Goal: Transaction & Acquisition: Purchase product/service

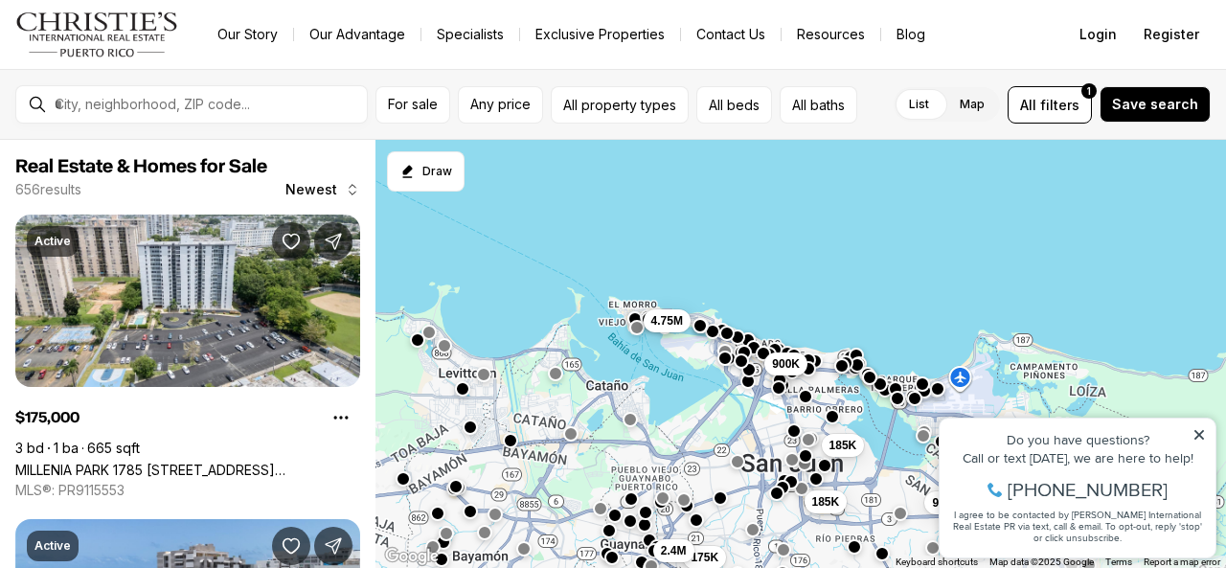
click at [1200, 428] on icon at bounding box center [1198, 434] width 13 height 13
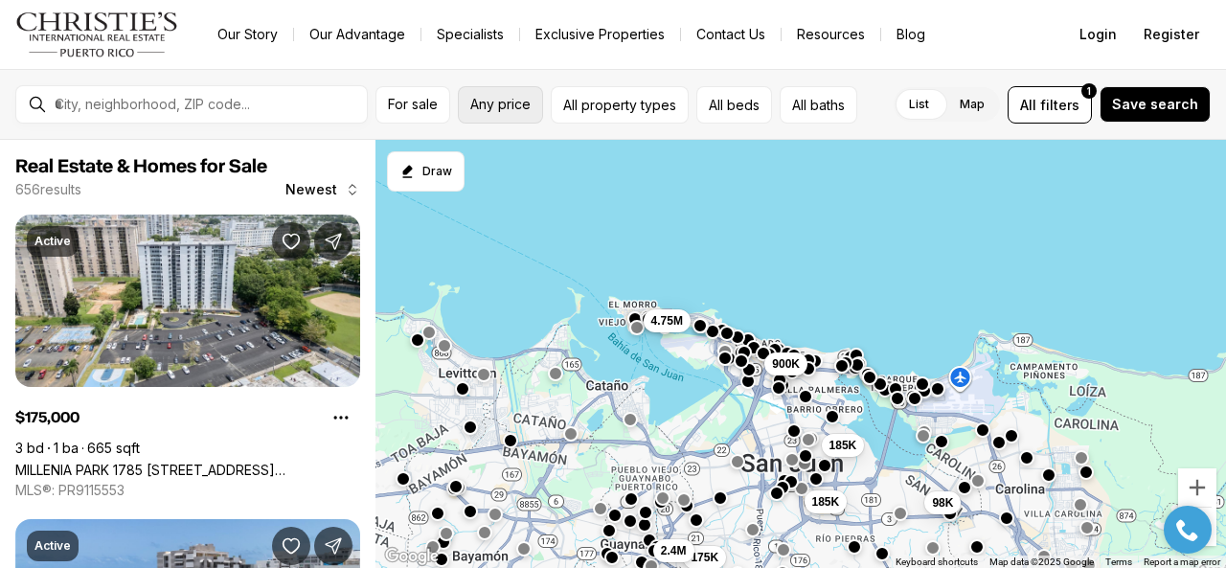
click at [521, 110] on span "Any price" at bounding box center [500, 104] width 60 height 15
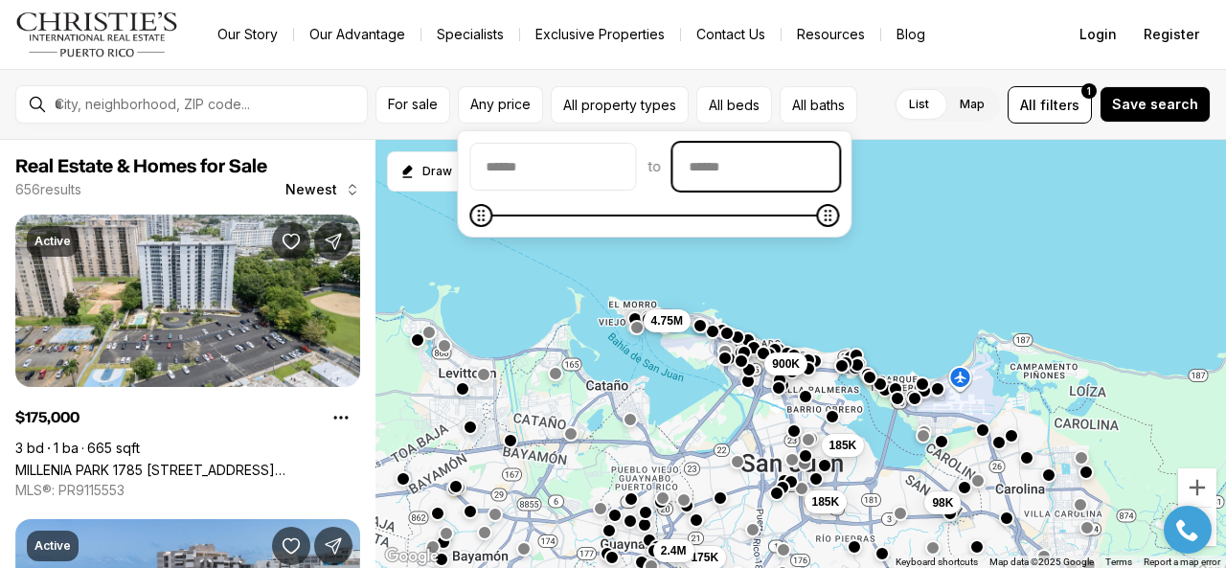
click at [795, 171] on input "priceMax" at bounding box center [755, 167] width 165 height 46
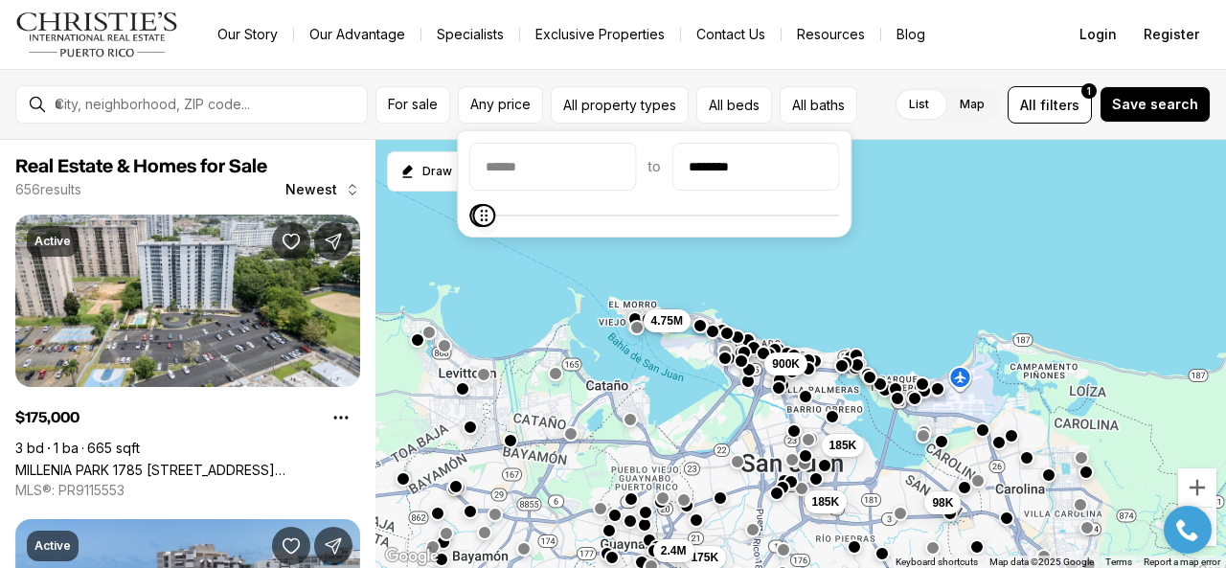
type input "********"
click at [476, 219] on icon "Maximum" at bounding box center [483, 215] width 15 height 15
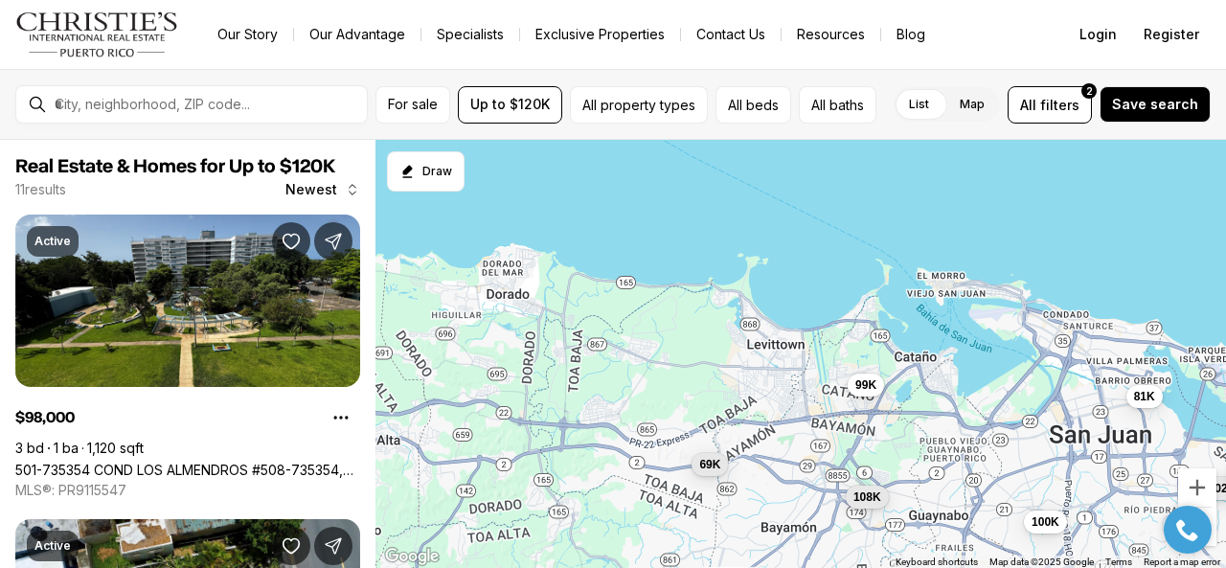
drag, startPoint x: 587, startPoint y: 468, endPoint x: 896, endPoint y: 441, distance: 310.5
click at [896, 441] on div "90K 102K 98K 80K 99K 81K 100K 108K 92K 100K 69K" at bounding box center [800, 354] width 850 height 429
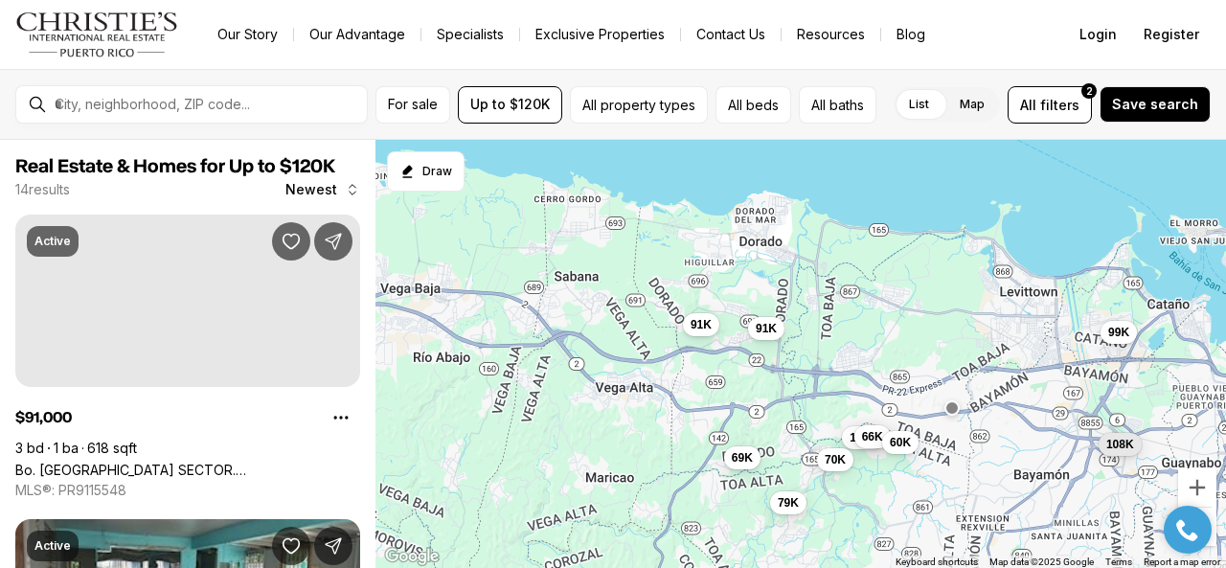
drag, startPoint x: 575, startPoint y: 417, endPoint x: 830, endPoint y: 363, distance: 261.2
click at [830, 363] on div "102K 99K 81K 108K 91K 115K 69K 79K 66K 91K 60K 70K" at bounding box center [800, 354] width 850 height 429
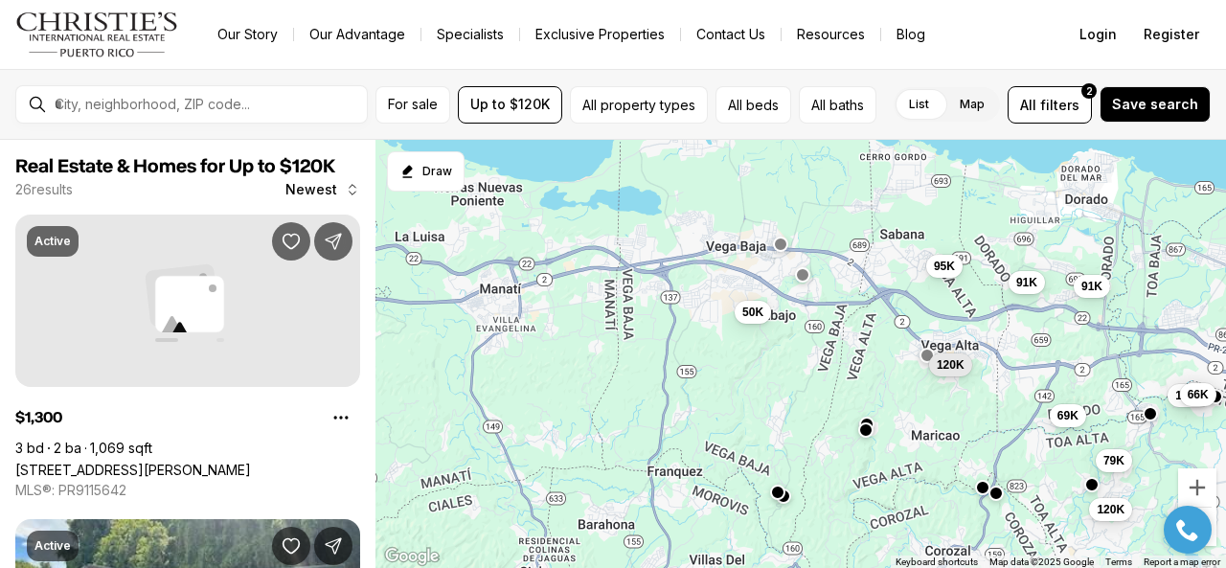
drag, startPoint x: 566, startPoint y: 399, endPoint x: 898, endPoint y: 357, distance: 334.9
click at [898, 357] on div "99K 91K 115K 69K 79K 66K 91K 1K 95K 120K 50K 120K" at bounding box center [800, 354] width 850 height 429
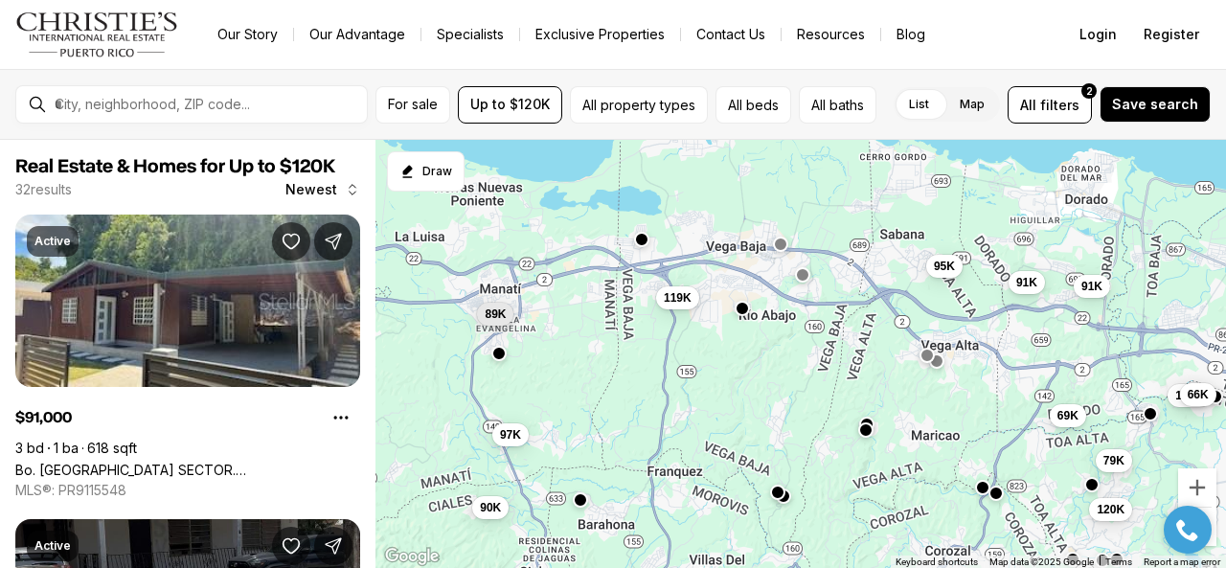
click at [638, 238] on button "button" at bounding box center [641, 239] width 15 height 15
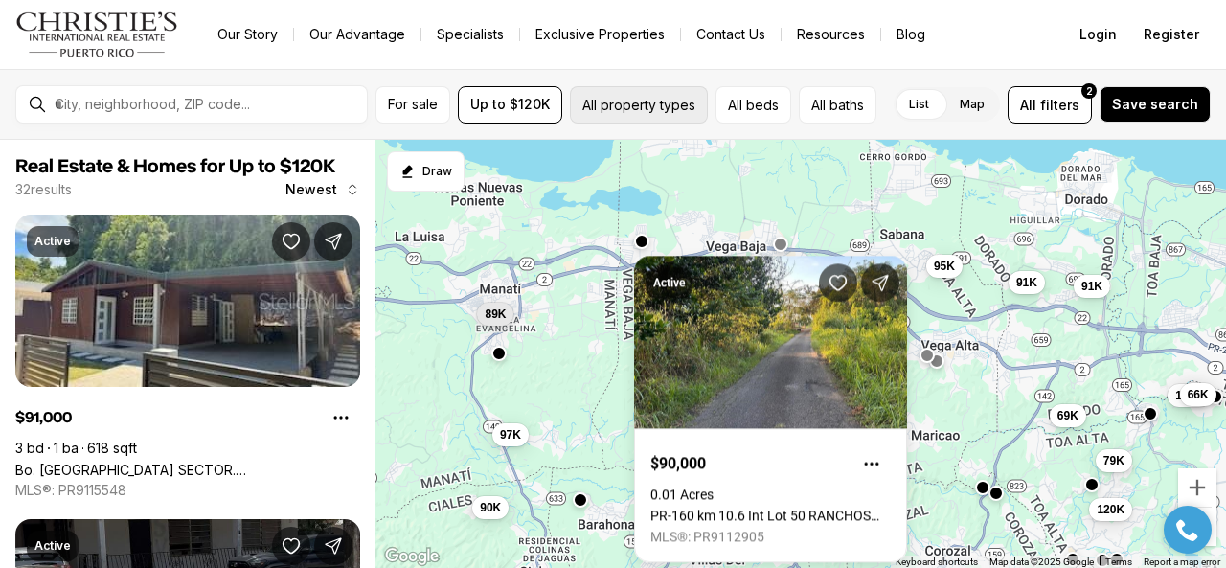
click at [682, 103] on button "All property types" at bounding box center [639, 104] width 138 height 37
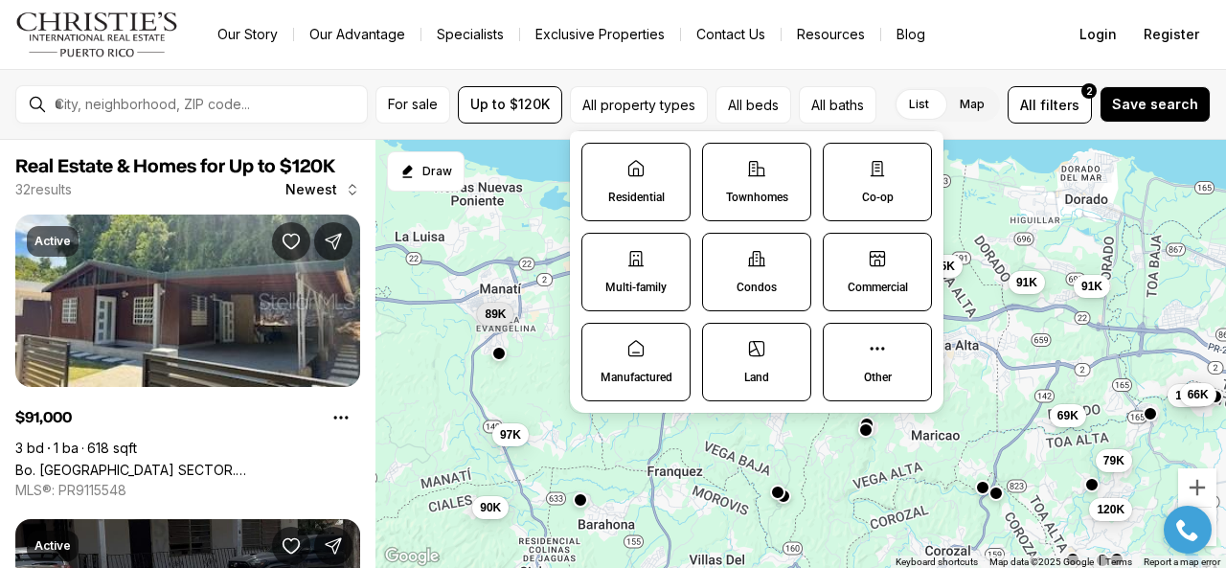
click at [655, 257] on label "Multi-family" at bounding box center [635, 272] width 109 height 79
click at [601, 253] on button "Multi-family" at bounding box center [591, 243] width 19 height 19
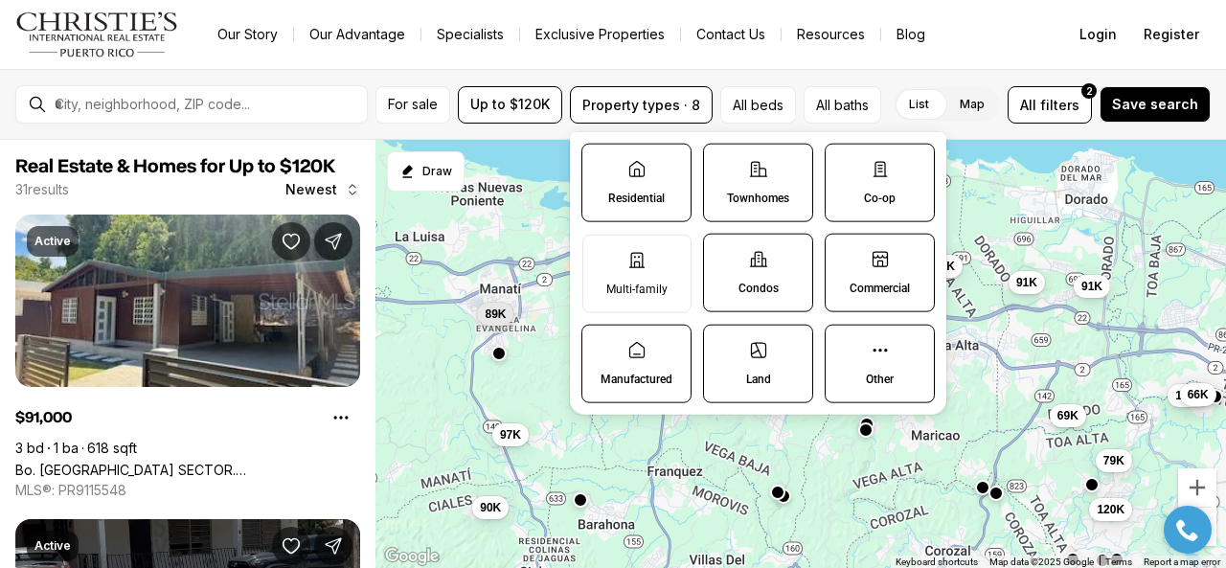
click at [639, 183] on label "Residential" at bounding box center [636, 183] width 110 height 79
click at [601, 164] on button "Residential" at bounding box center [591, 154] width 19 height 19
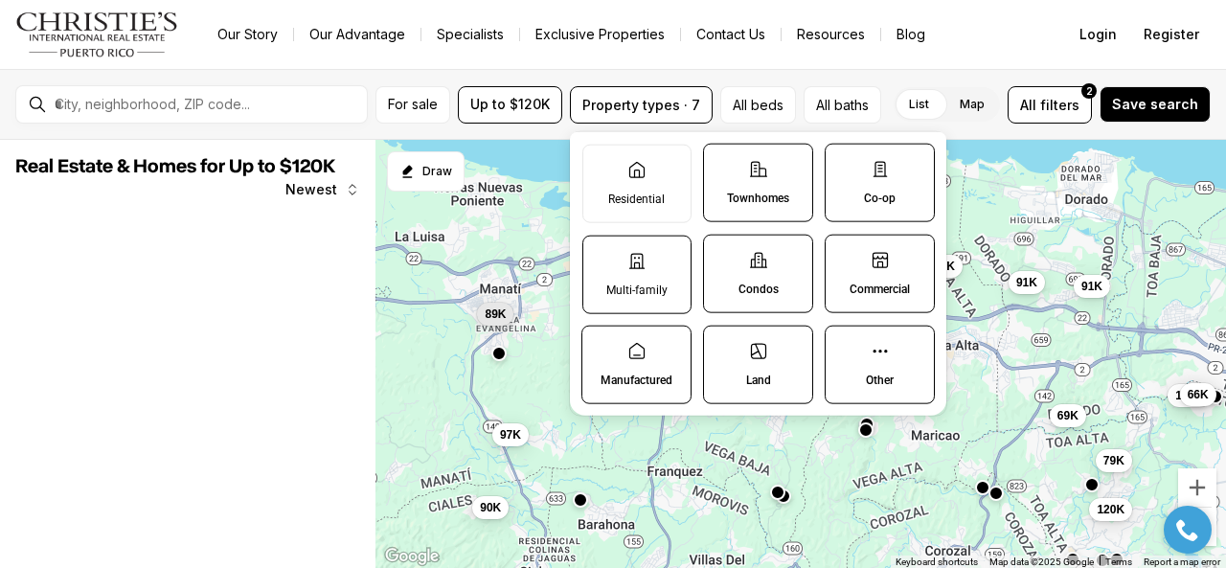
click at [651, 254] on label "Multi-family" at bounding box center [636, 274] width 109 height 79
click at [602, 254] on button "Multi-family" at bounding box center [592, 245] width 19 height 19
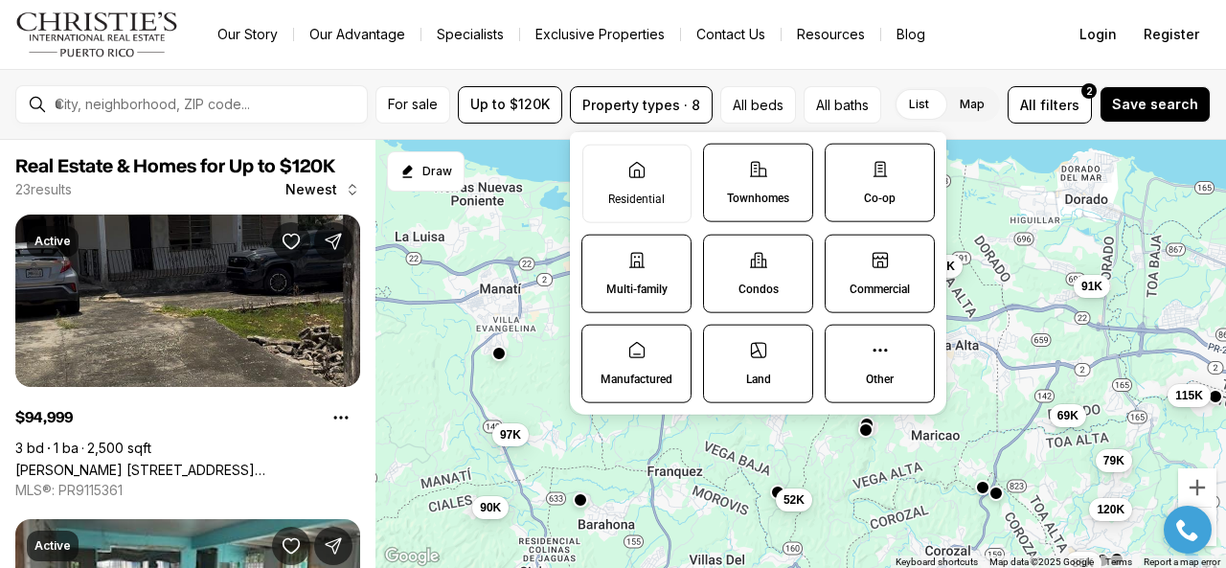
click at [769, 191] on p "Townhomes" at bounding box center [758, 198] width 62 height 15
click at [723, 164] on button "Townhomes" at bounding box center [713, 154] width 19 height 19
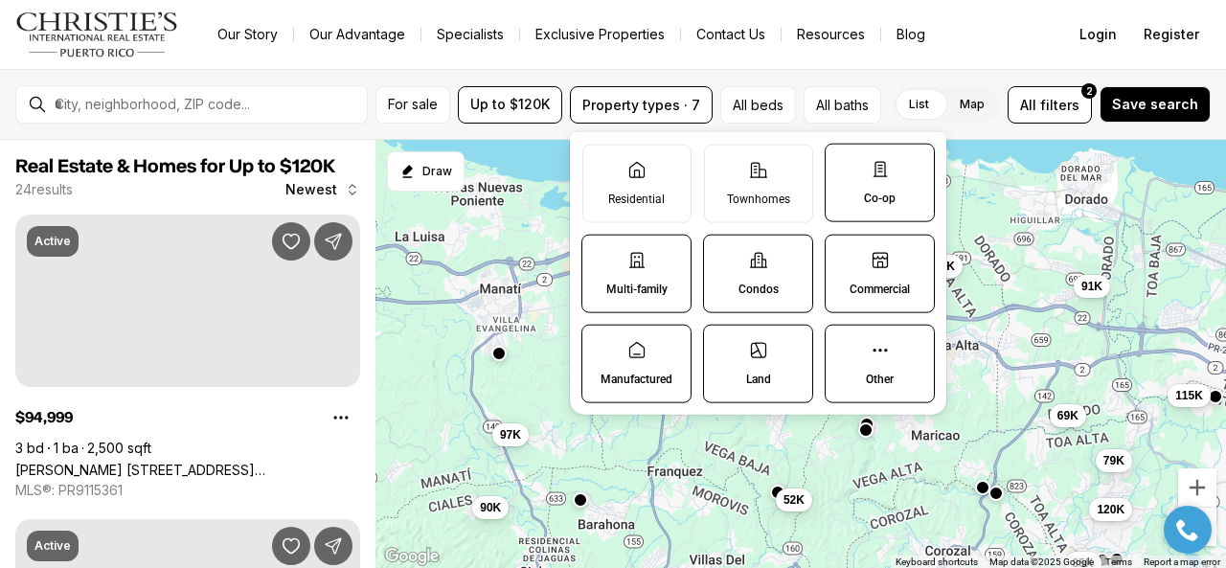
click at [899, 191] on label "Co-op" at bounding box center [879, 183] width 110 height 79
click at [845, 164] on button "Co-op" at bounding box center [834, 154] width 19 height 19
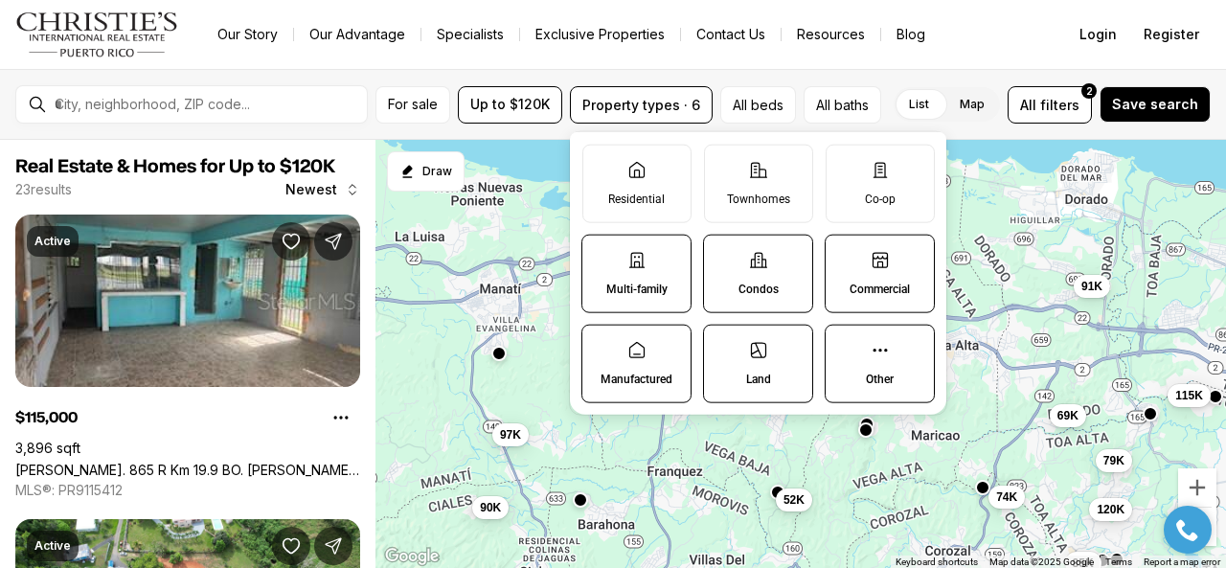
click at [773, 276] on label "Condos" at bounding box center [758, 274] width 110 height 79
click at [723, 255] on button "Condos" at bounding box center [713, 245] width 19 height 19
click at [874, 271] on label "Commercial" at bounding box center [879, 274] width 110 height 79
click at [845, 255] on button "Commercial" at bounding box center [834, 245] width 19 height 19
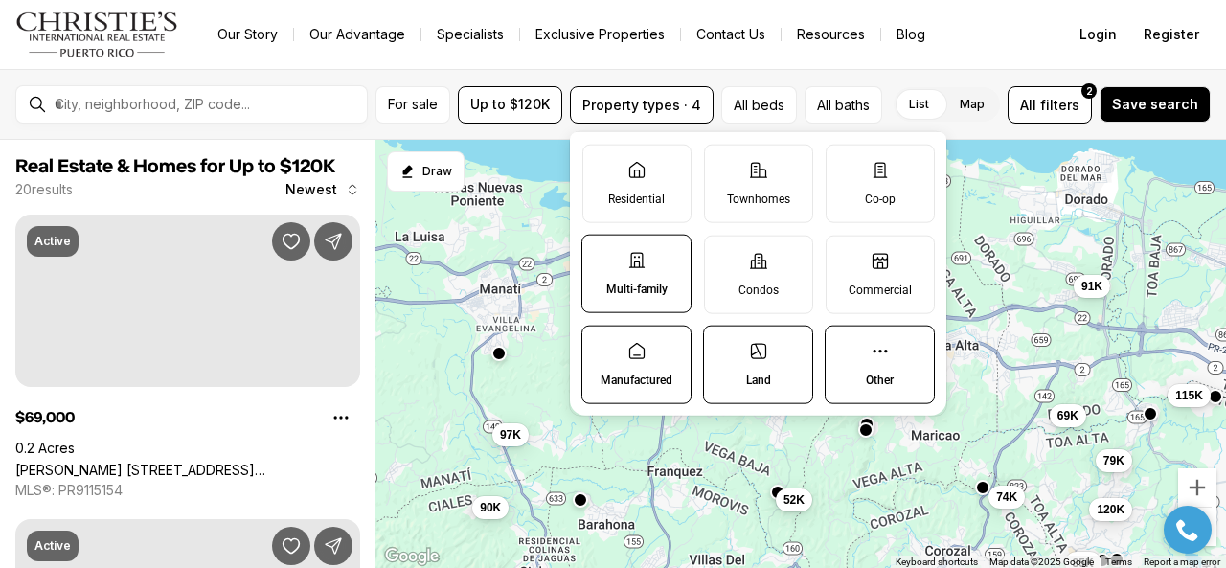
click at [759, 363] on label "Land" at bounding box center [758, 365] width 110 height 79
click at [723, 346] on button "Land" at bounding box center [713, 336] width 19 height 19
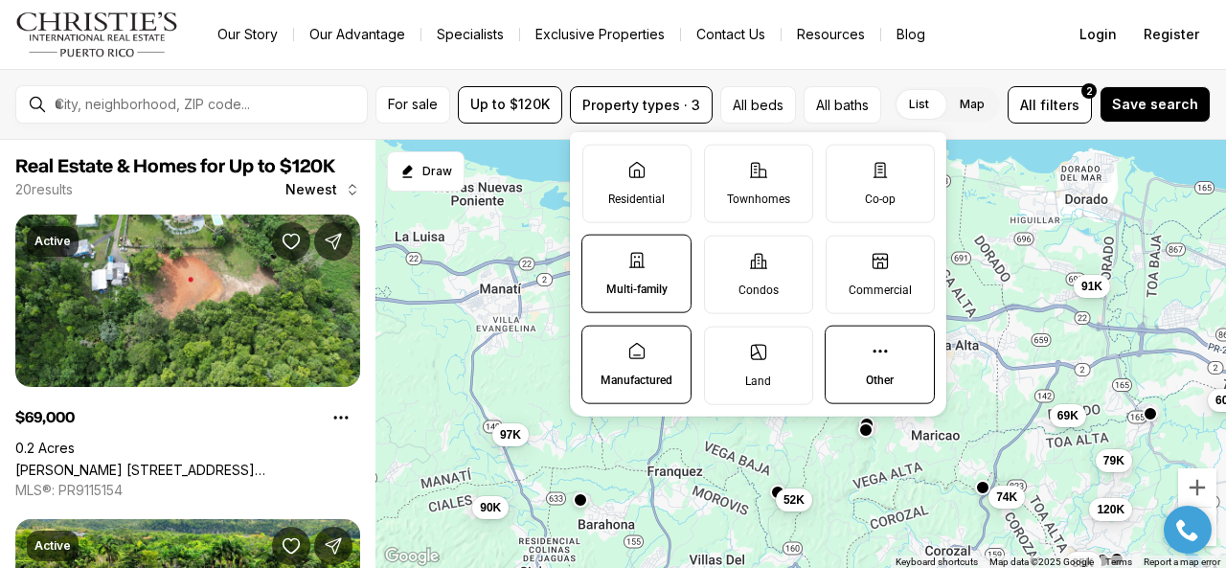
click at [639, 360] on label "Manufactured" at bounding box center [636, 365] width 110 height 79
click at [601, 346] on button "Manufactured" at bounding box center [591, 336] width 19 height 19
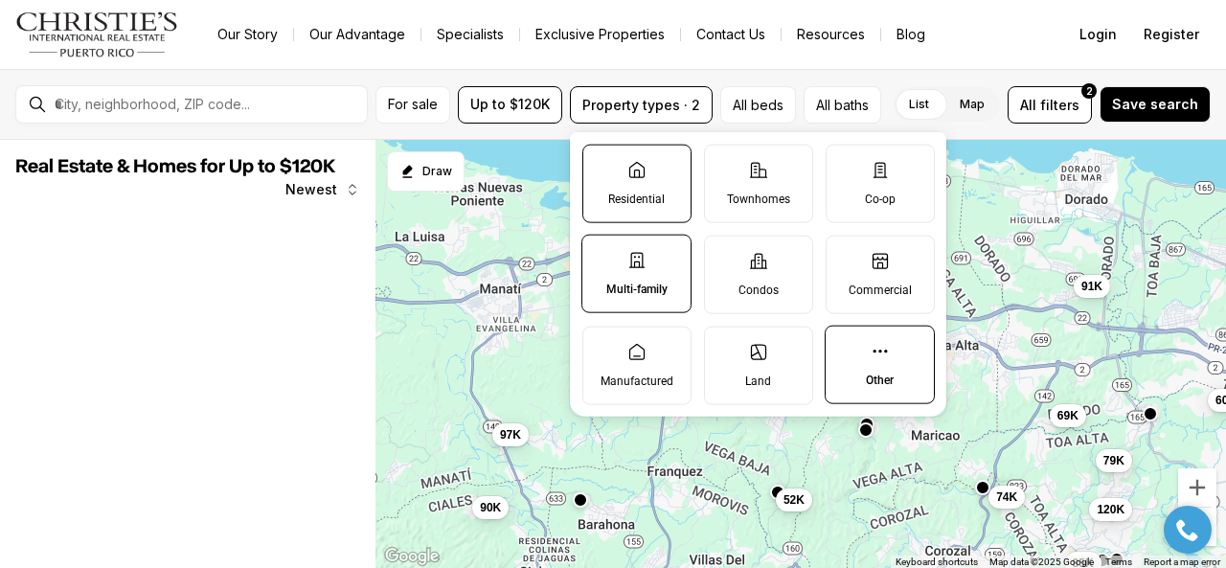
click at [636, 183] on label "Residential" at bounding box center [636, 183] width 109 height 79
click at [602, 164] on button "Residential" at bounding box center [592, 154] width 19 height 19
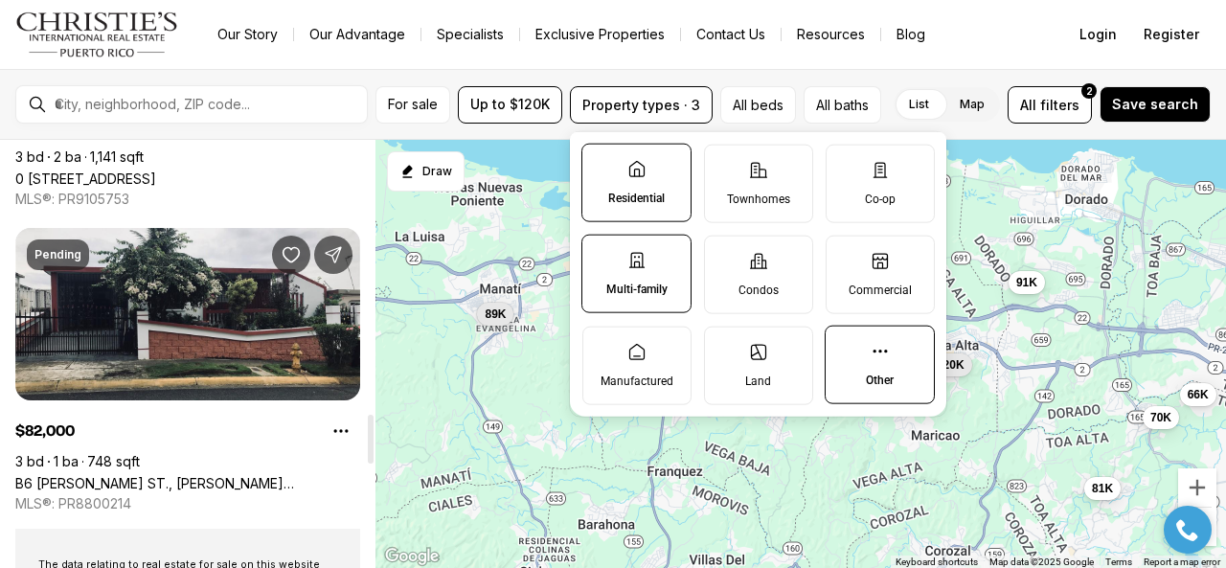
scroll to position [2394, 0]
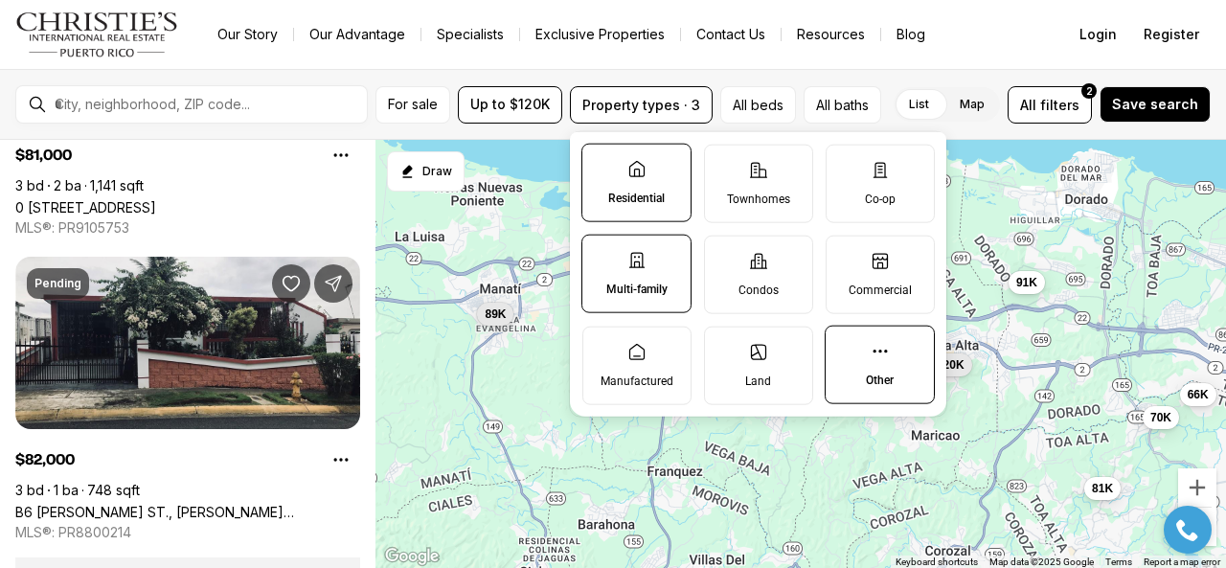
click at [566, 68] on nav "Go to: Homepage Our Story Our Advantage Specialists Exclusive Properties Contac…" at bounding box center [613, 34] width 1226 height 69
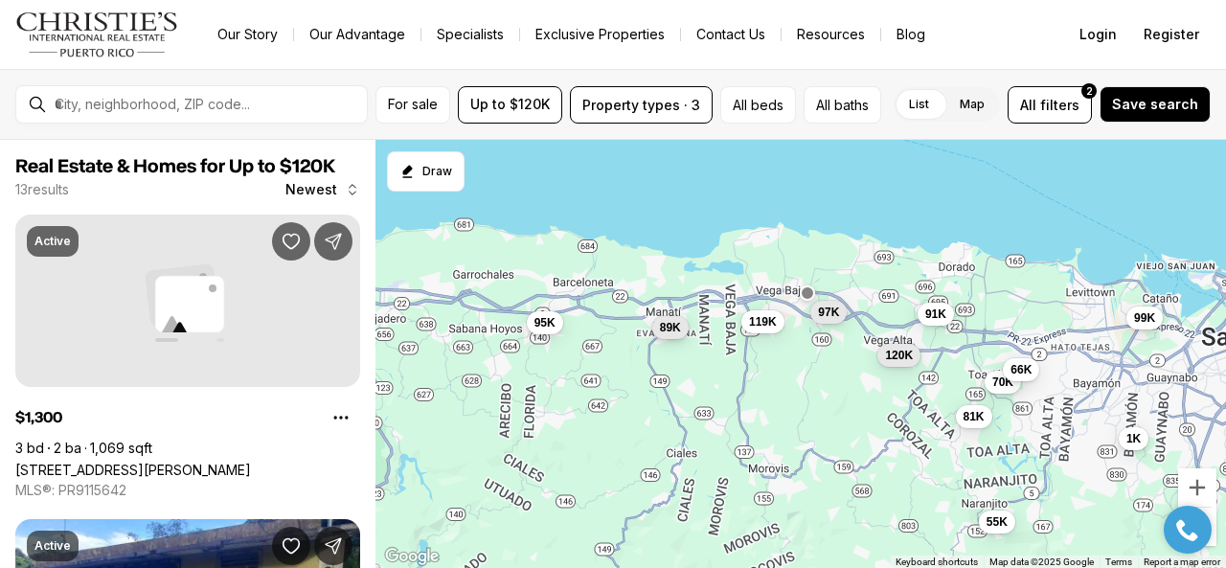
click at [667, 324] on span "89K" at bounding box center [670, 327] width 21 height 15
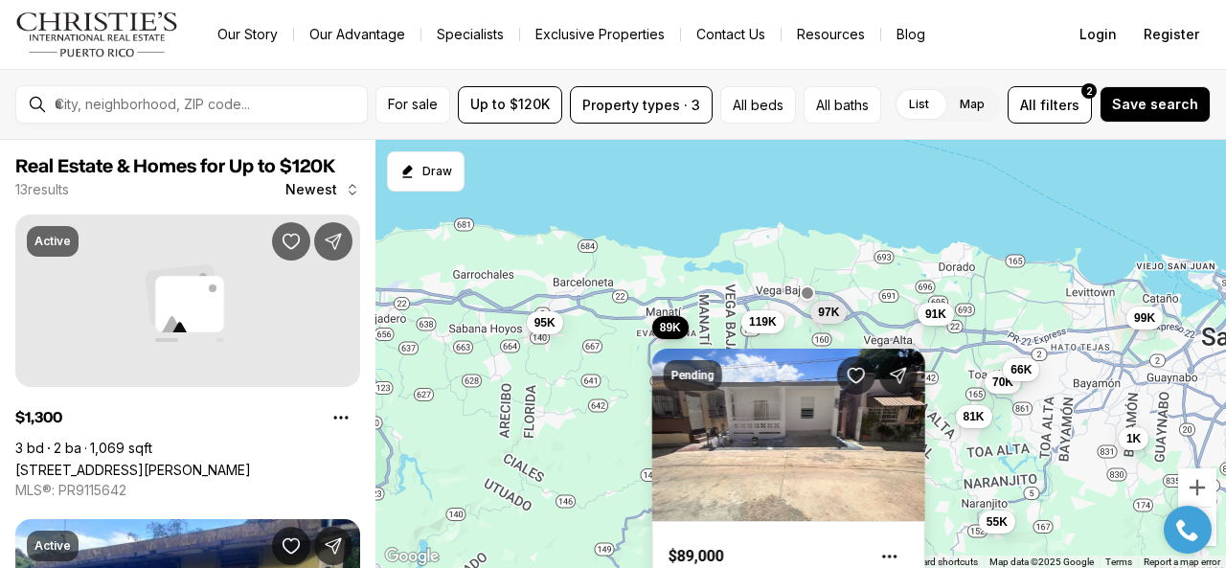
click at [667, 324] on span "89K" at bounding box center [670, 327] width 21 height 15
click at [1036, 98] on span "All" at bounding box center [1028, 105] width 16 height 20
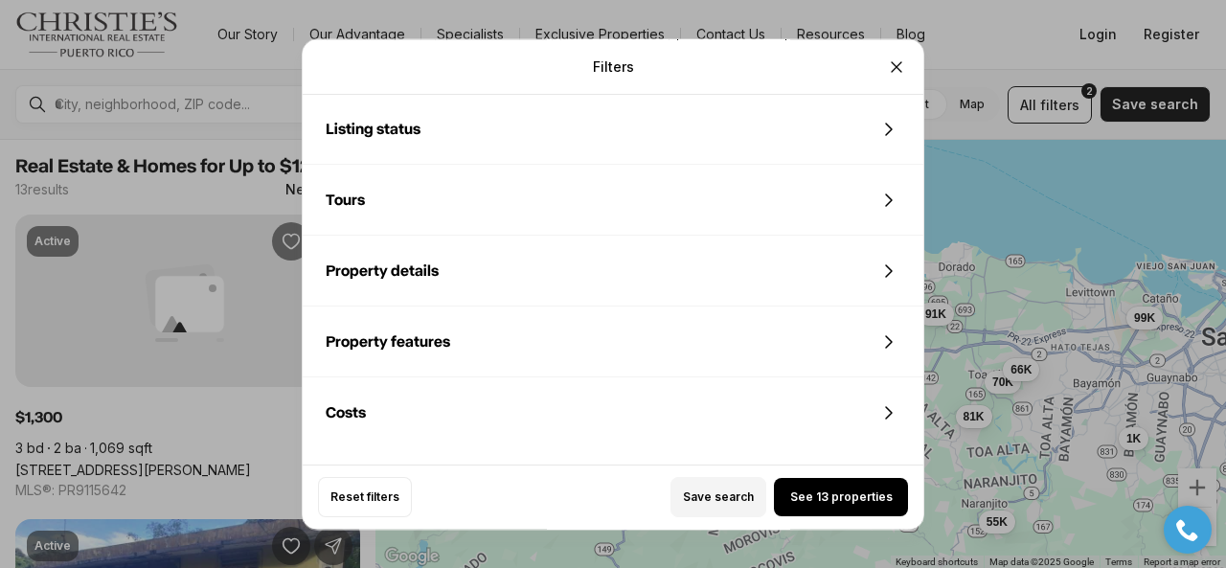
scroll to position [766, 0]
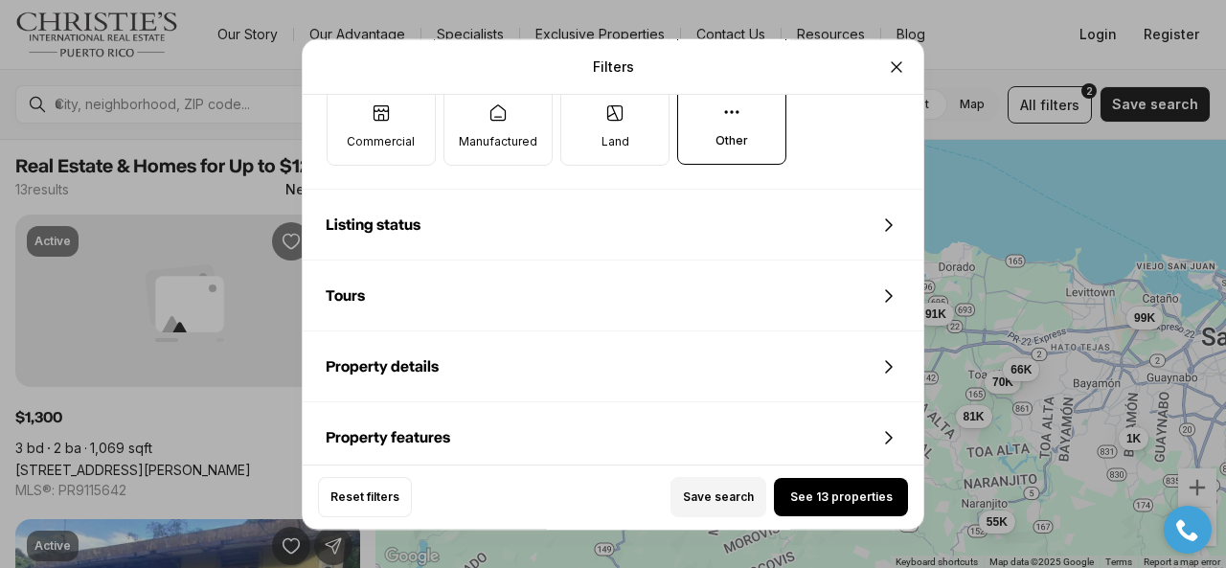
click at [885, 221] on icon at bounding box center [888, 225] width 23 height 23
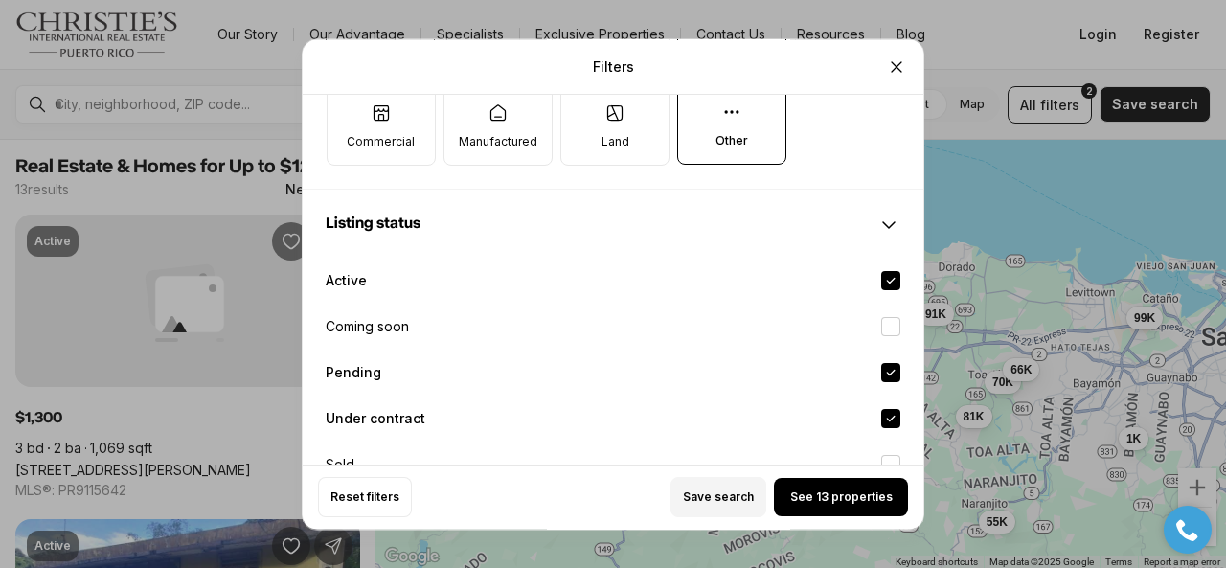
scroll to position [860, 0]
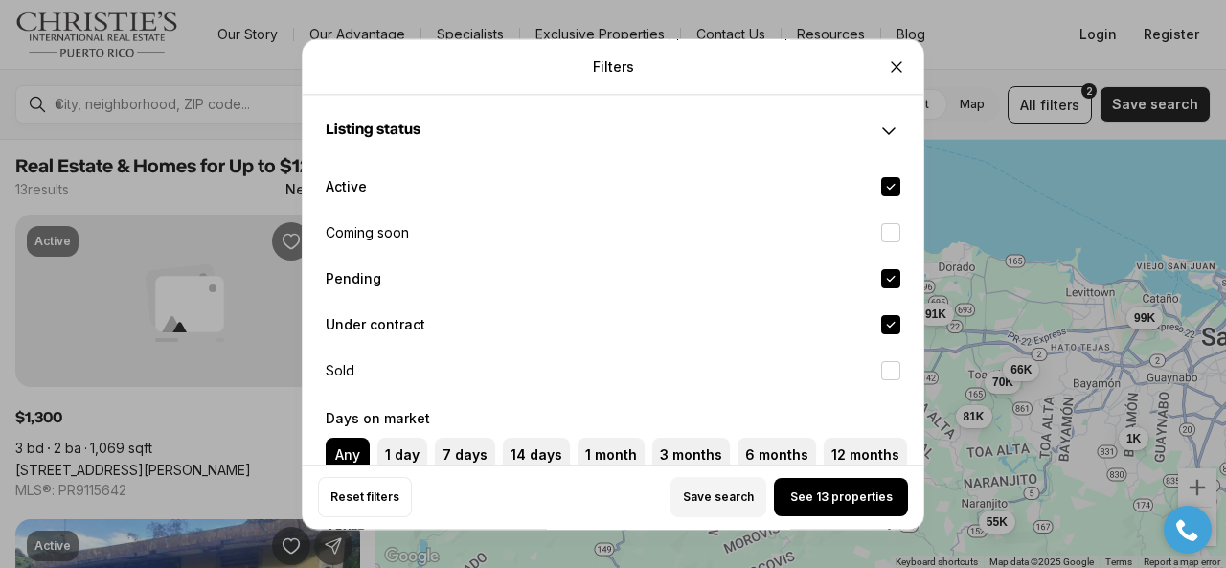
click at [892, 271] on button "Pending" at bounding box center [890, 278] width 19 height 19
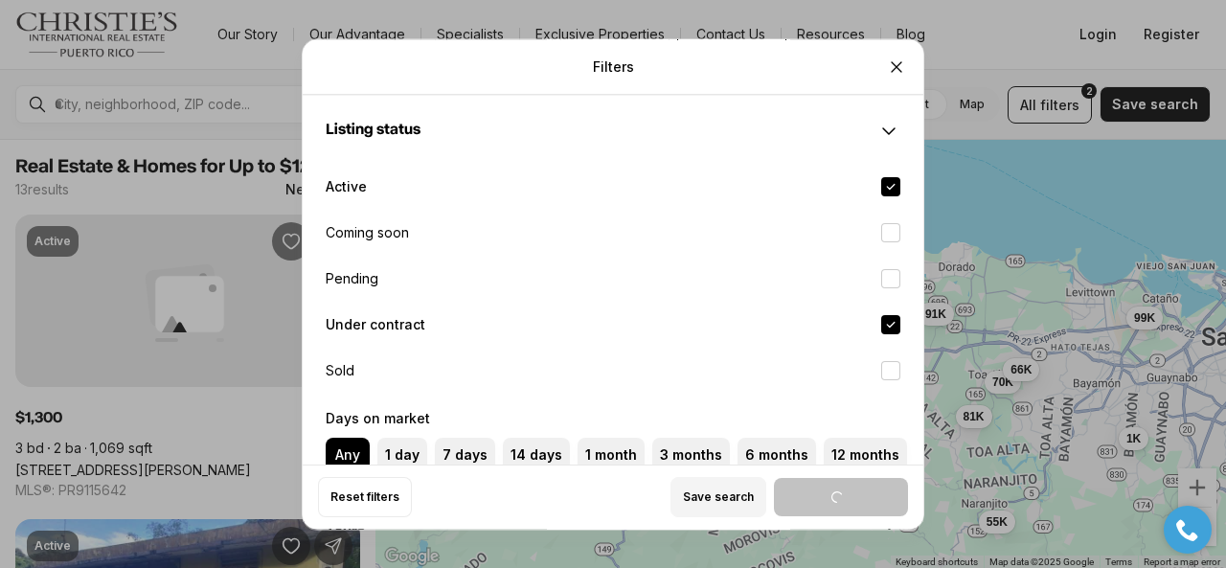
click at [891, 315] on button "Under contract" at bounding box center [890, 324] width 19 height 19
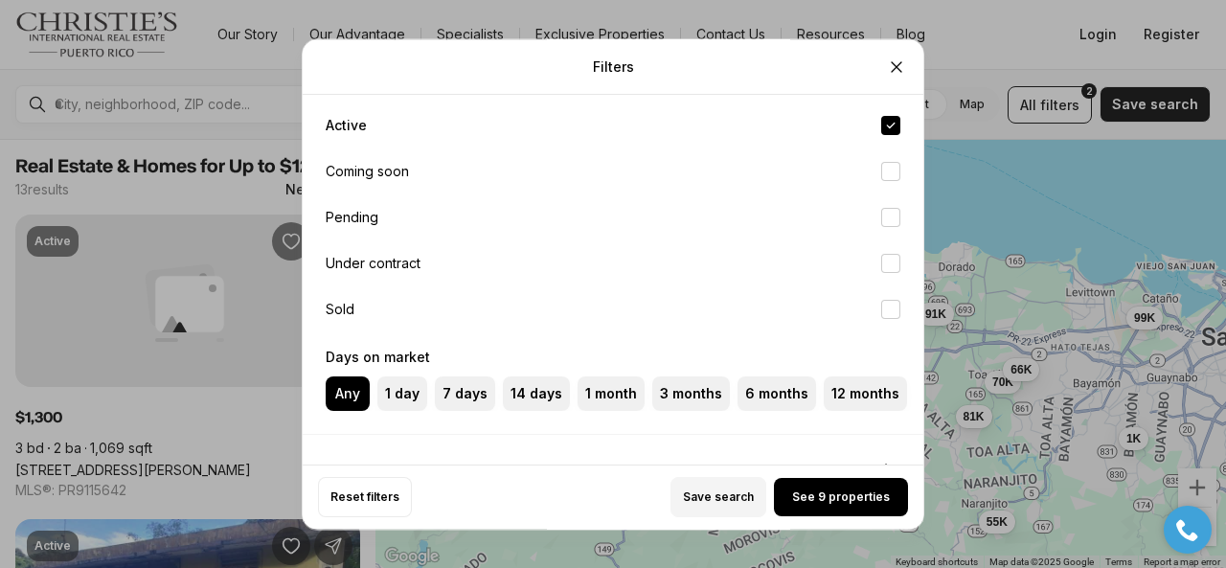
scroll to position [956, 0]
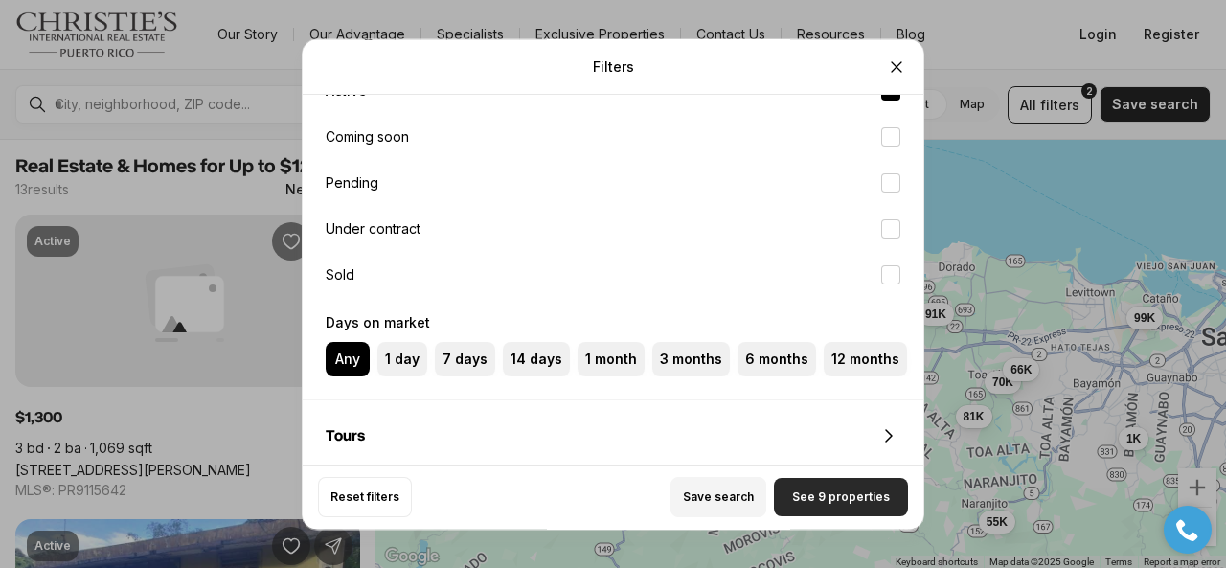
click at [820, 496] on span "See 9 properties" at bounding box center [841, 496] width 98 height 15
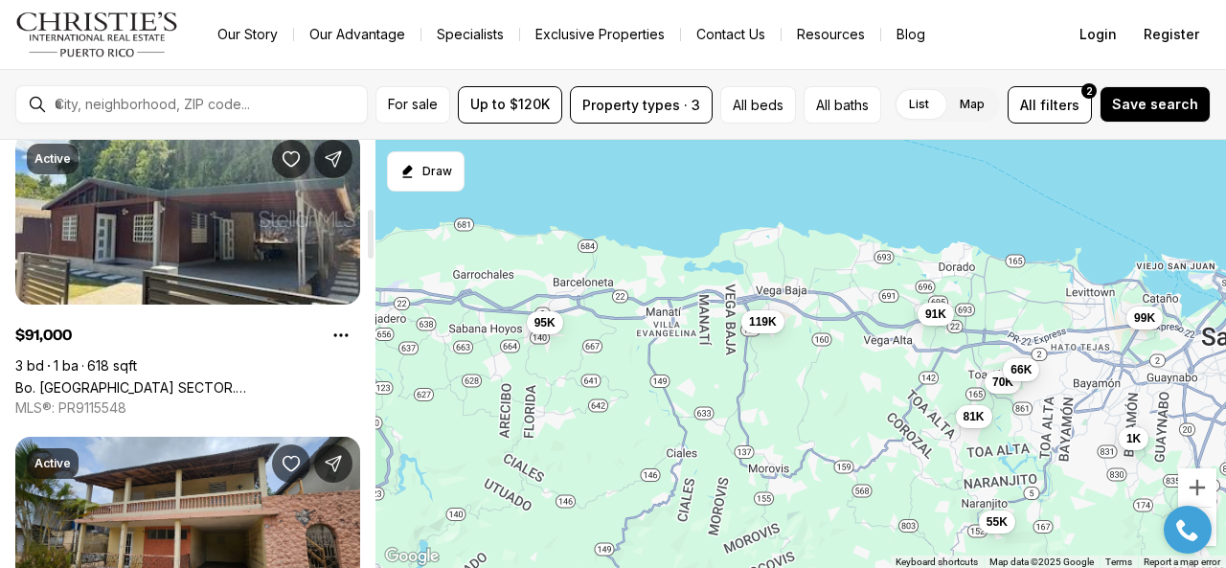
scroll to position [575, 0]
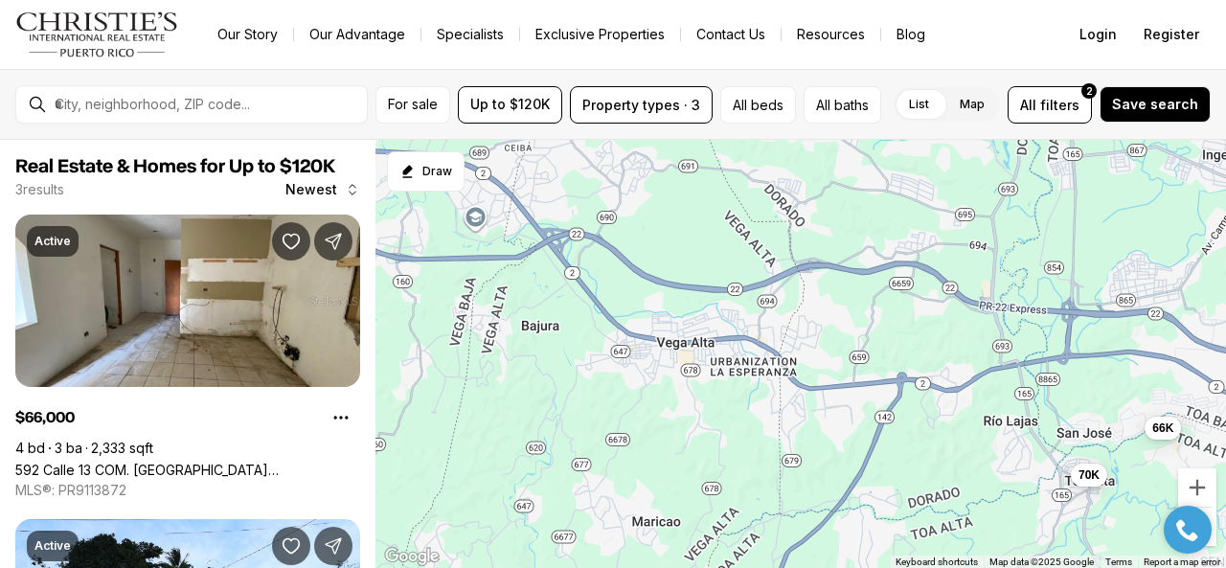
drag, startPoint x: 842, startPoint y: 315, endPoint x: 794, endPoint y: 444, distance: 137.9
click at [794, 444] on div "70K 66K 81K" at bounding box center [800, 354] width 850 height 429
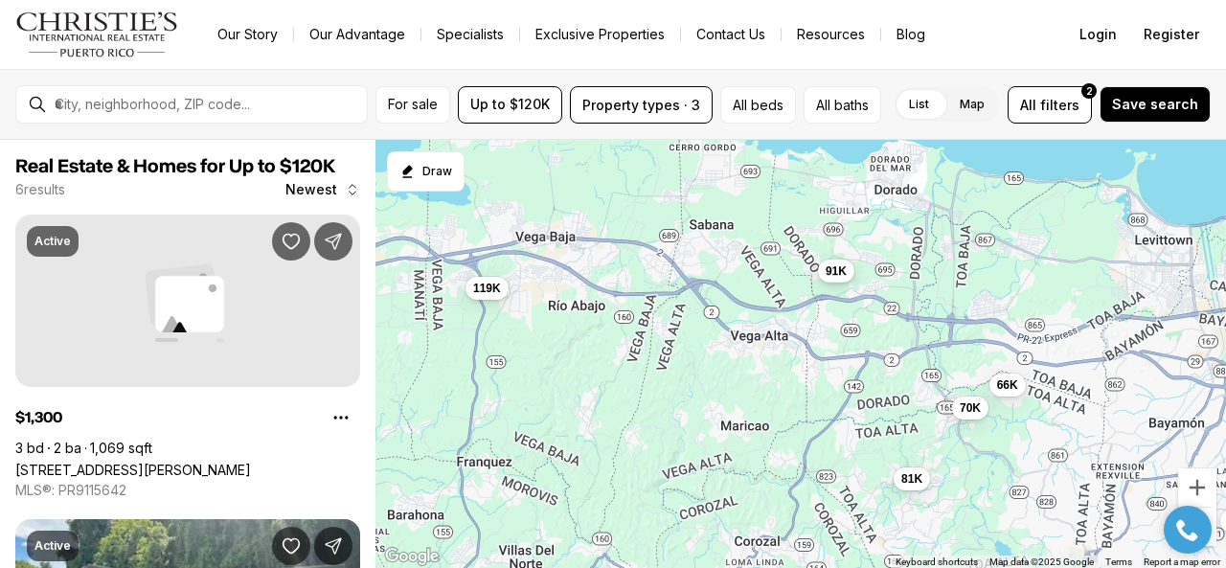
click at [832, 266] on span "91K" at bounding box center [835, 270] width 21 height 15
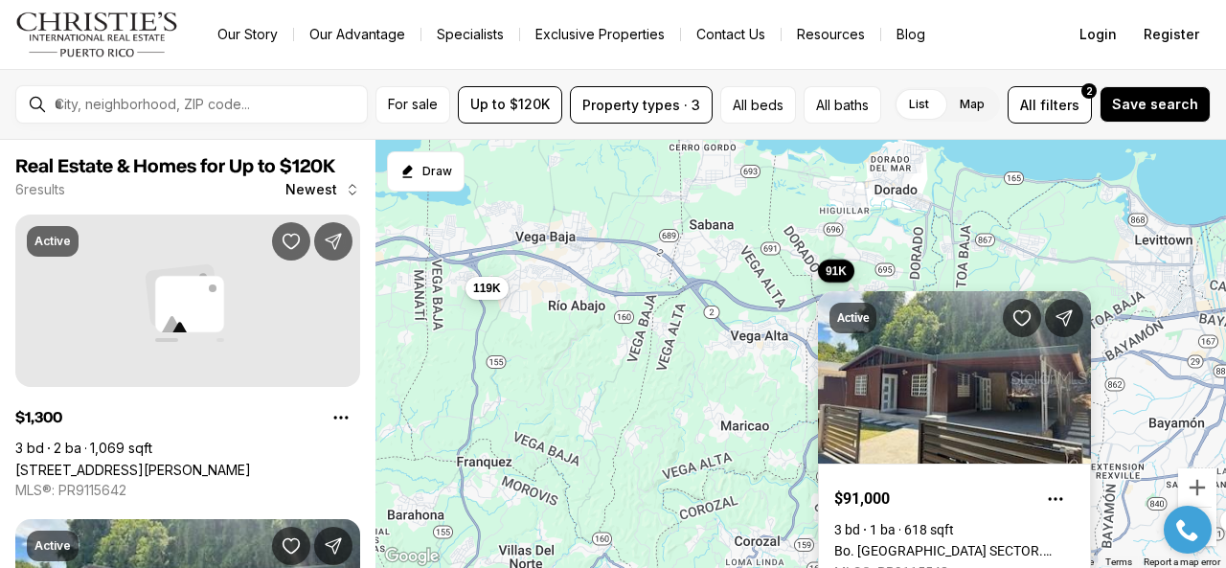
click at [937, 543] on link "Bo. Higuillar SECTOR. LOS PUERTOS, DORADO PR, 00646" at bounding box center [954, 550] width 240 height 15
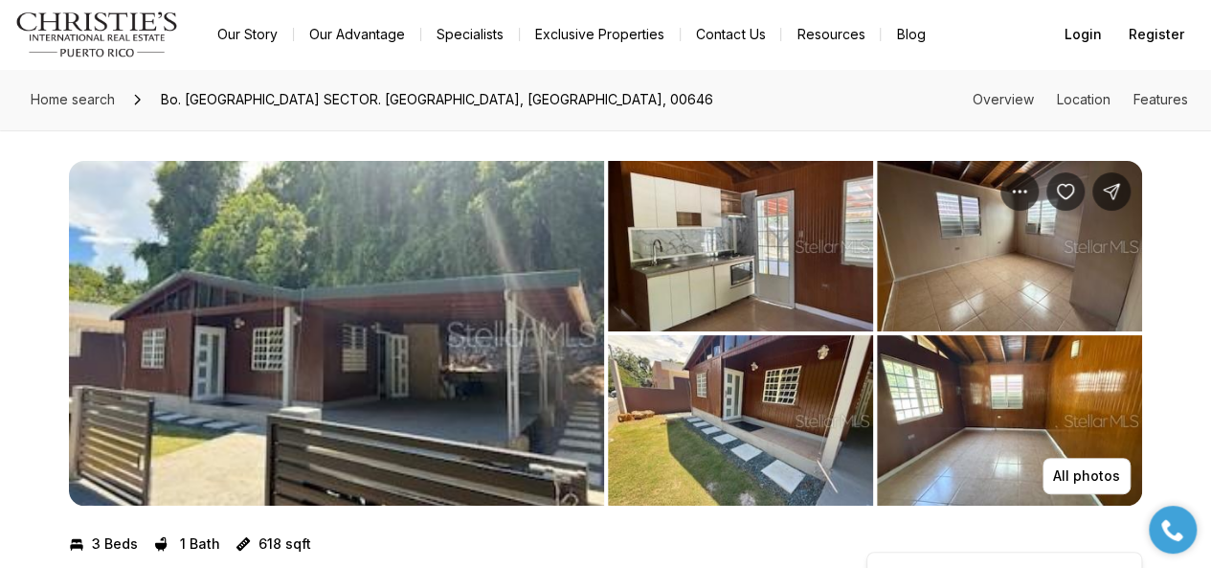
click at [437, 353] on img "View image gallery" at bounding box center [336, 333] width 535 height 345
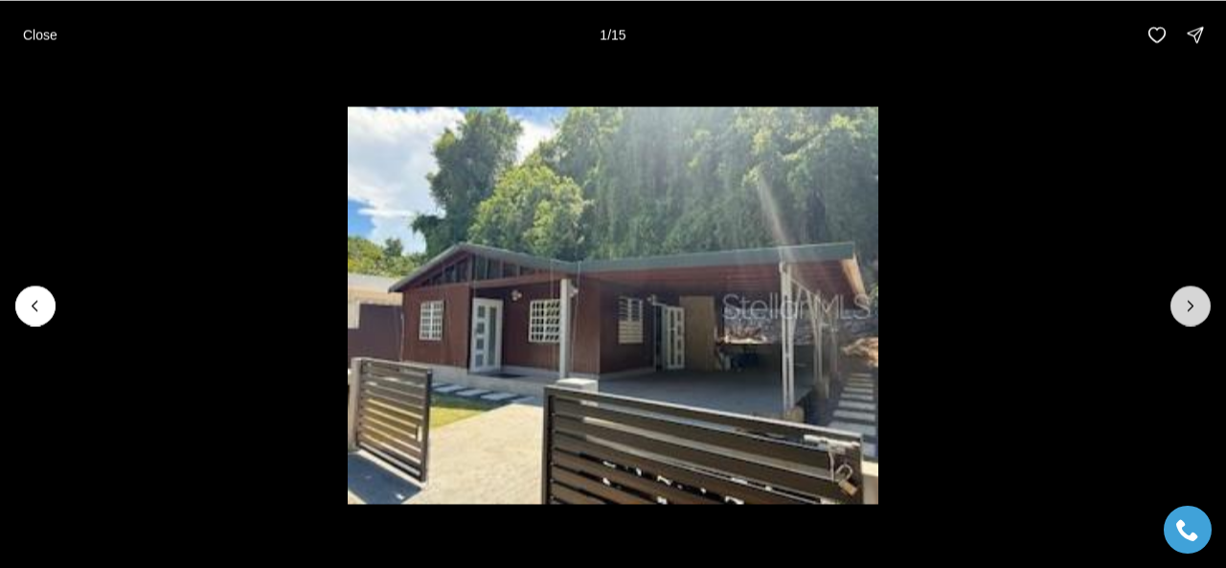
click at [1188, 303] on icon "Next slide" at bounding box center [1190, 305] width 19 height 19
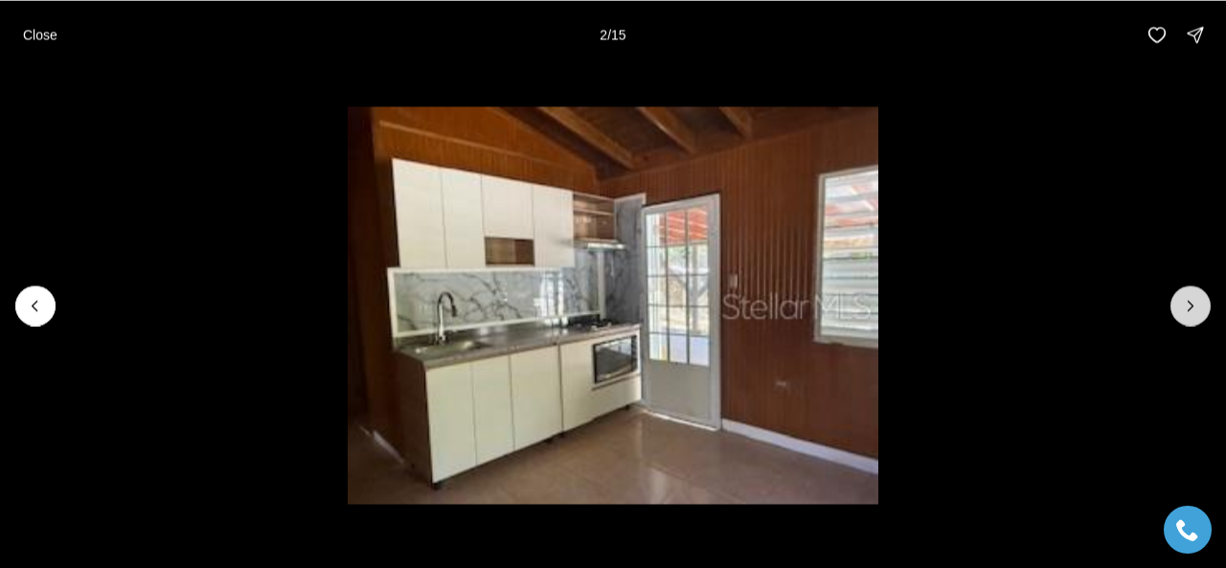
click at [1188, 303] on icon "Next slide" at bounding box center [1190, 305] width 19 height 19
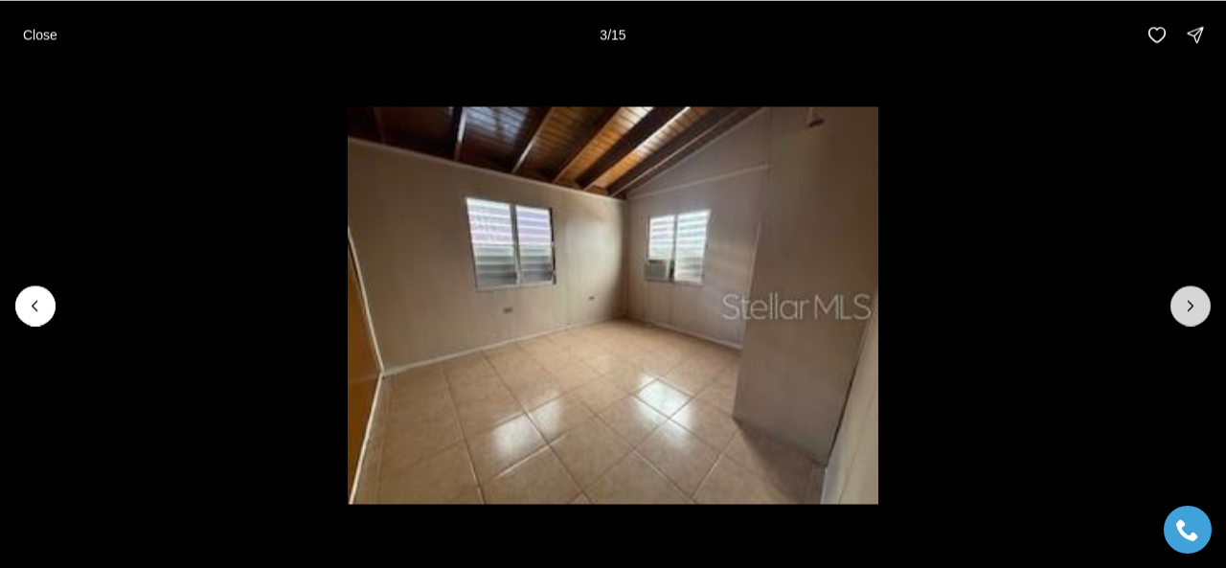
click at [1188, 303] on icon "Next slide" at bounding box center [1190, 305] width 19 height 19
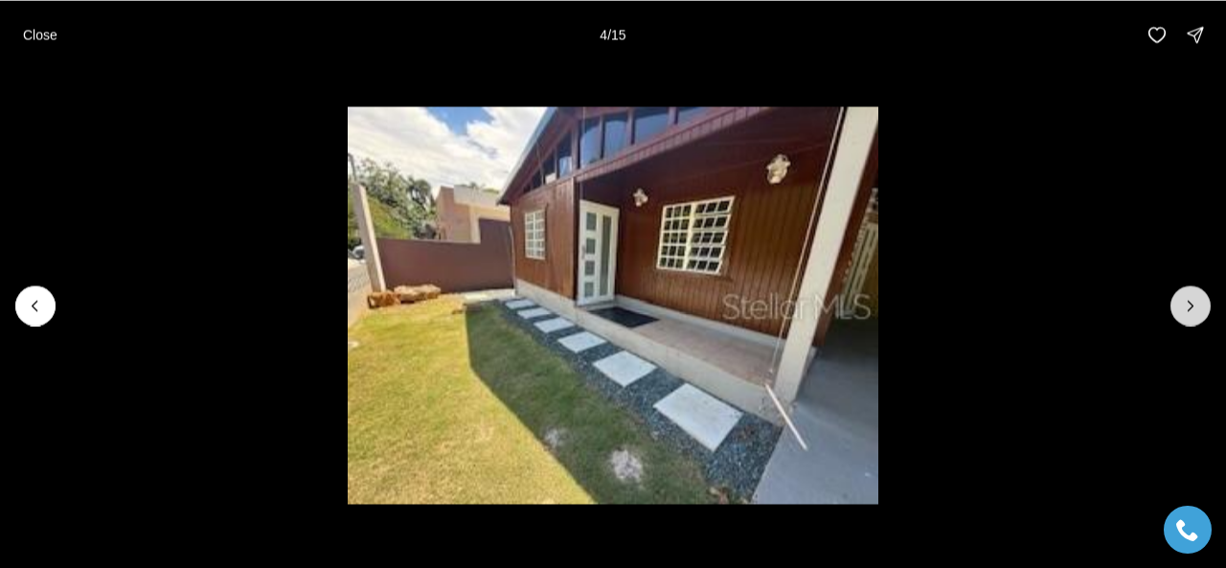
click at [1188, 303] on icon "Next slide" at bounding box center [1190, 305] width 19 height 19
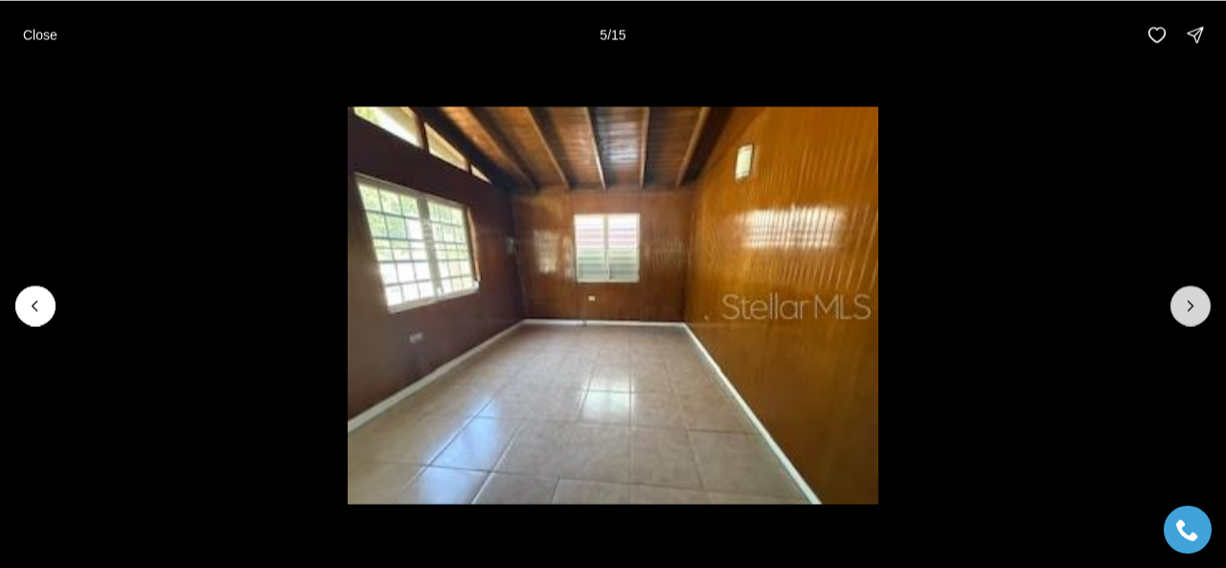
click at [1188, 303] on icon "Next slide" at bounding box center [1190, 305] width 19 height 19
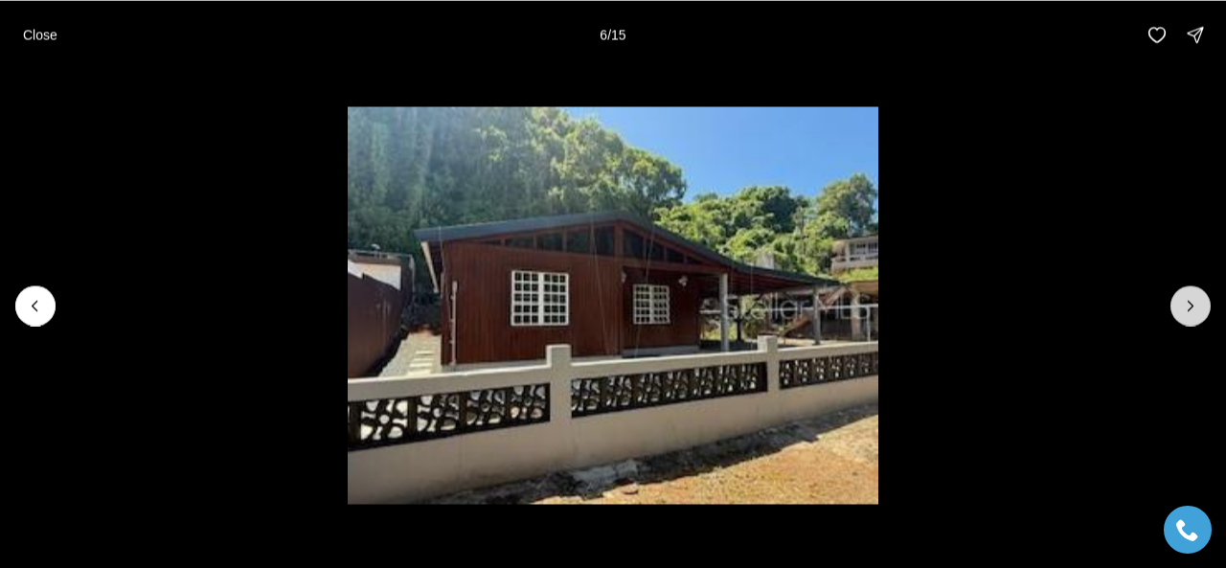
click at [1188, 303] on icon "Next slide" at bounding box center [1190, 305] width 19 height 19
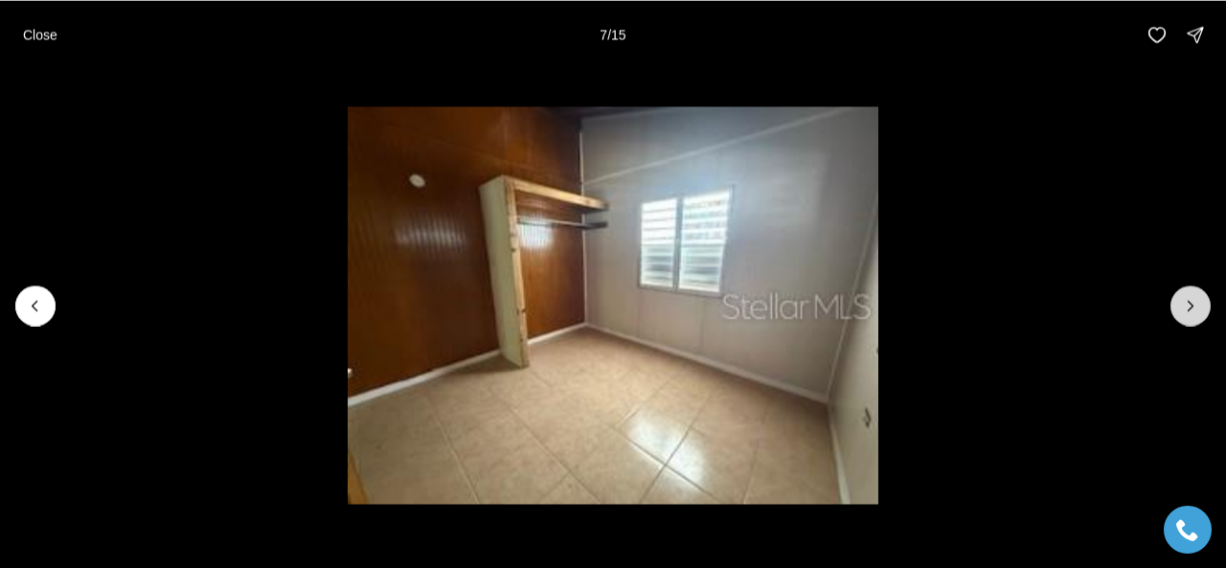
click at [1188, 303] on icon "Next slide" at bounding box center [1190, 305] width 19 height 19
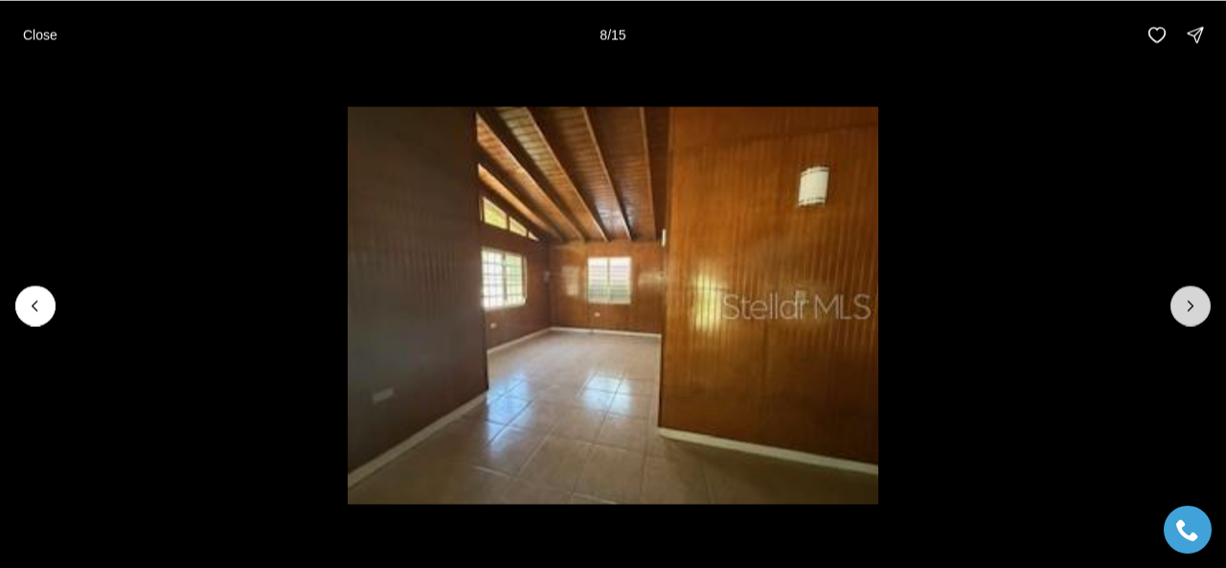
click at [1188, 303] on icon "Next slide" at bounding box center [1190, 305] width 19 height 19
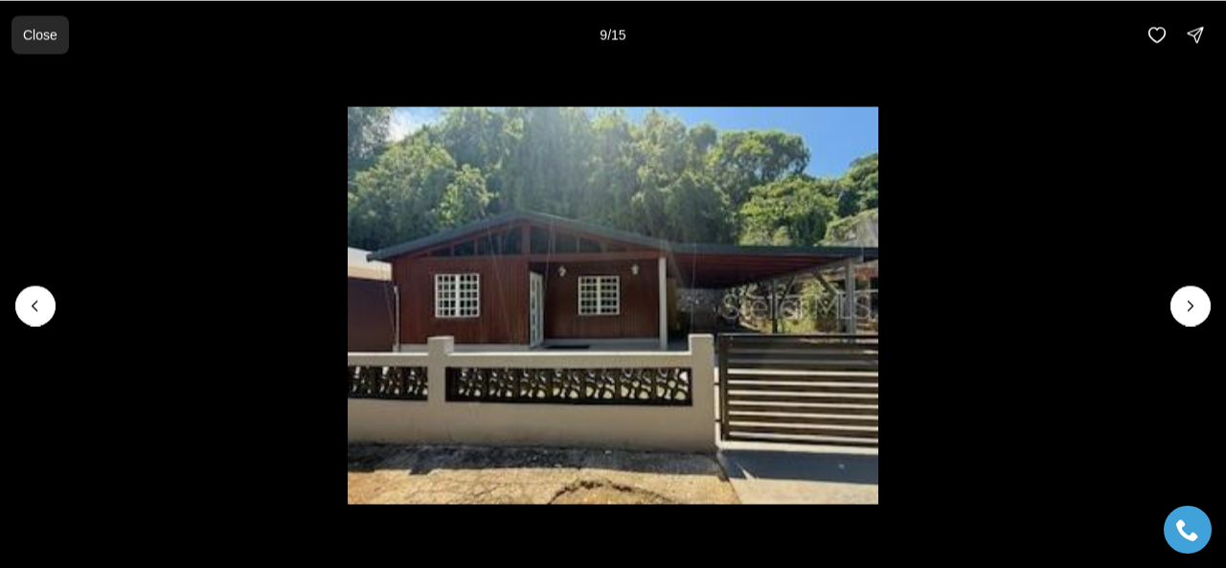
click at [48, 37] on p "Close" at bounding box center [40, 34] width 34 height 15
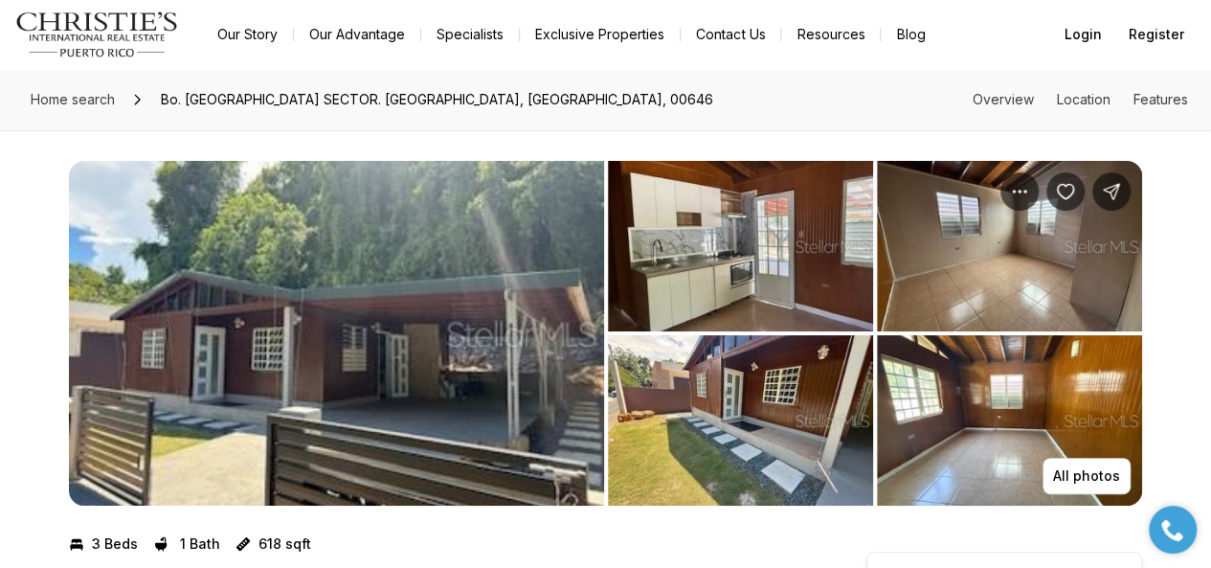
click at [368, 327] on img "View image gallery" at bounding box center [336, 333] width 535 height 345
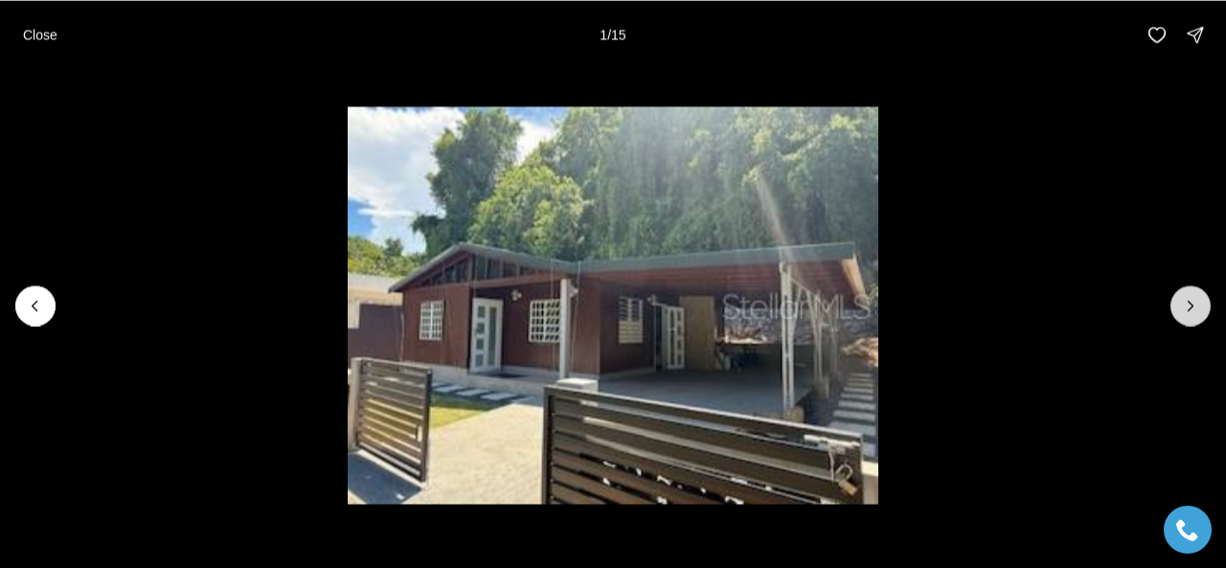
click at [1187, 296] on icon "Next slide" at bounding box center [1190, 305] width 19 height 19
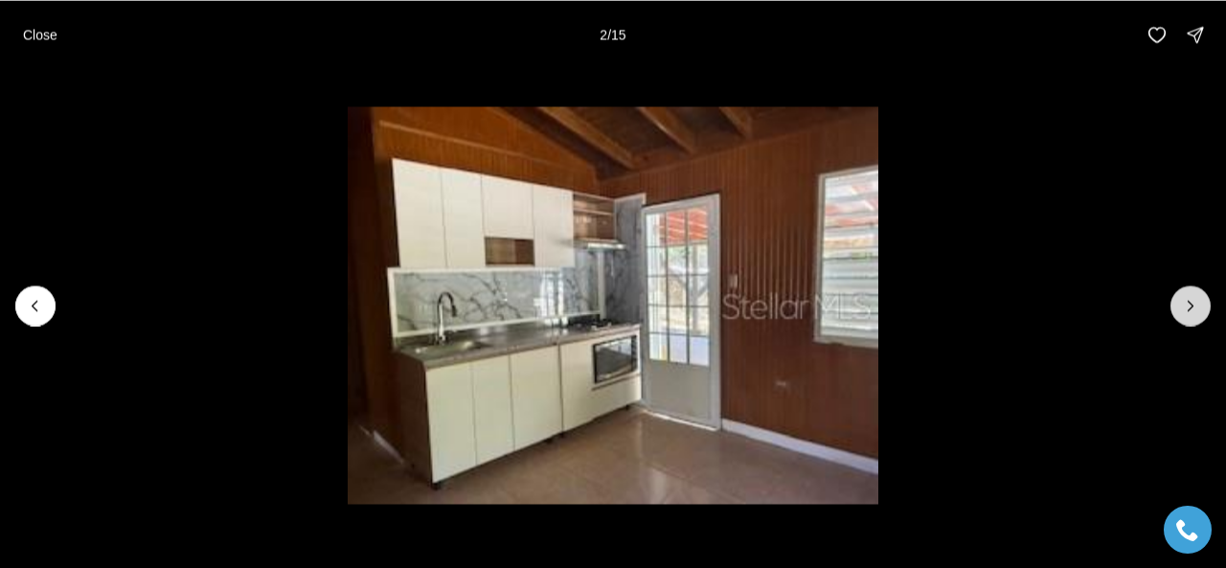
click at [1186, 306] on icon "Next slide" at bounding box center [1190, 305] width 19 height 19
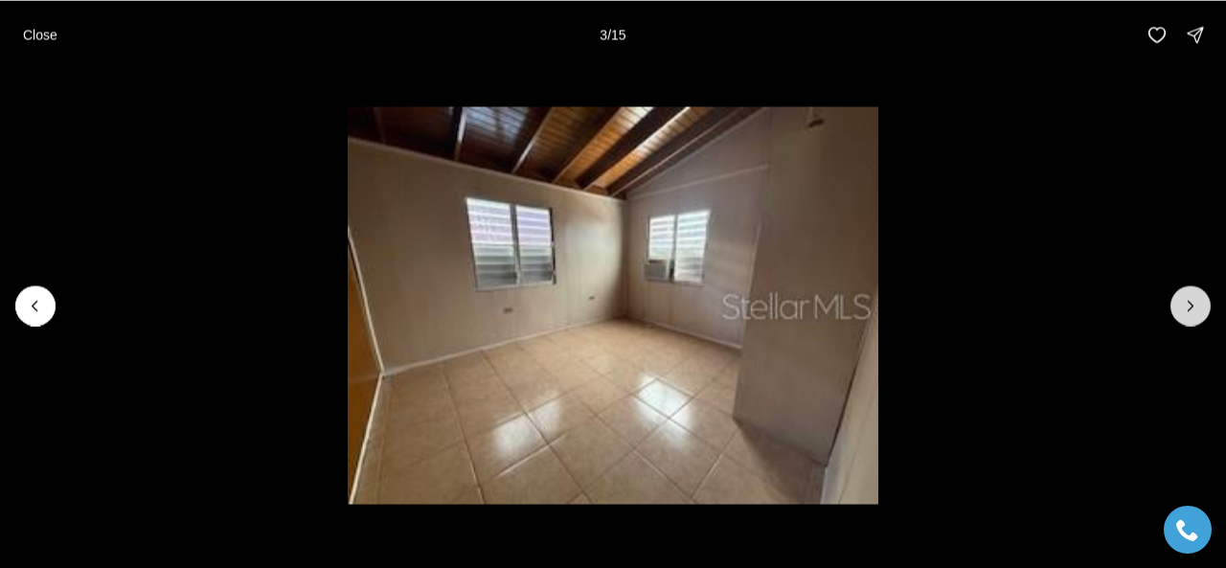
click at [1186, 306] on icon "Next slide" at bounding box center [1190, 305] width 19 height 19
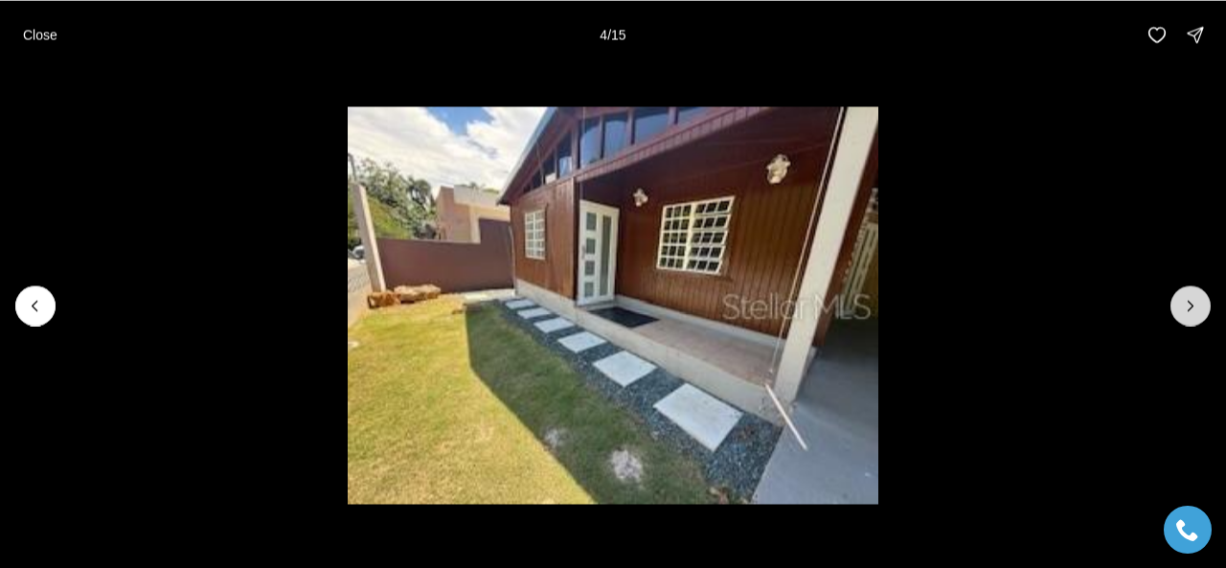
click at [1180, 311] on button "Next slide" at bounding box center [1190, 305] width 40 height 40
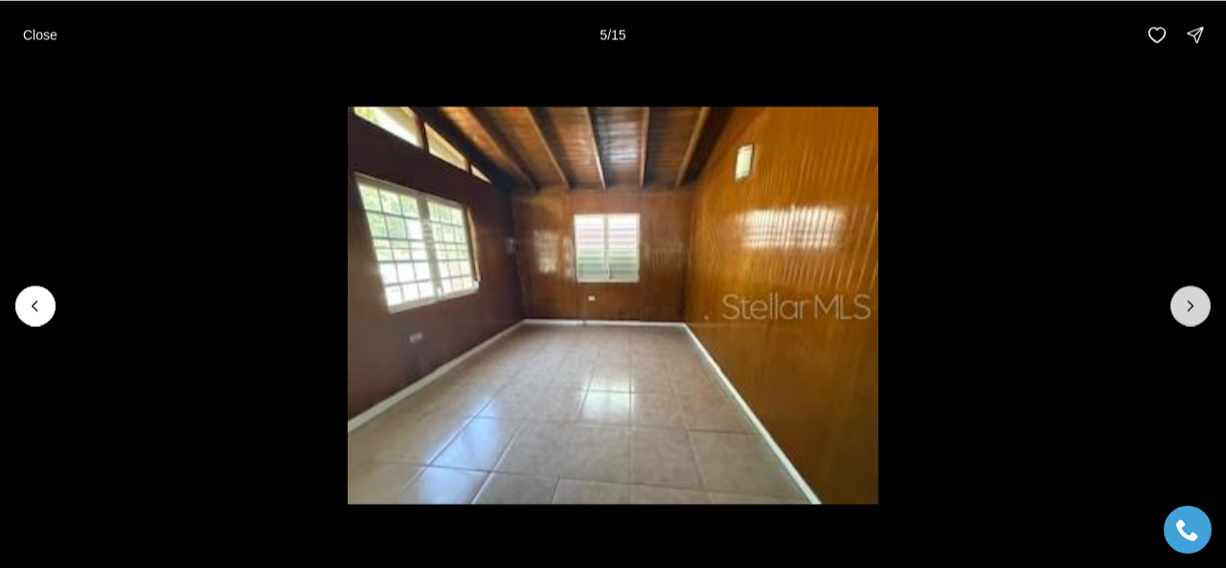
click at [1185, 302] on icon "Next slide" at bounding box center [1190, 305] width 19 height 19
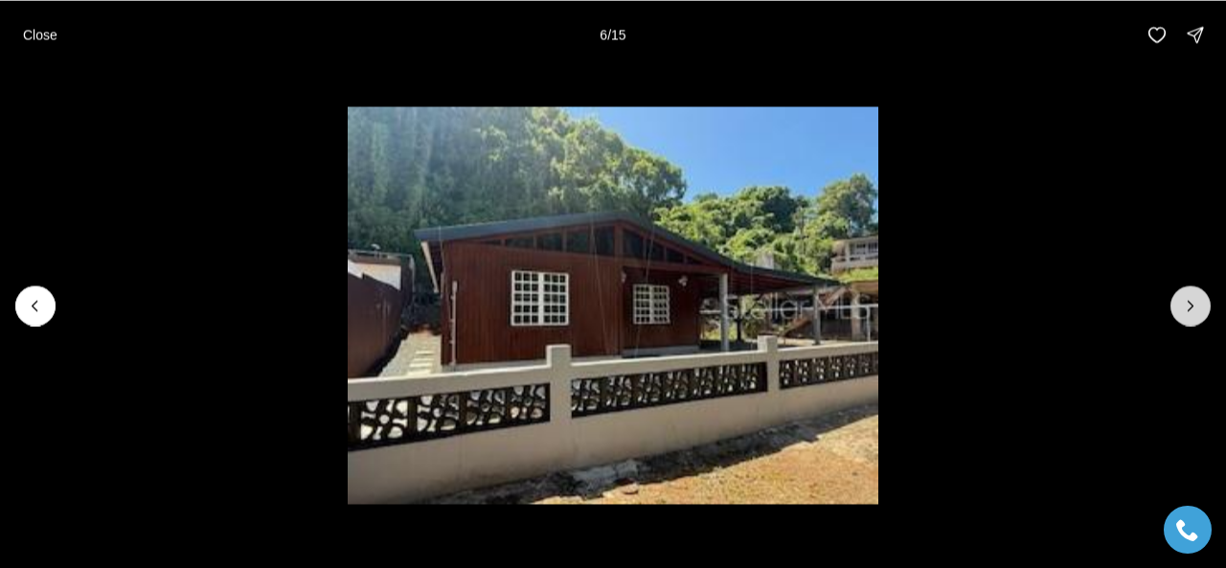
click at [1185, 302] on icon "Next slide" at bounding box center [1190, 305] width 19 height 19
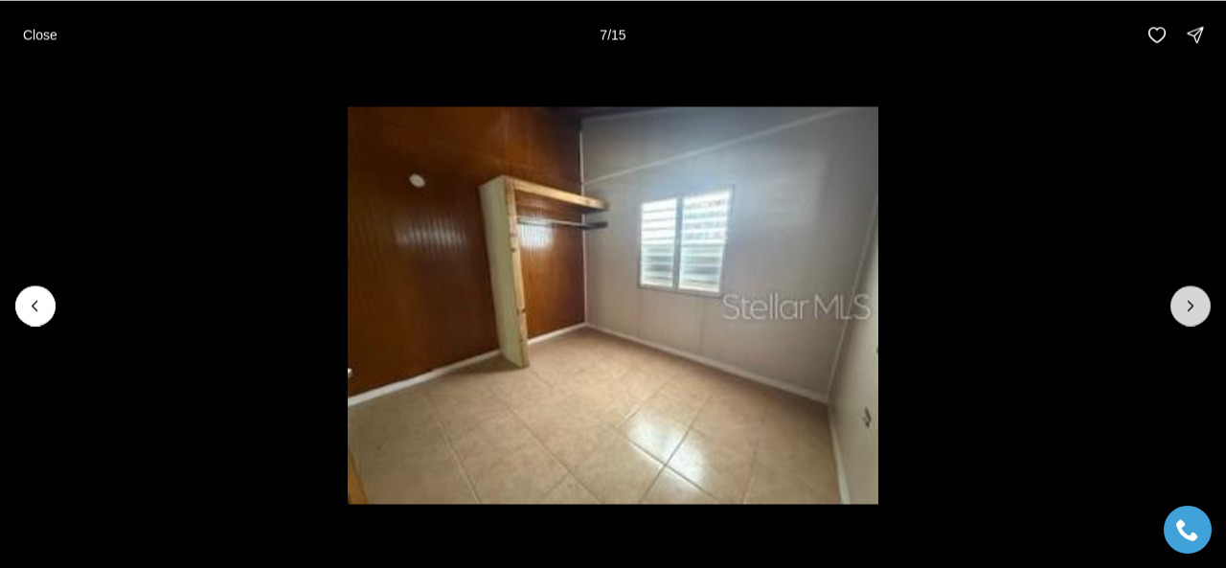
click at [1185, 302] on icon "Next slide" at bounding box center [1190, 305] width 19 height 19
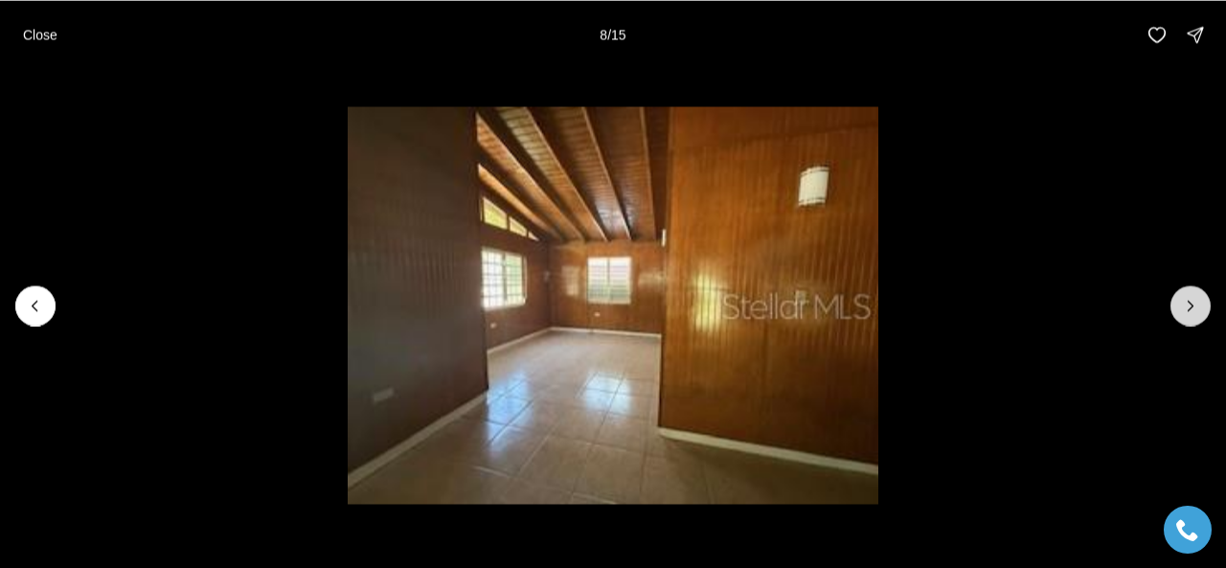
click at [1185, 302] on icon "Next slide" at bounding box center [1190, 305] width 19 height 19
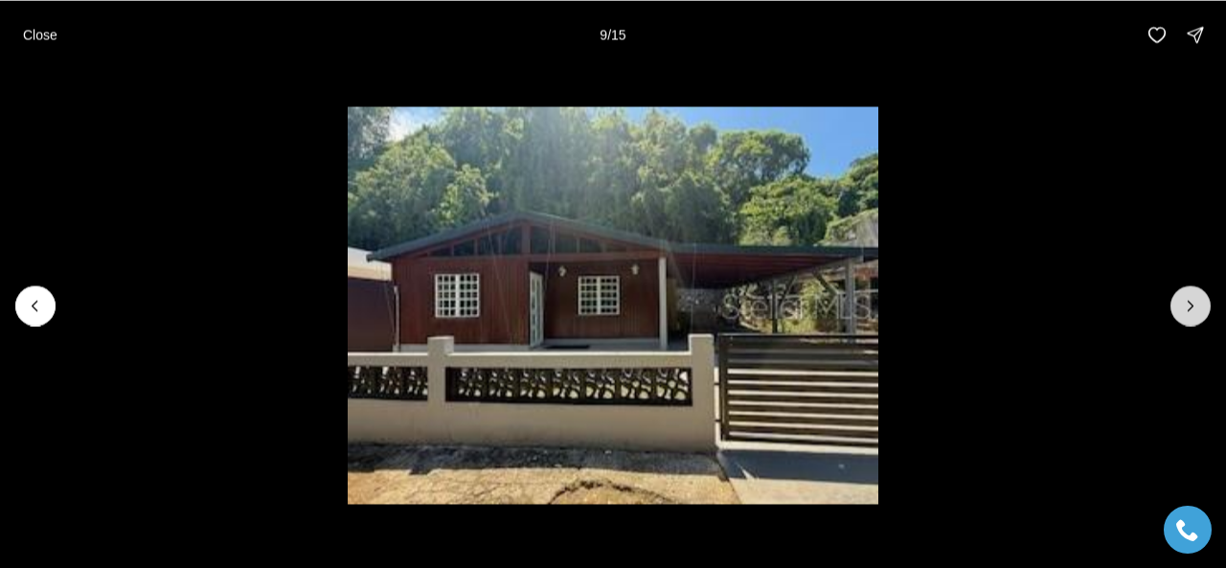
click at [1185, 302] on icon "Next slide" at bounding box center [1190, 305] width 19 height 19
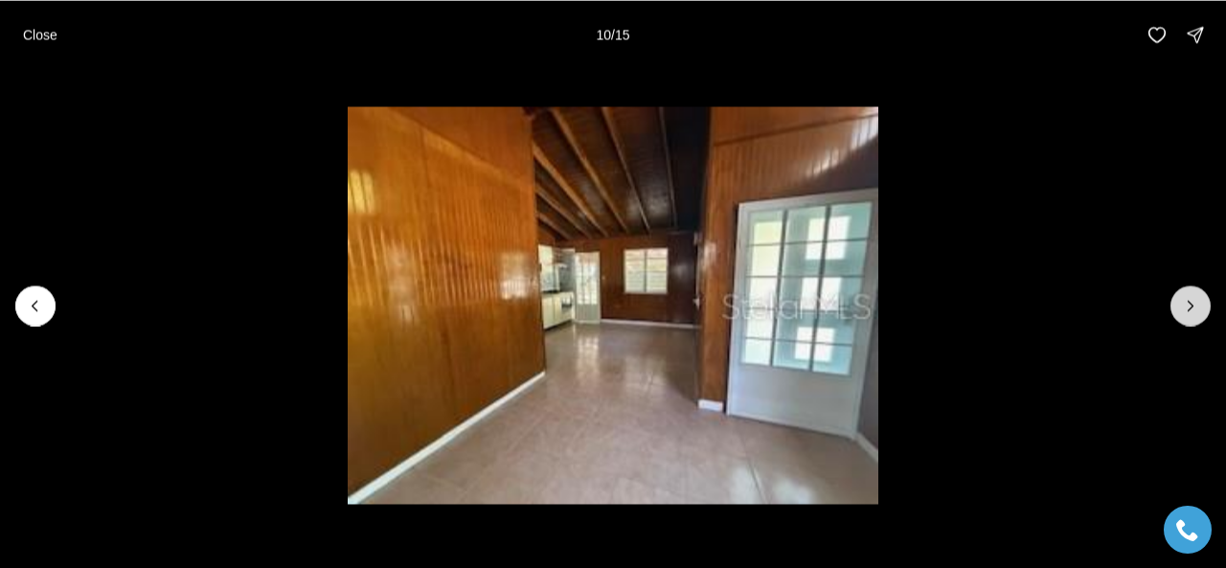
click at [1185, 303] on icon "Next slide" at bounding box center [1190, 305] width 19 height 19
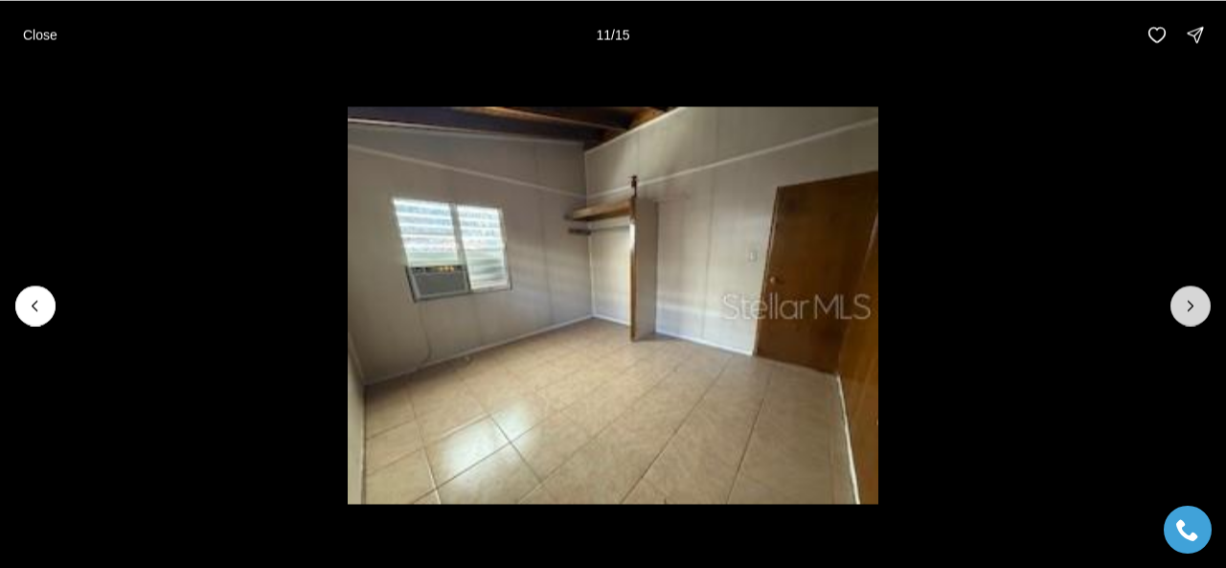
click at [1185, 307] on icon "Next slide" at bounding box center [1190, 305] width 19 height 19
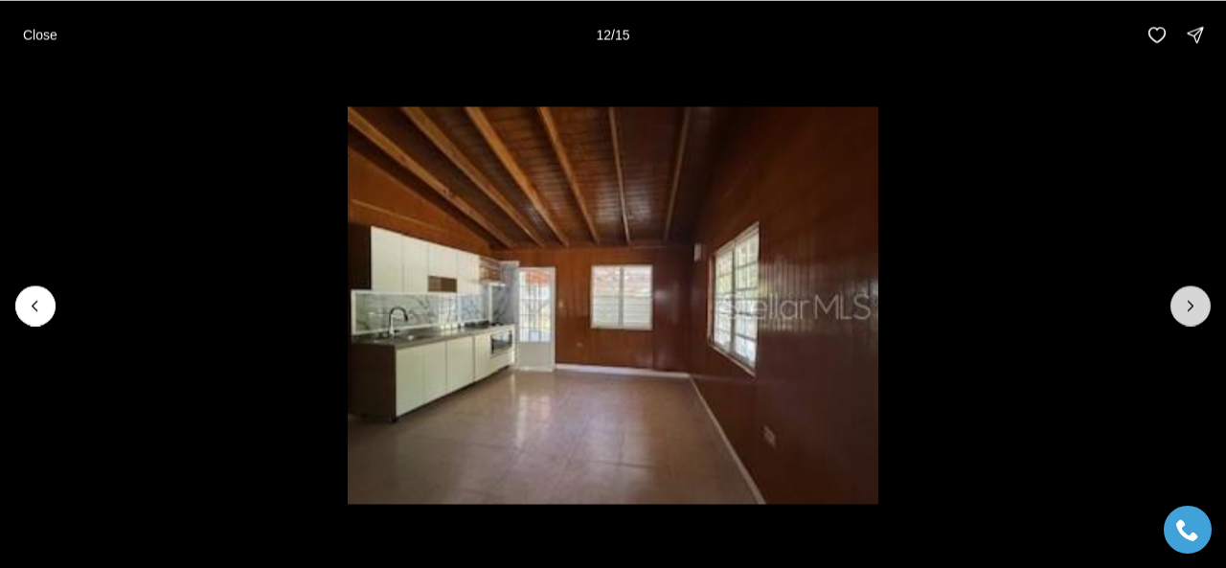
click at [1192, 301] on icon "Next slide" at bounding box center [1190, 305] width 19 height 19
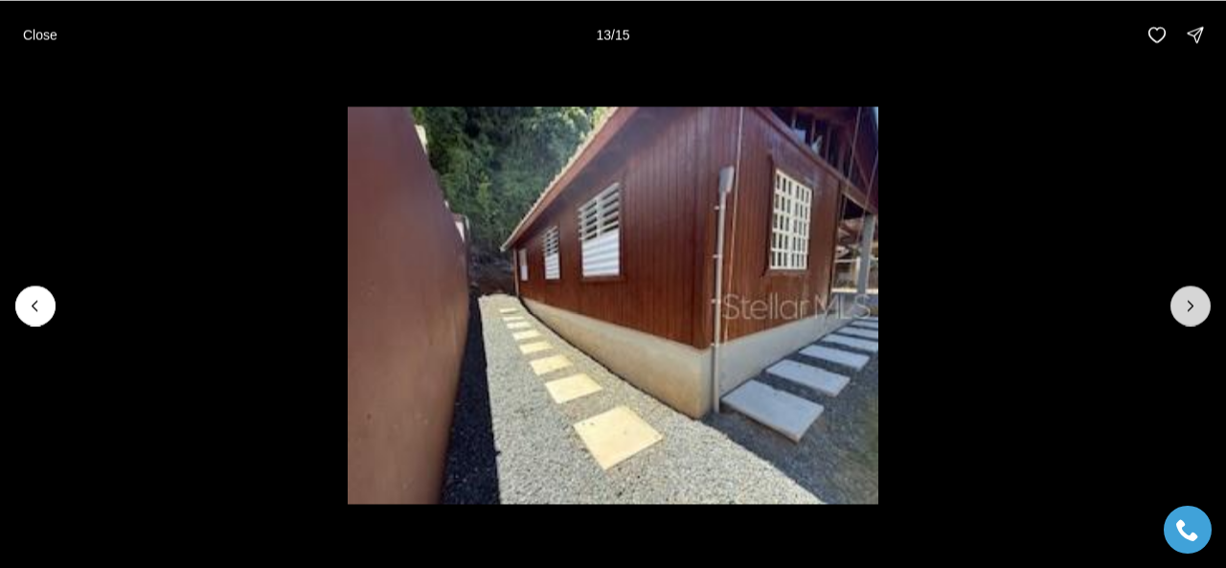
click at [1192, 300] on icon "Next slide" at bounding box center [1190, 305] width 19 height 19
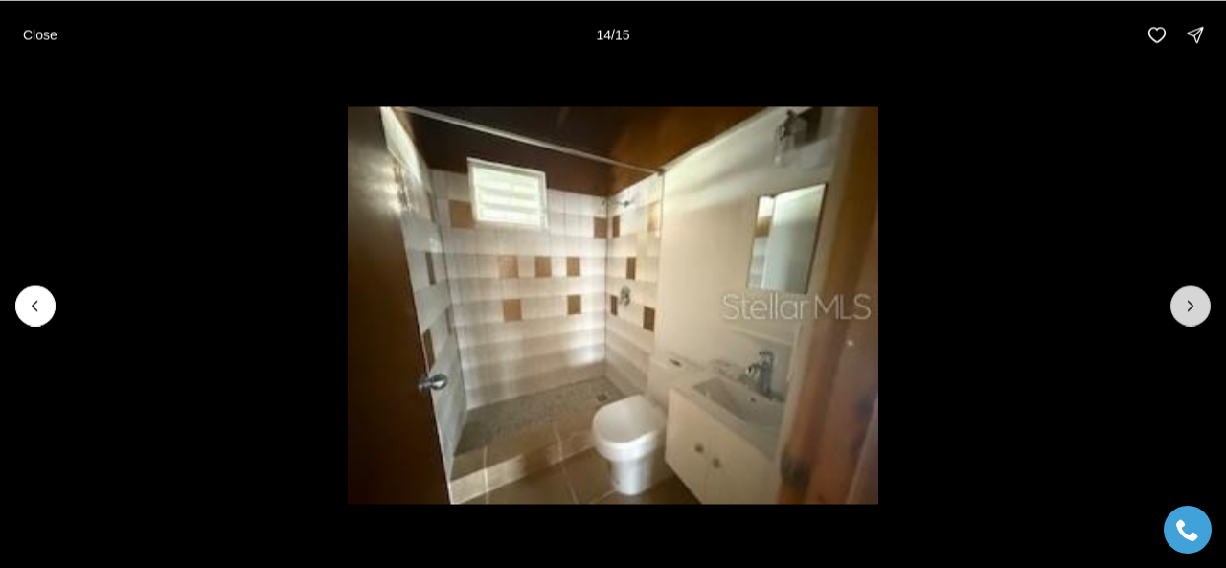
click at [1192, 300] on icon "Next slide" at bounding box center [1190, 305] width 19 height 19
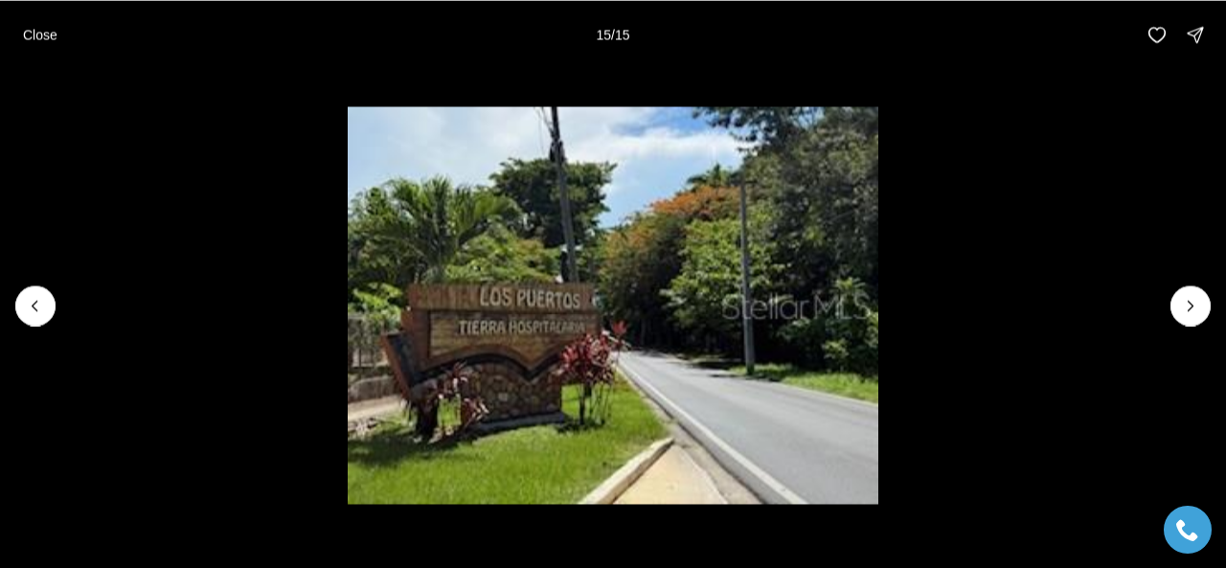
click at [1189, 299] on div at bounding box center [1190, 305] width 40 height 40
click at [1185, 312] on div at bounding box center [1190, 305] width 40 height 40
click at [1189, 305] on div at bounding box center [1190, 305] width 40 height 40
click at [39, 33] on p "Close" at bounding box center [40, 34] width 34 height 15
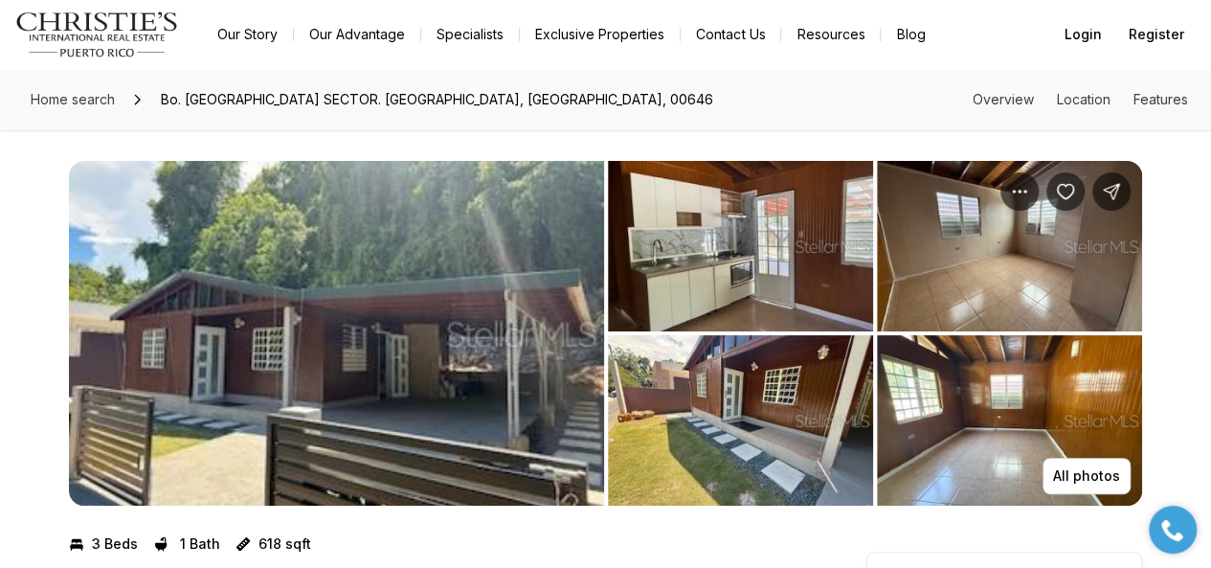
scroll to position [383, 0]
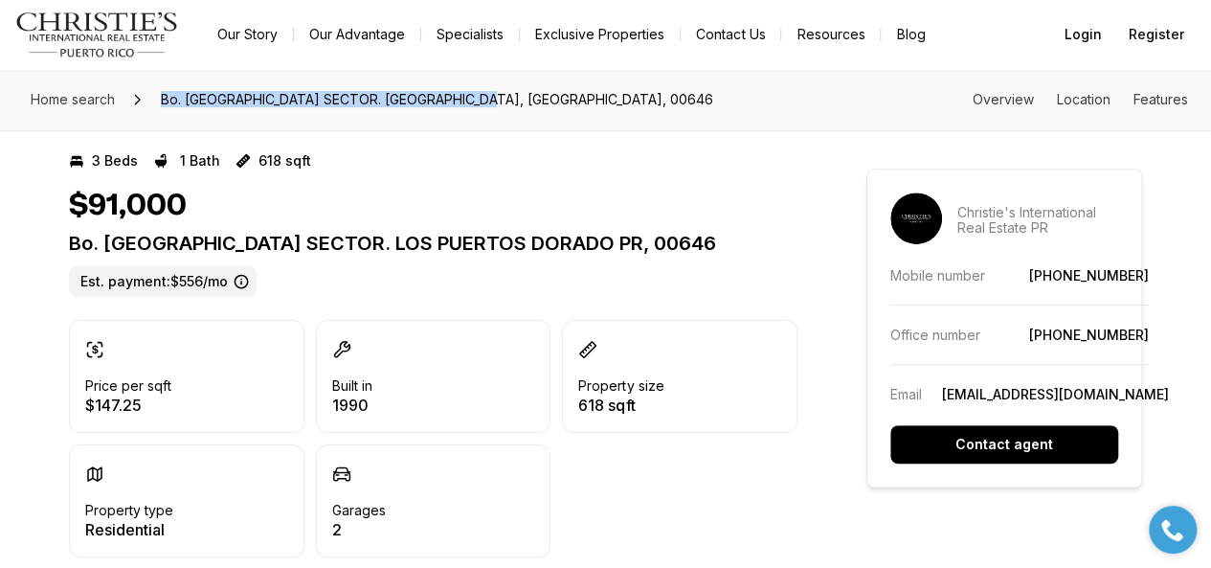
drag, startPoint x: 163, startPoint y: 102, endPoint x: 477, endPoint y: 97, distance: 314.1
click at [477, 97] on span "Bo. [GEOGRAPHIC_DATA] SECTOR. [GEOGRAPHIC_DATA], [GEOGRAPHIC_DATA], 00646" at bounding box center [437, 99] width 568 height 31
copy span "Bo. Higuillar SECTOR. LOS PUERTOS, DORADO PR"
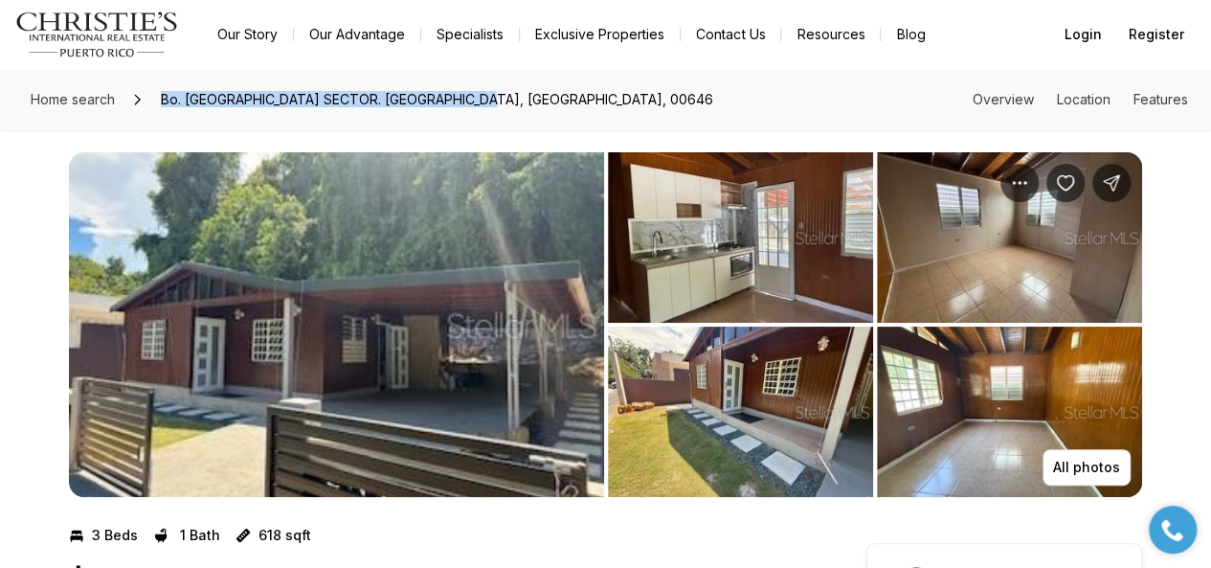
scroll to position [0, 0]
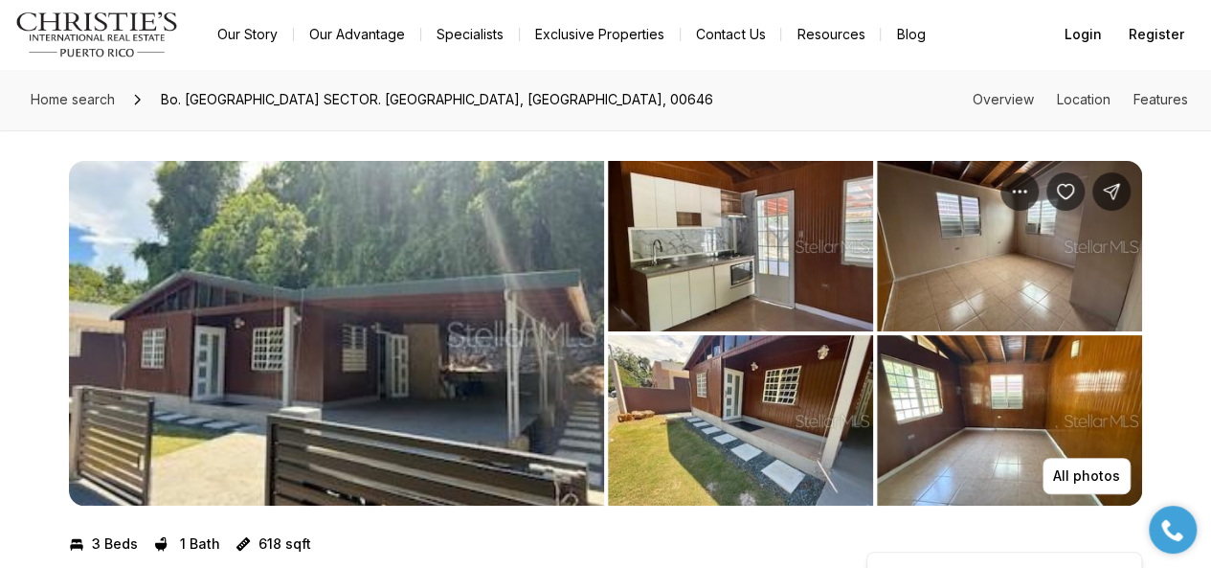
click at [556, 99] on div "Home search Bo. Higuillar SECTOR. LOS PUERTOS, DORADO PR, 00646 Overview Locati…" at bounding box center [605, 99] width 1211 height 61
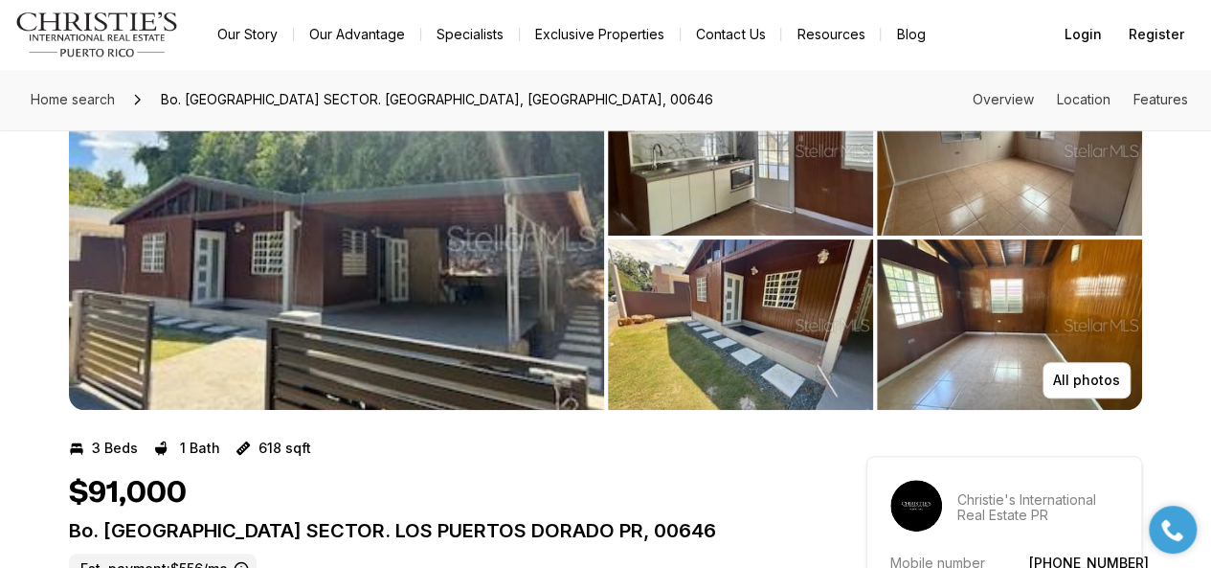
click at [806, 350] on img "View image gallery" at bounding box center [740, 324] width 265 height 170
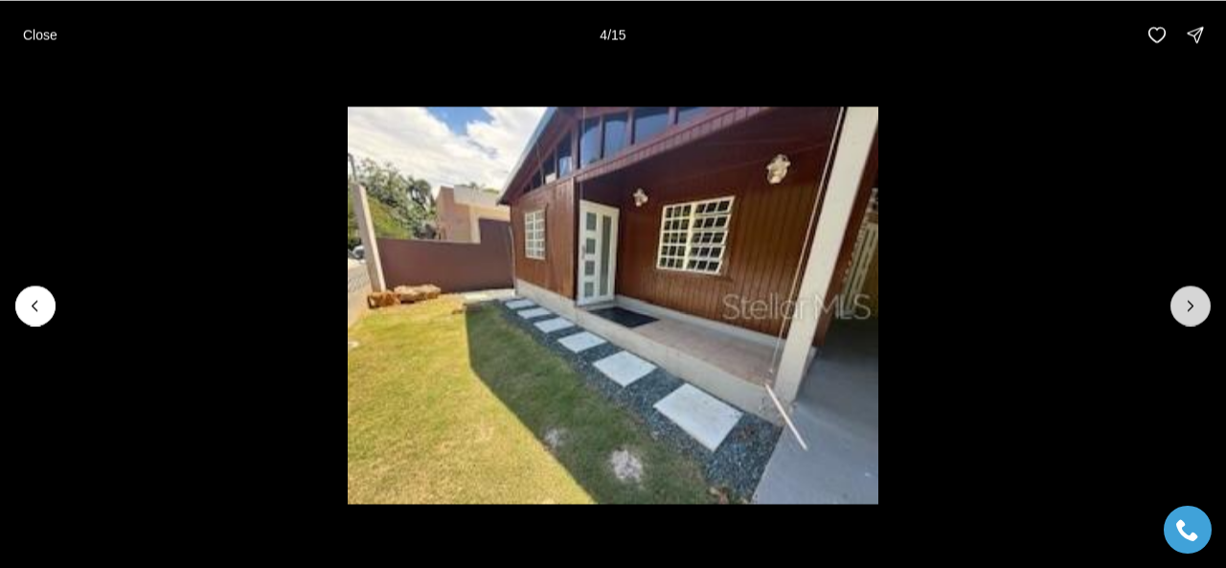
click at [1199, 291] on button "Next slide" at bounding box center [1190, 305] width 40 height 40
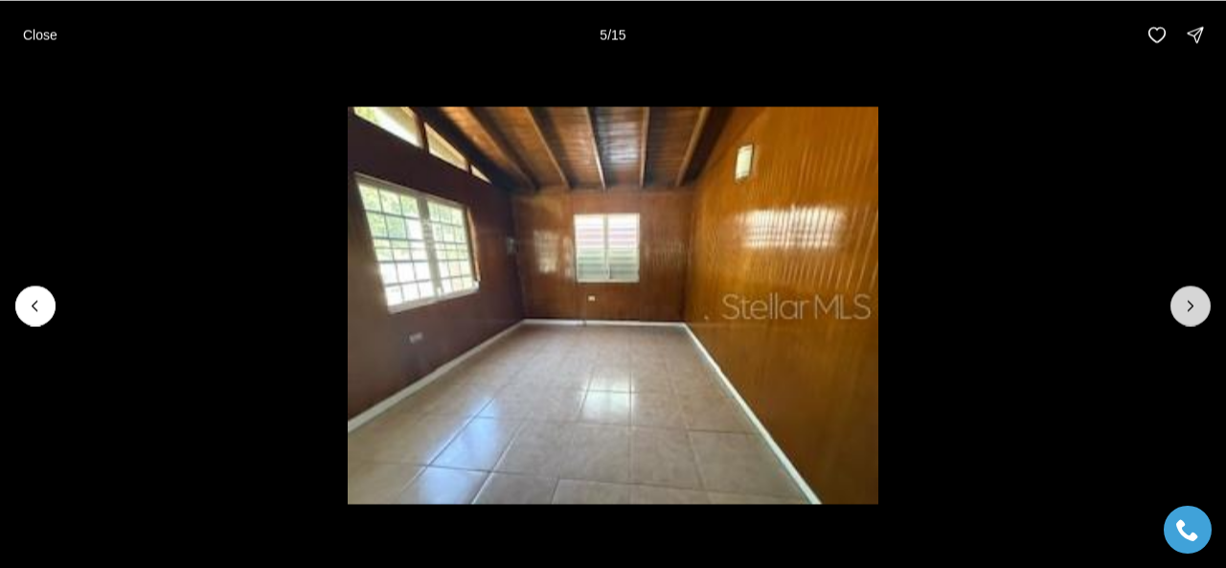
click at [1186, 293] on button "Next slide" at bounding box center [1190, 305] width 40 height 40
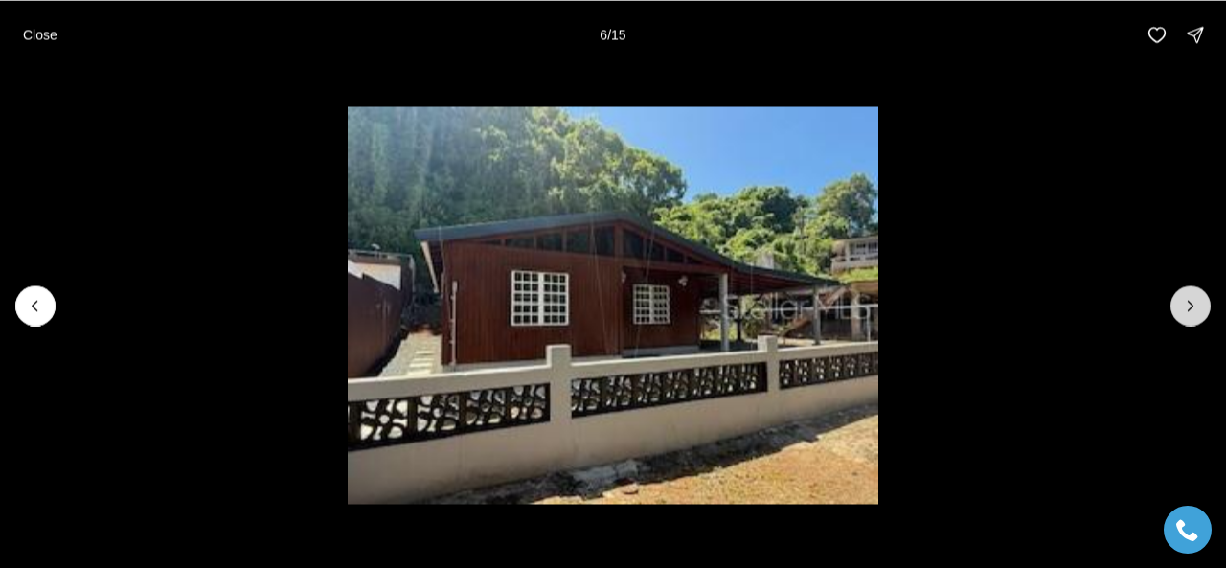
click at [1186, 293] on button "Next slide" at bounding box center [1190, 305] width 40 height 40
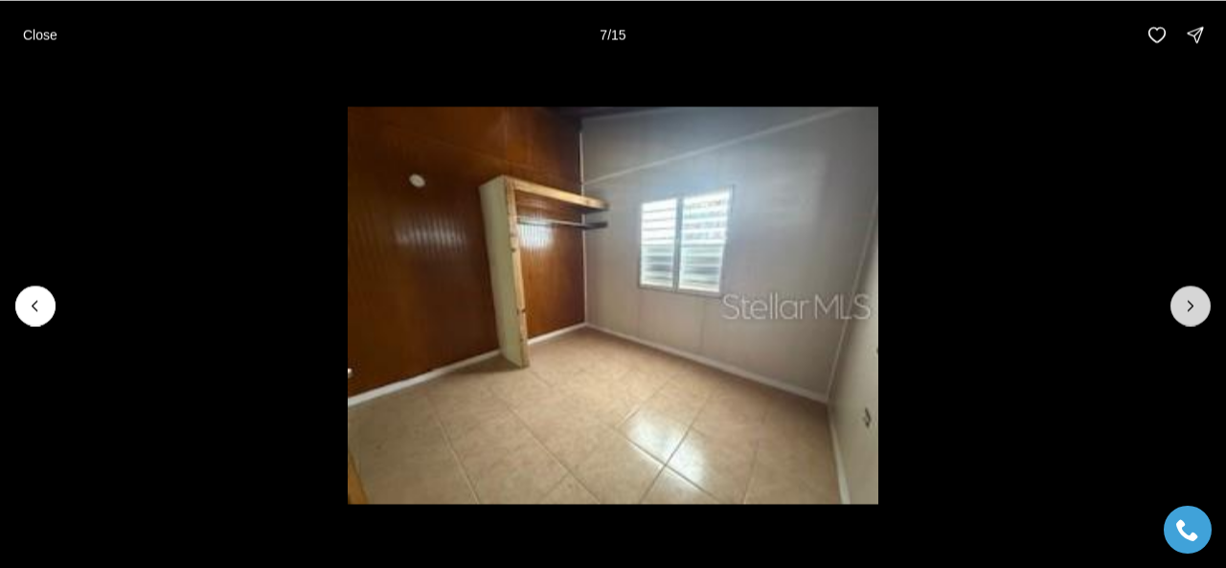
click at [1186, 293] on button "Next slide" at bounding box center [1190, 305] width 40 height 40
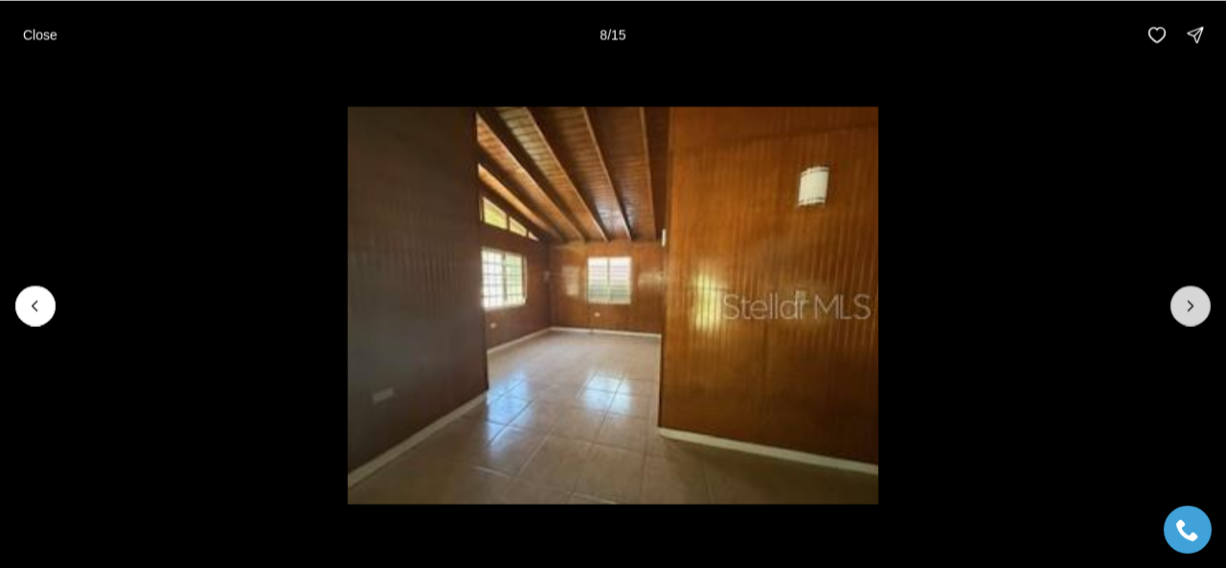
click at [1186, 293] on button "Next slide" at bounding box center [1190, 305] width 40 height 40
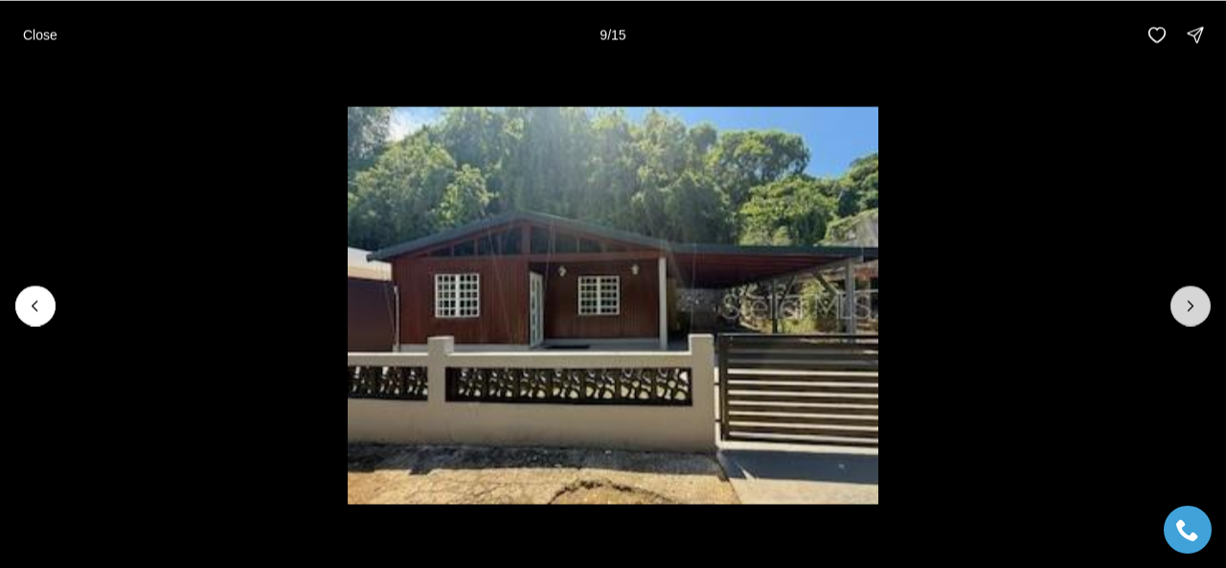
click at [1186, 293] on button "Next slide" at bounding box center [1190, 305] width 40 height 40
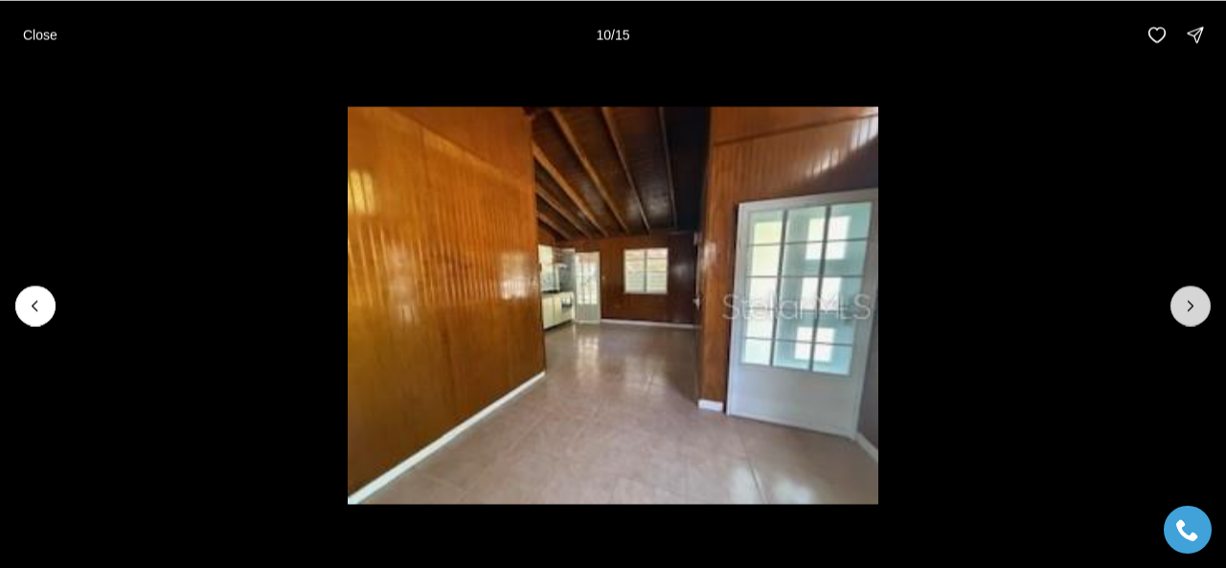
click at [1186, 293] on button "Next slide" at bounding box center [1190, 305] width 40 height 40
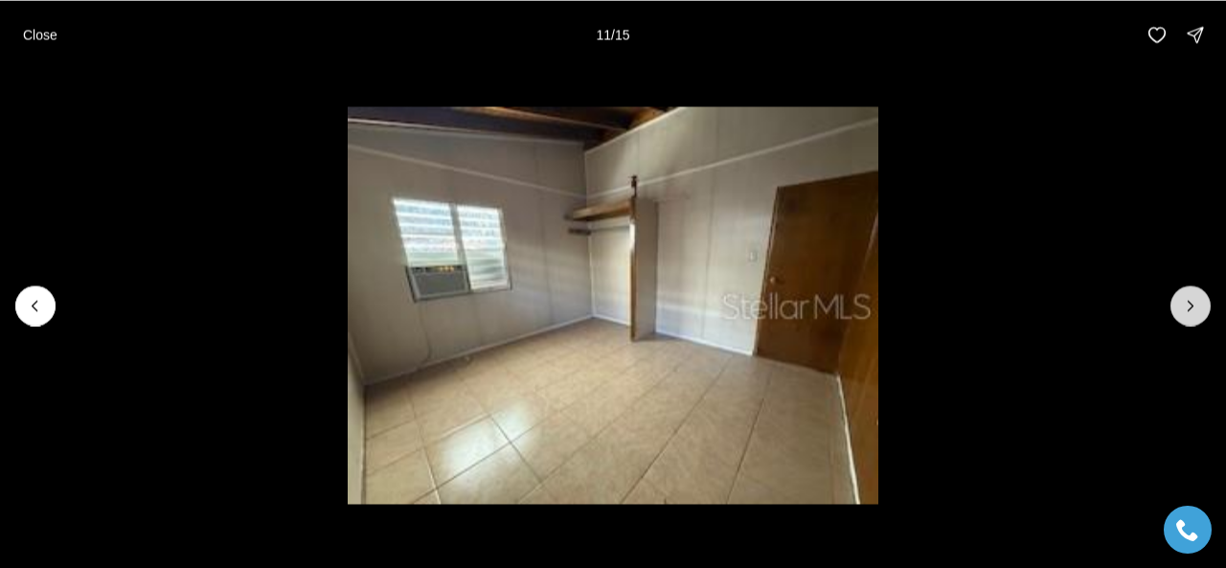
click at [1186, 293] on button "Next slide" at bounding box center [1190, 305] width 40 height 40
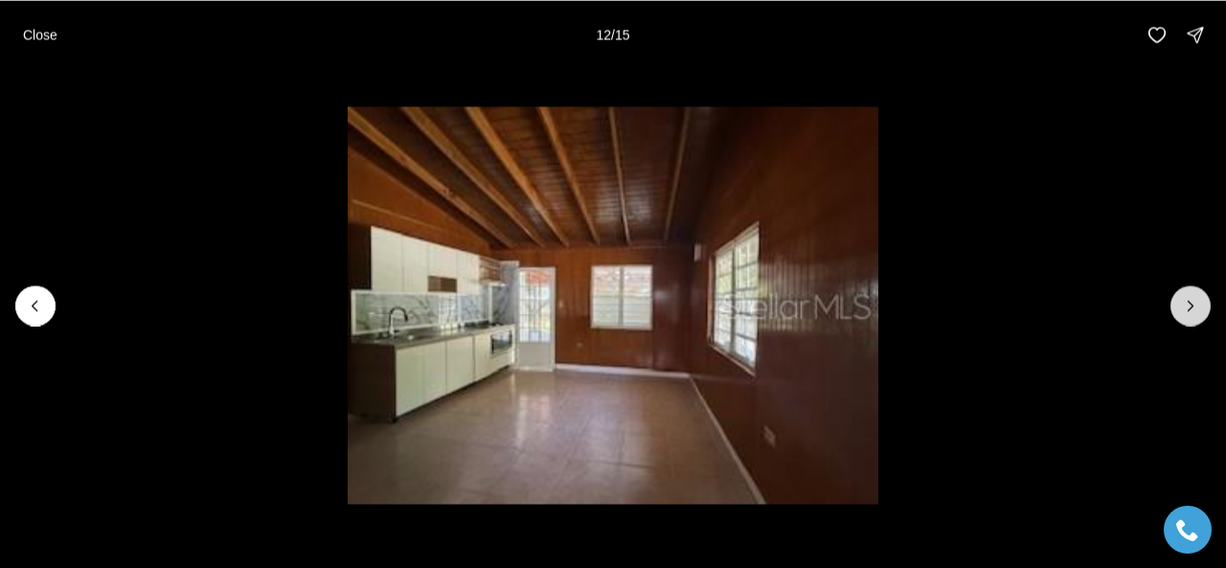
click at [1187, 292] on button "Next slide" at bounding box center [1190, 305] width 40 height 40
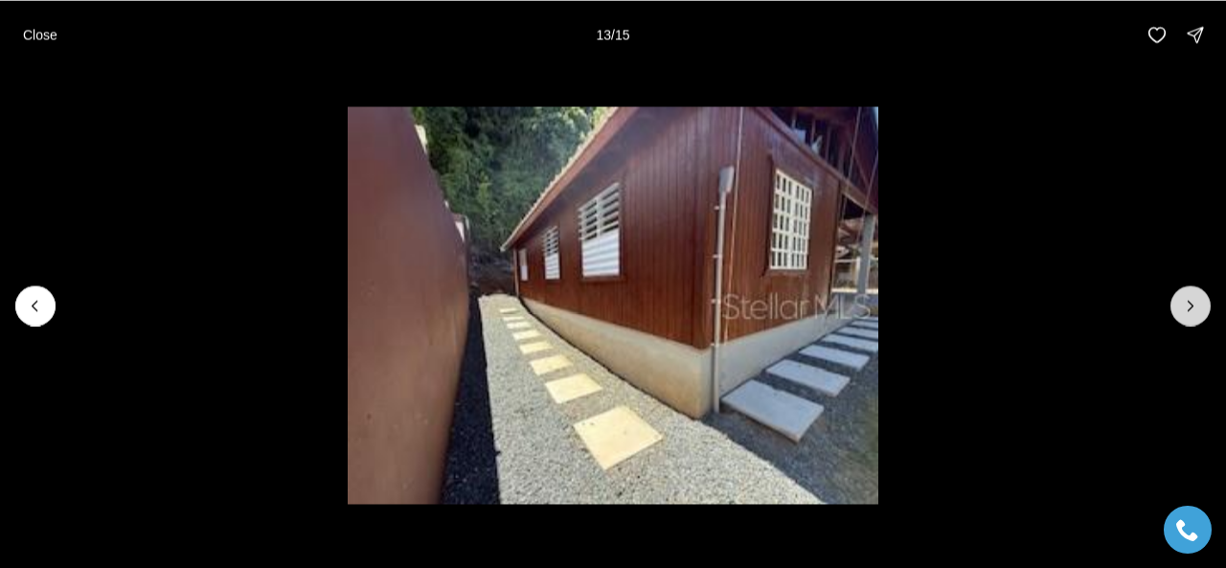
click at [1187, 306] on icon "Next slide" at bounding box center [1190, 305] width 19 height 19
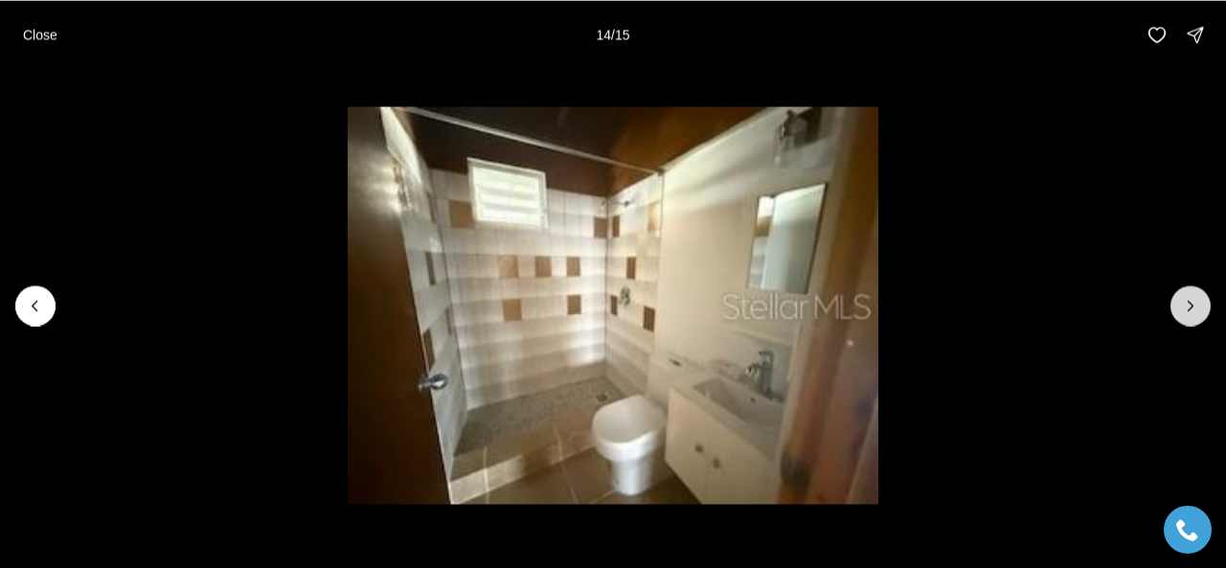
click at [1187, 307] on icon "Next slide" at bounding box center [1190, 305] width 19 height 19
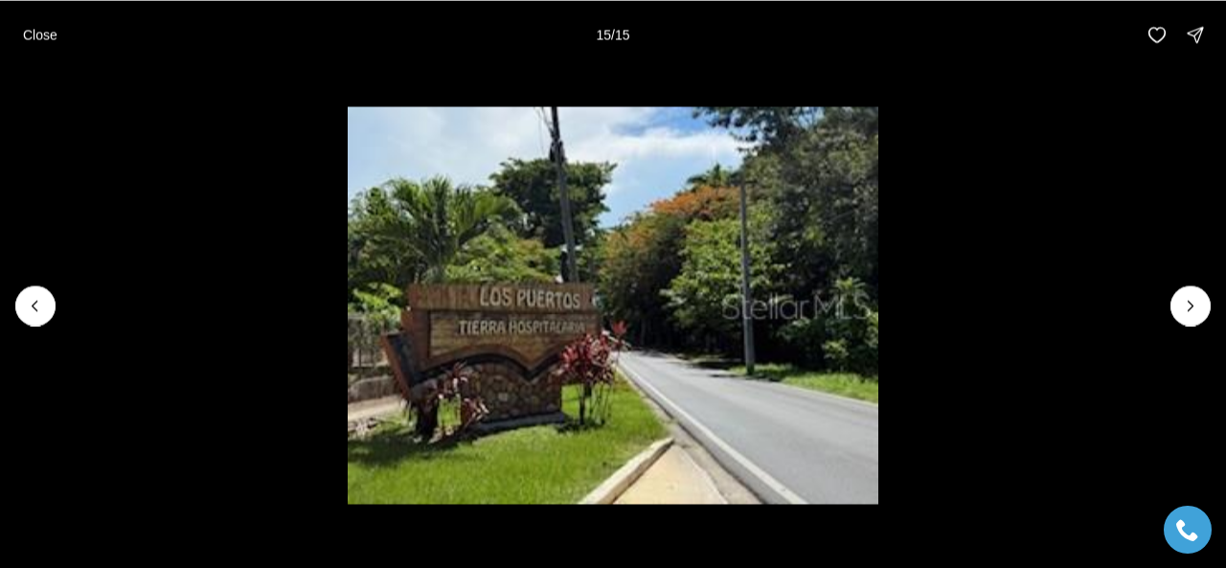
click at [1187, 304] on div at bounding box center [1190, 305] width 40 height 40
click at [1198, 296] on div at bounding box center [1190, 305] width 40 height 40
click at [45, 36] on p "Close" at bounding box center [40, 34] width 34 height 15
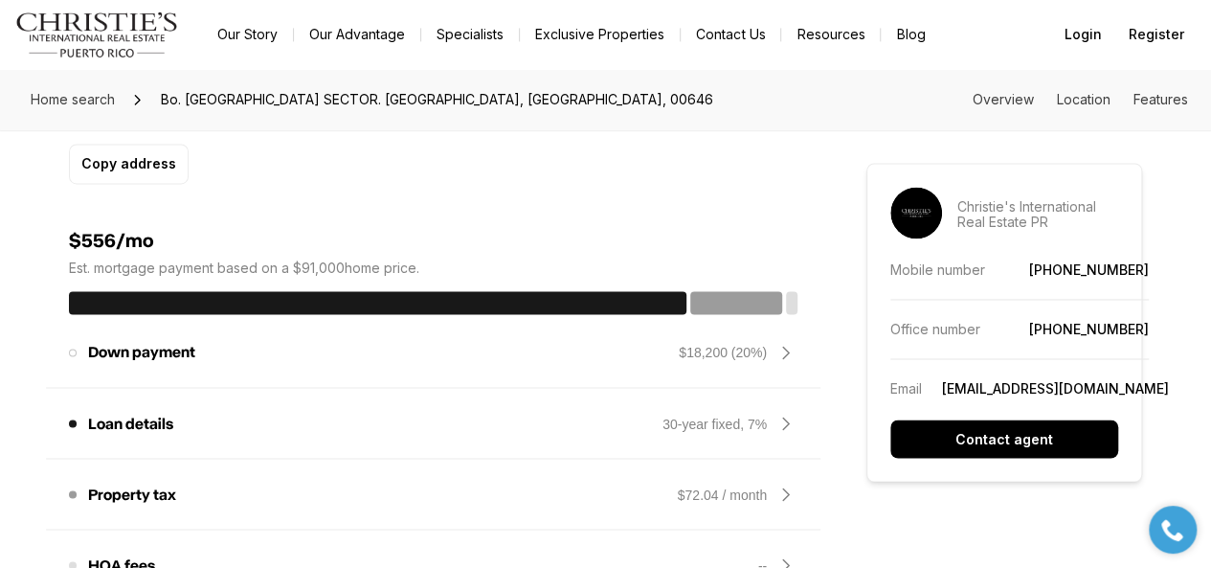
scroll to position [1436, 0]
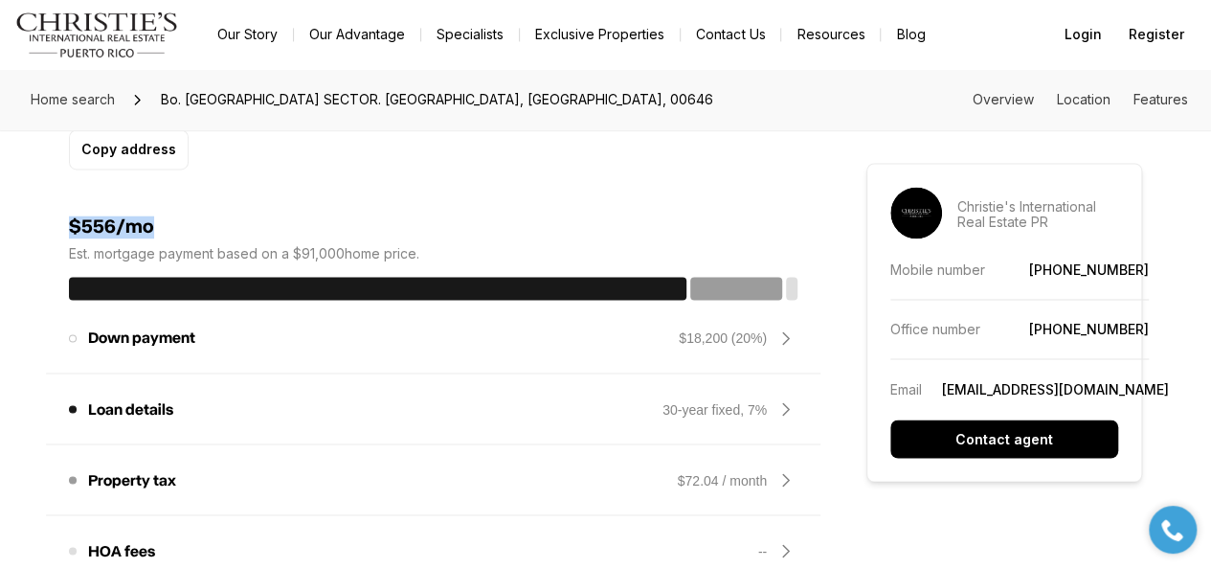
drag, startPoint x: 57, startPoint y: 228, endPoint x: 149, endPoint y: 215, distance: 92.9
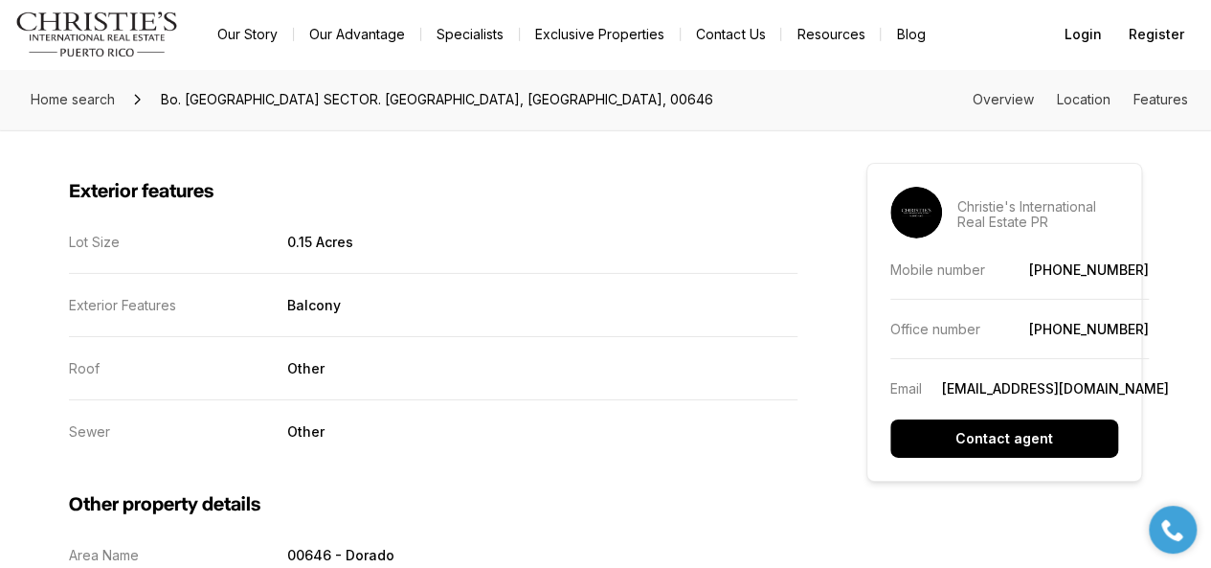
scroll to position [3064, 0]
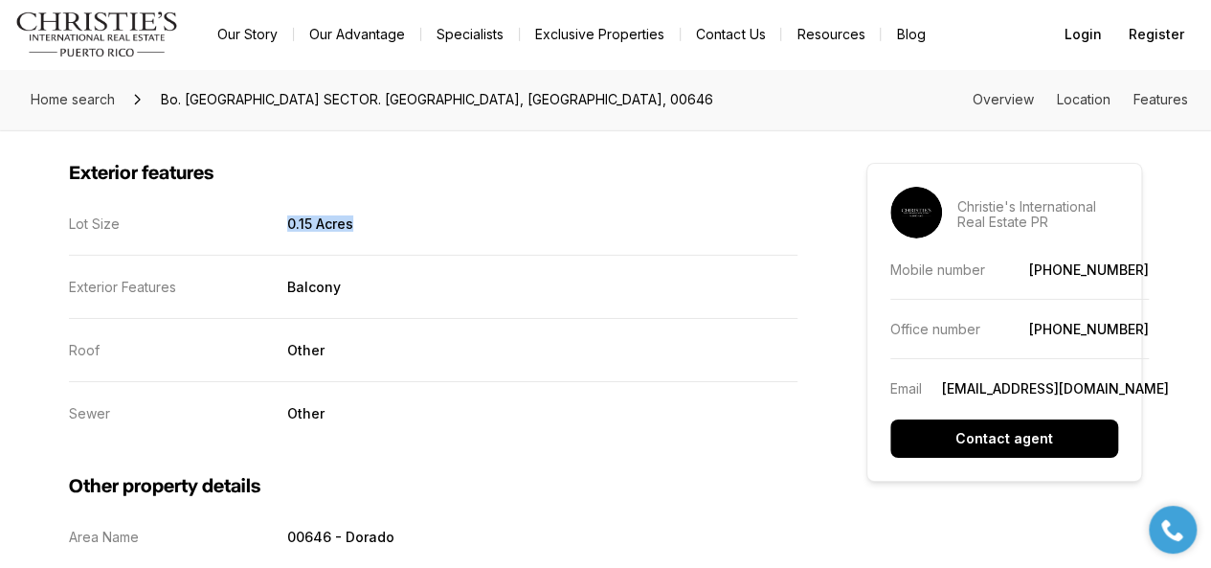
drag, startPoint x: 264, startPoint y: 212, endPoint x: 338, endPoint y: 214, distance: 73.8
click at [338, 215] on dd "0.15 Acres" at bounding box center [542, 223] width 510 height 16
copy p "0.15 Acres"
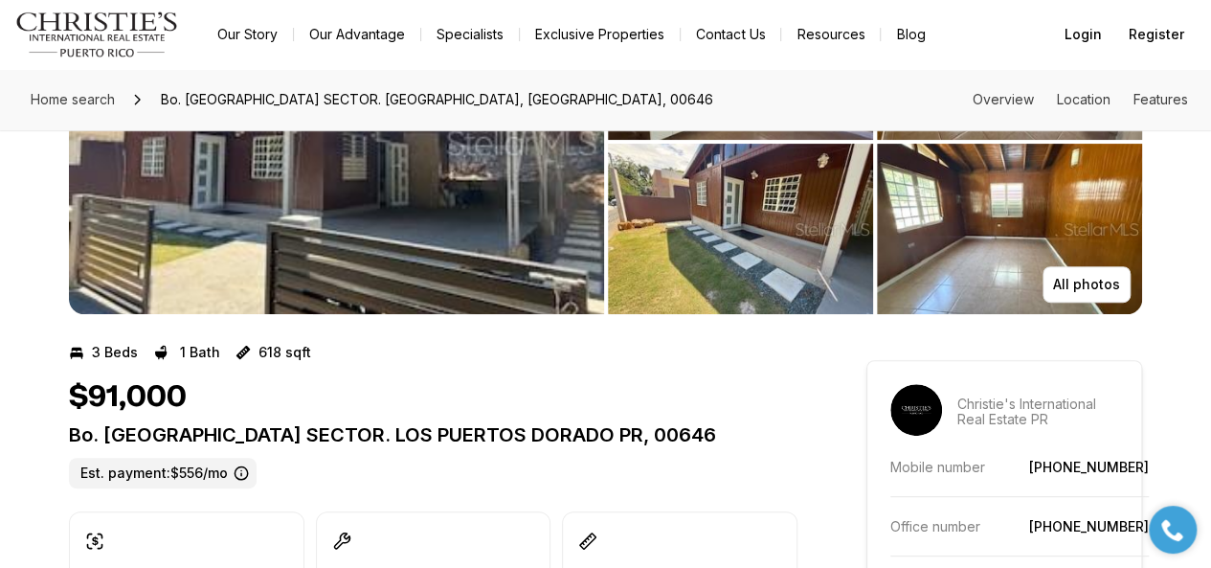
scroll to position [0, 0]
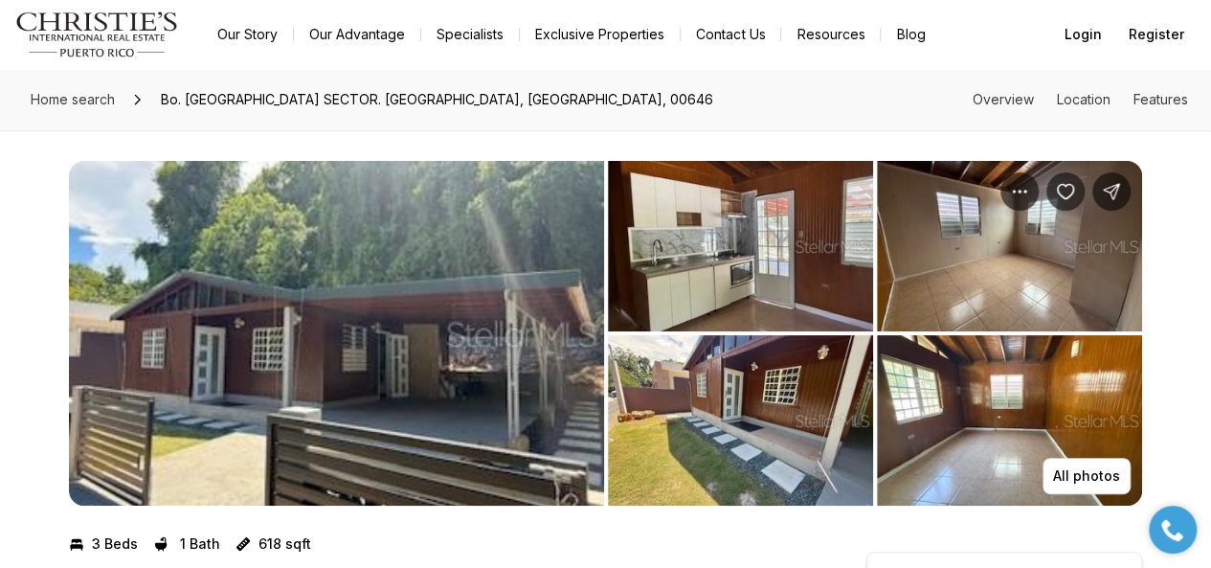
click at [734, 269] on img "View image gallery" at bounding box center [740, 246] width 265 height 170
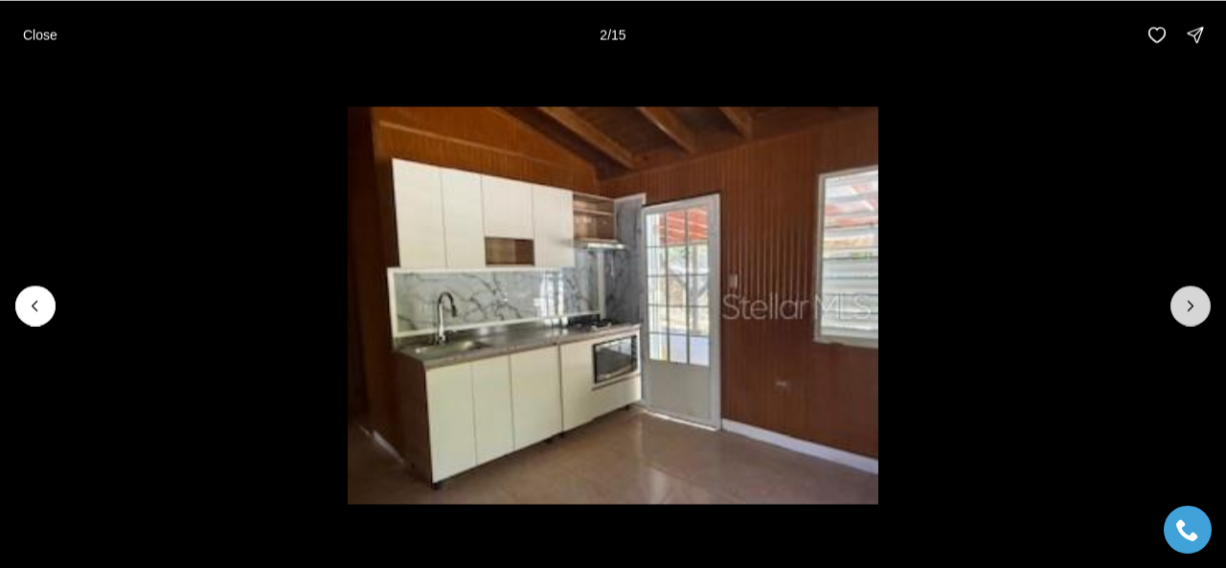
click at [1200, 300] on button "Next slide" at bounding box center [1190, 305] width 40 height 40
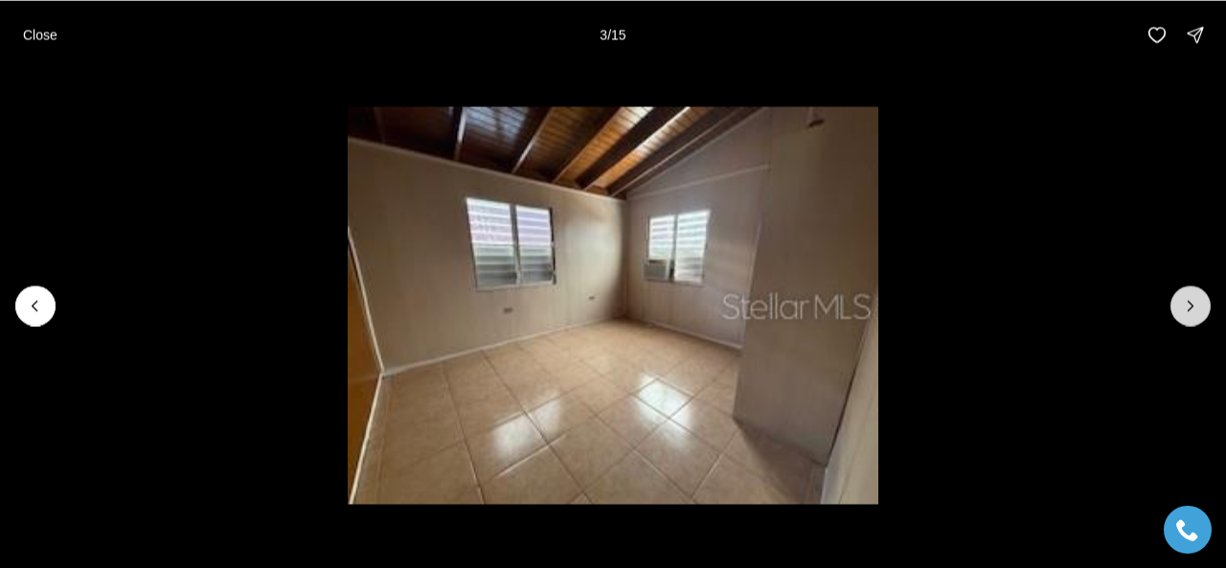
click at [1194, 300] on icon "Next slide" at bounding box center [1190, 305] width 19 height 19
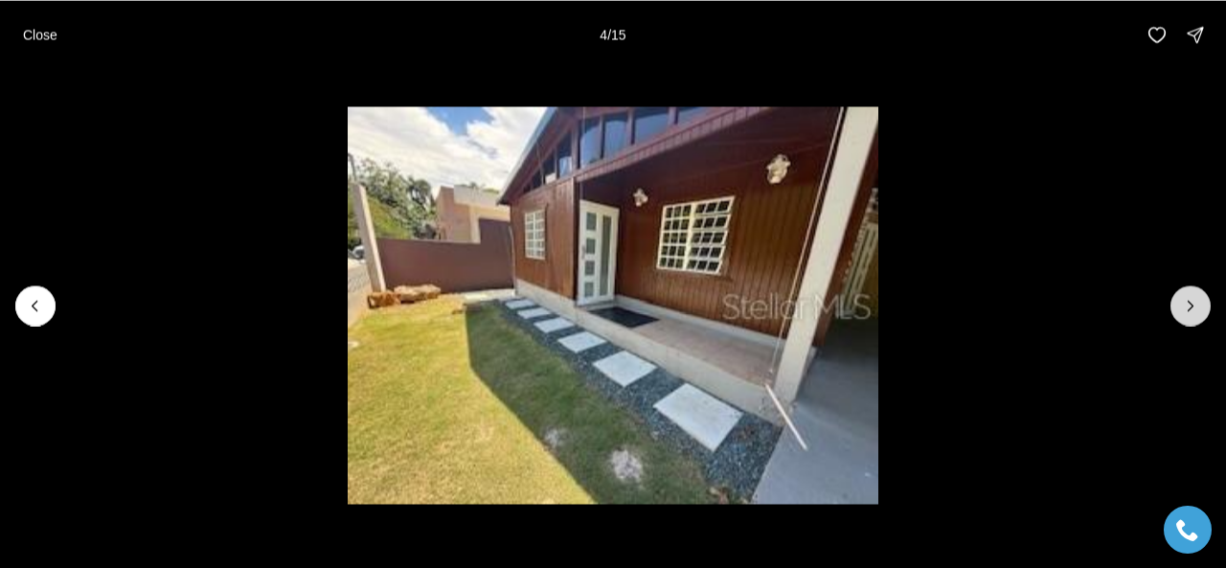
click at [1194, 300] on icon "Next slide" at bounding box center [1190, 305] width 19 height 19
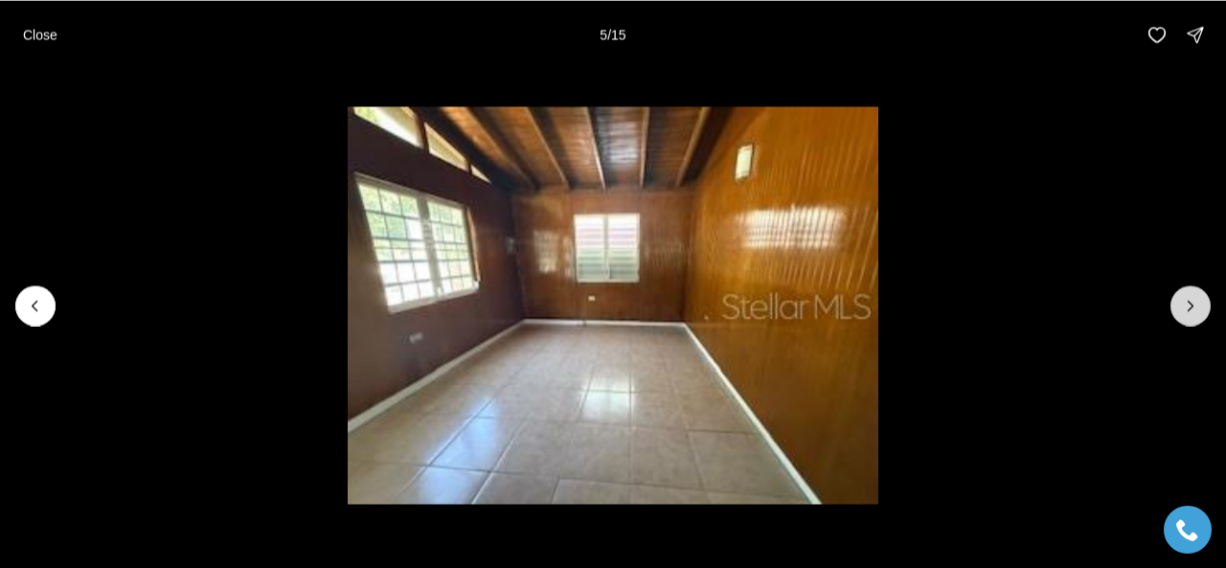
click at [1194, 300] on icon "Next slide" at bounding box center [1190, 305] width 19 height 19
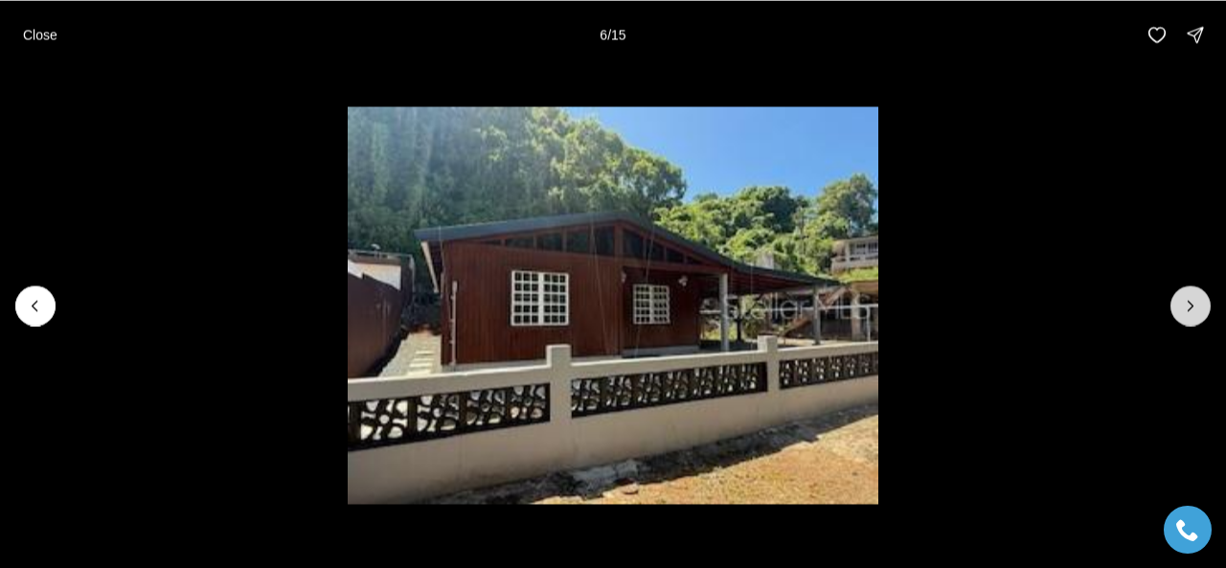
click at [1194, 300] on icon "Next slide" at bounding box center [1190, 305] width 19 height 19
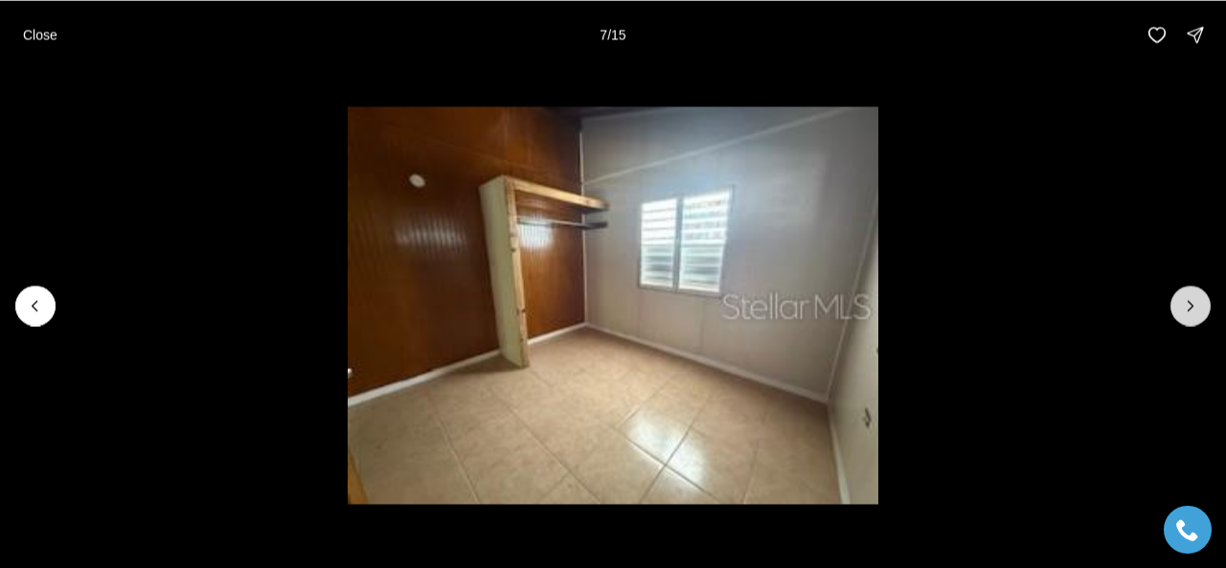
click at [1194, 300] on icon "Next slide" at bounding box center [1190, 305] width 19 height 19
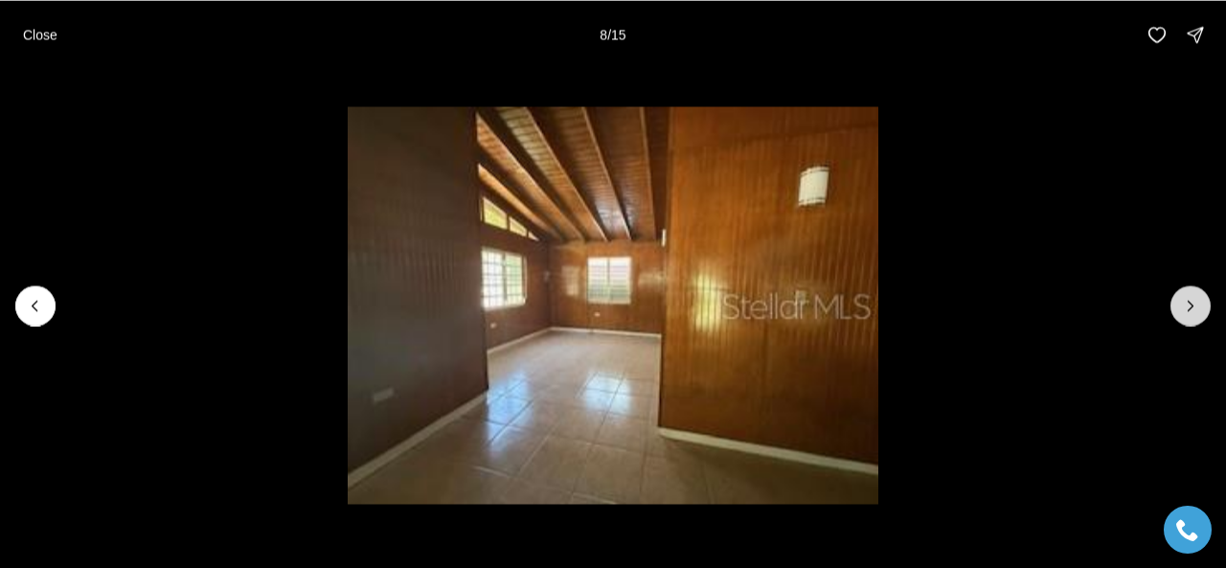
click at [1194, 300] on icon "Next slide" at bounding box center [1190, 305] width 19 height 19
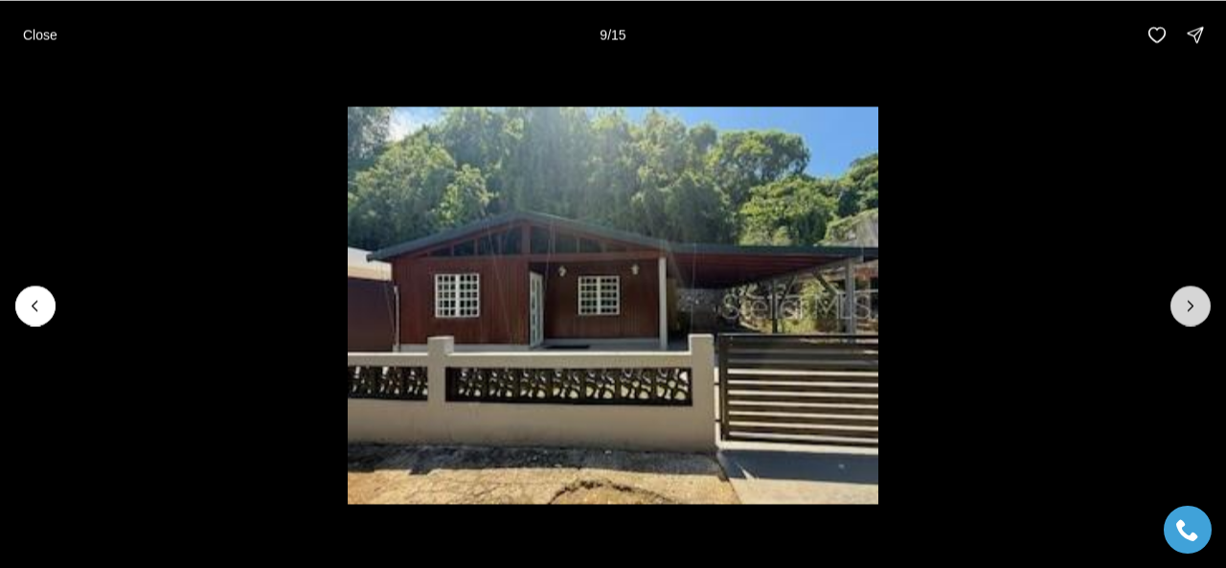
click at [1194, 300] on icon "Next slide" at bounding box center [1190, 305] width 19 height 19
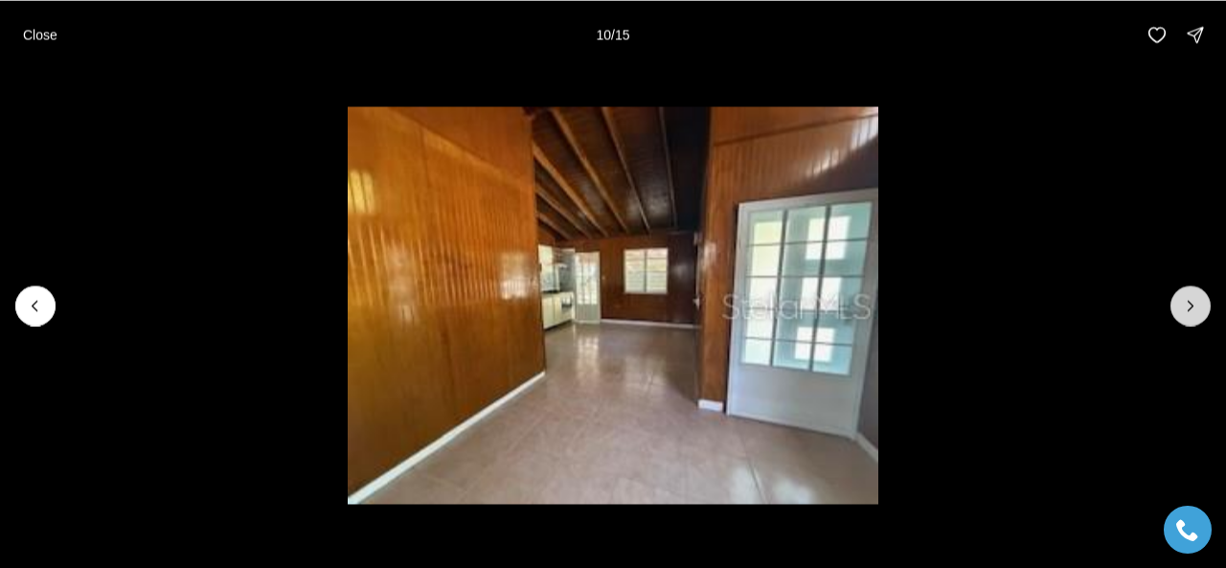
click at [1194, 300] on icon "Next slide" at bounding box center [1190, 305] width 19 height 19
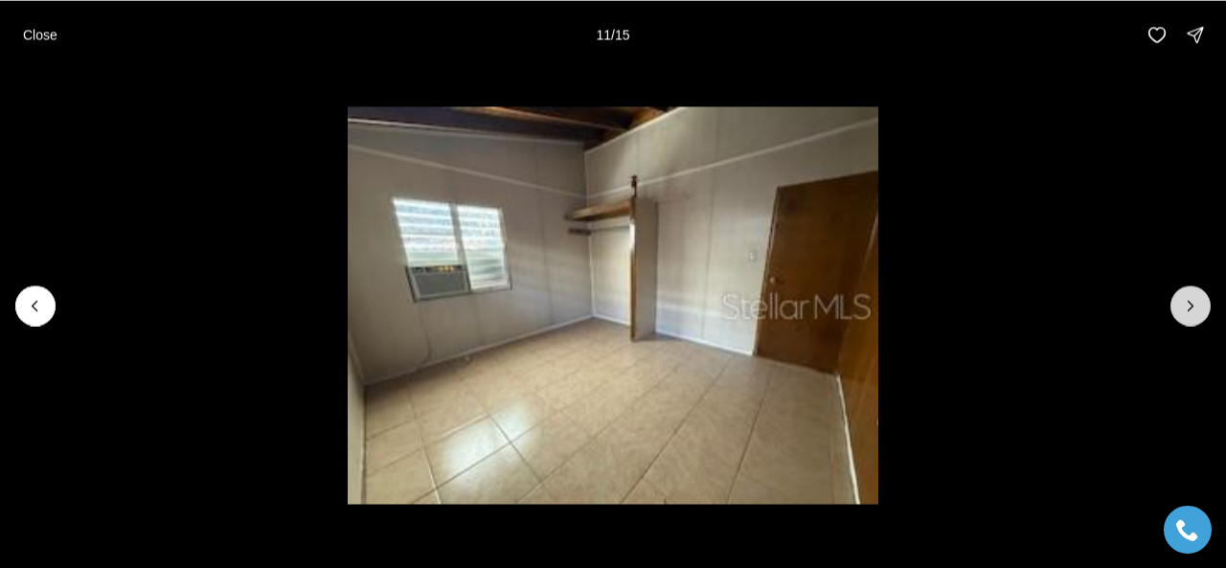
click at [1194, 300] on icon "Next slide" at bounding box center [1190, 305] width 19 height 19
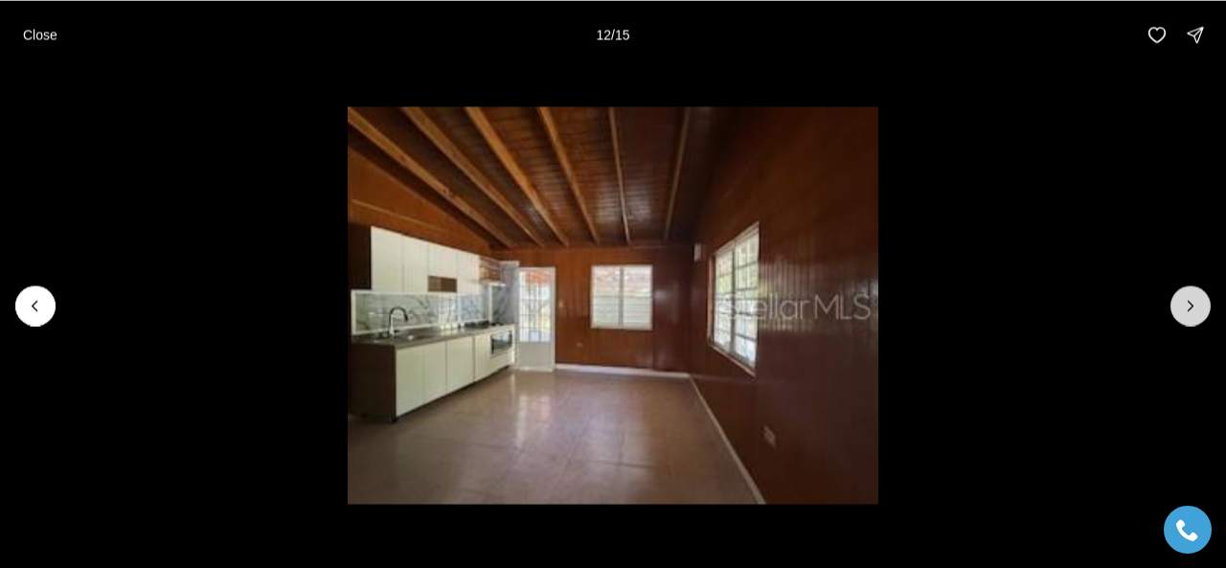
click at [1194, 300] on icon "Next slide" at bounding box center [1190, 305] width 19 height 19
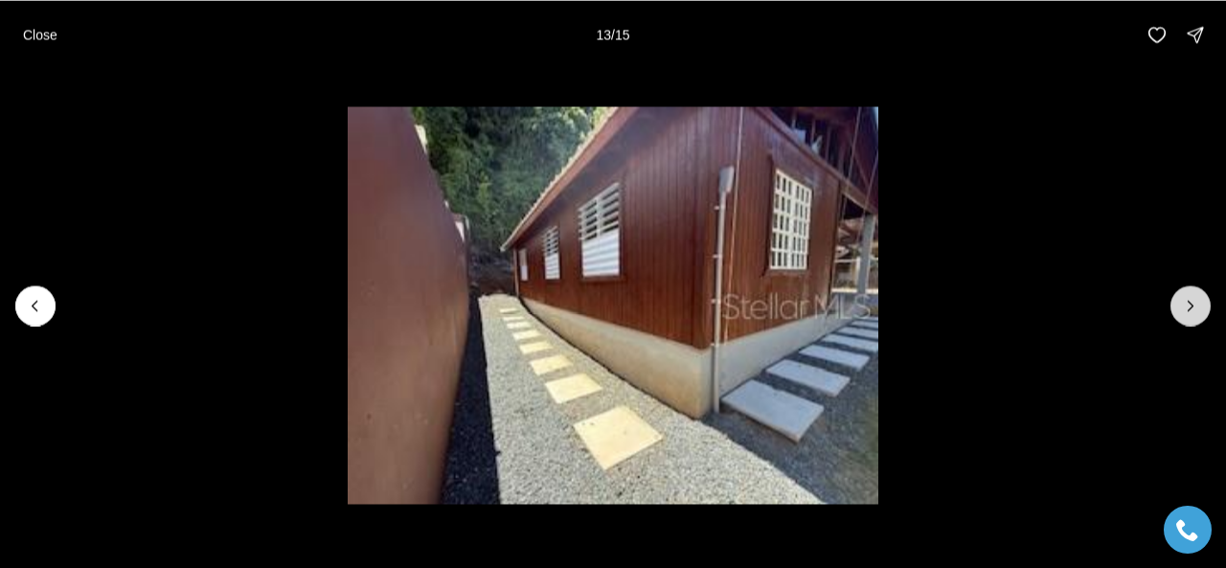
click at [1194, 300] on icon "Next slide" at bounding box center [1190, 305] width 19 height 19
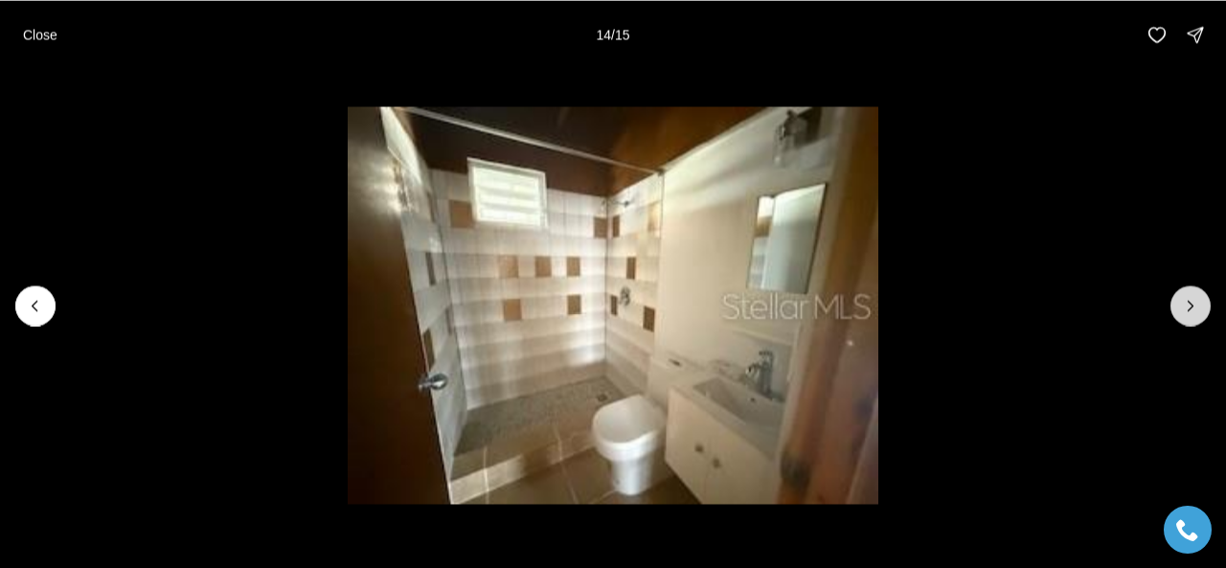
click at [1194, 300] on icon "Next slide" at bounding box center [1190, 305] width 19 height 19
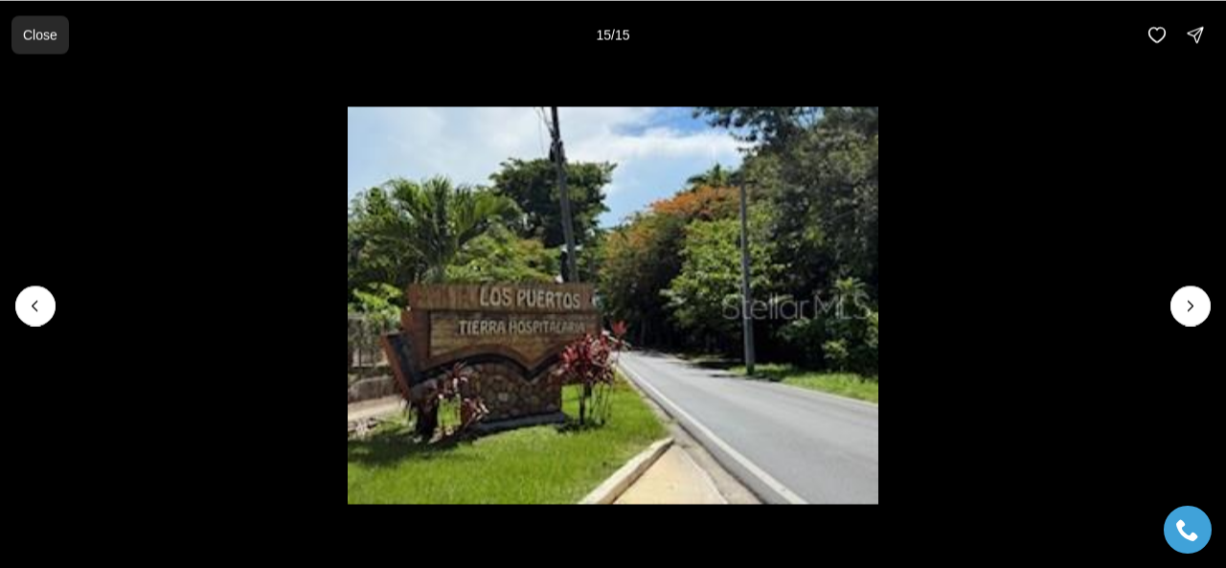
click at [36, 31] on p "Close" at bounding box center [40, 34] width 34 height 15
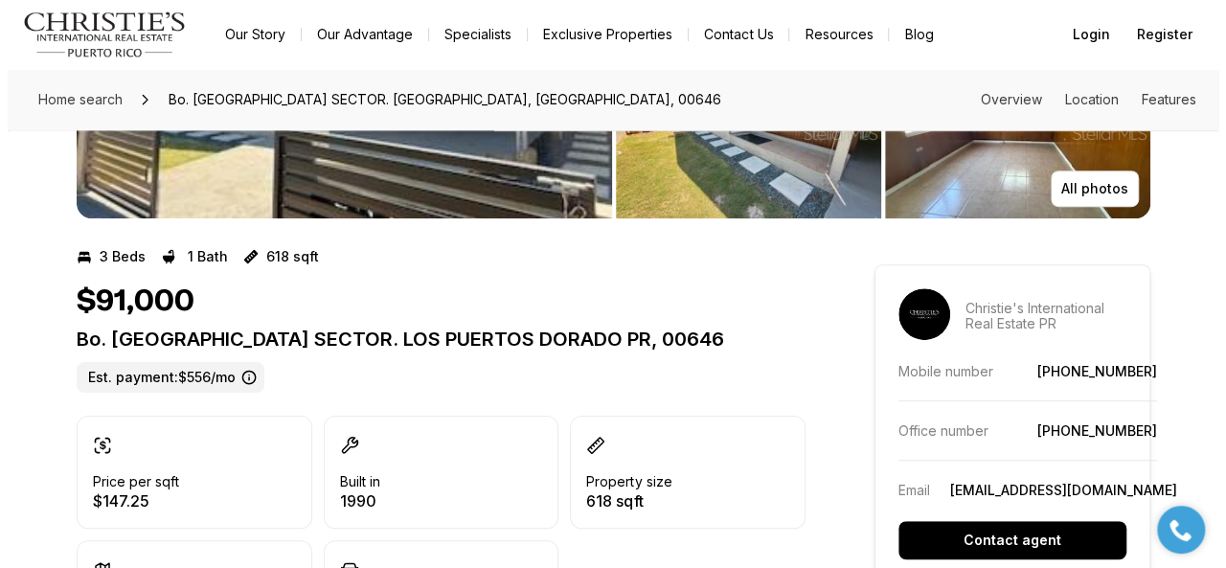
scroll to position [383, 0]
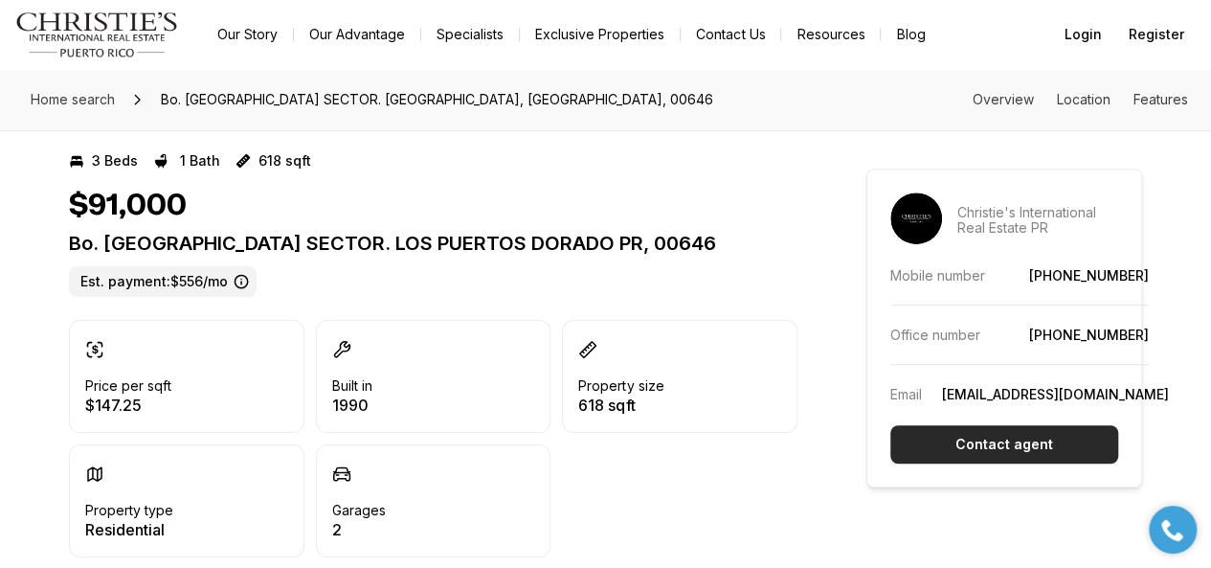
click at [970, 445] on p "Contact agent" at bounding box center [1005, 444] width 98 height 15
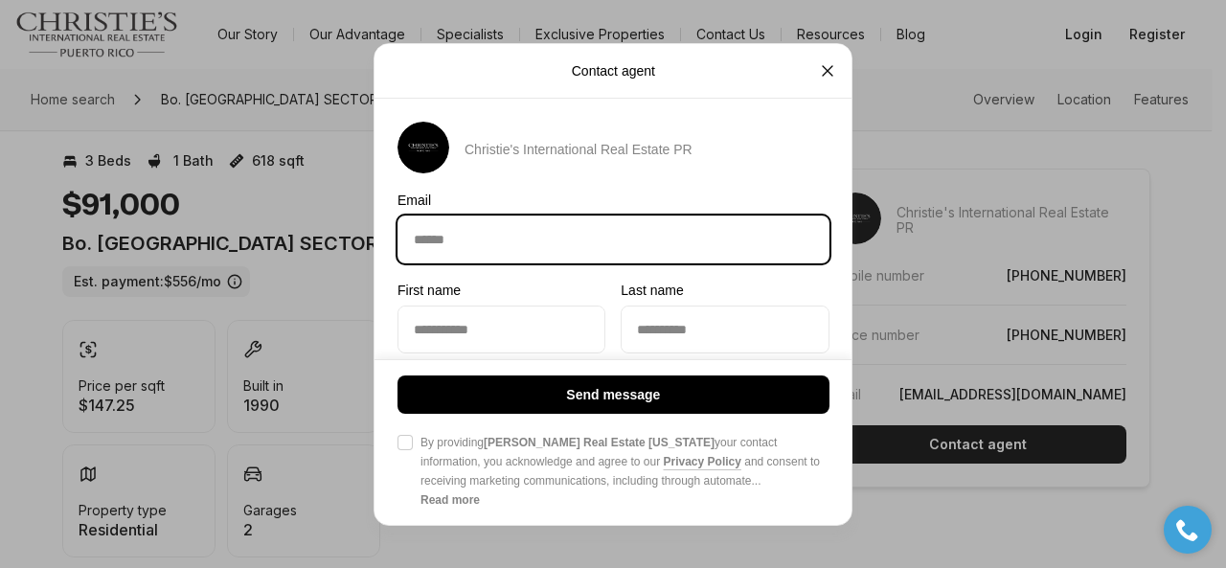
click at [466, 245] on input "Email Email" at bounding box center [613, 238] width 430 height 46
type input "**********"
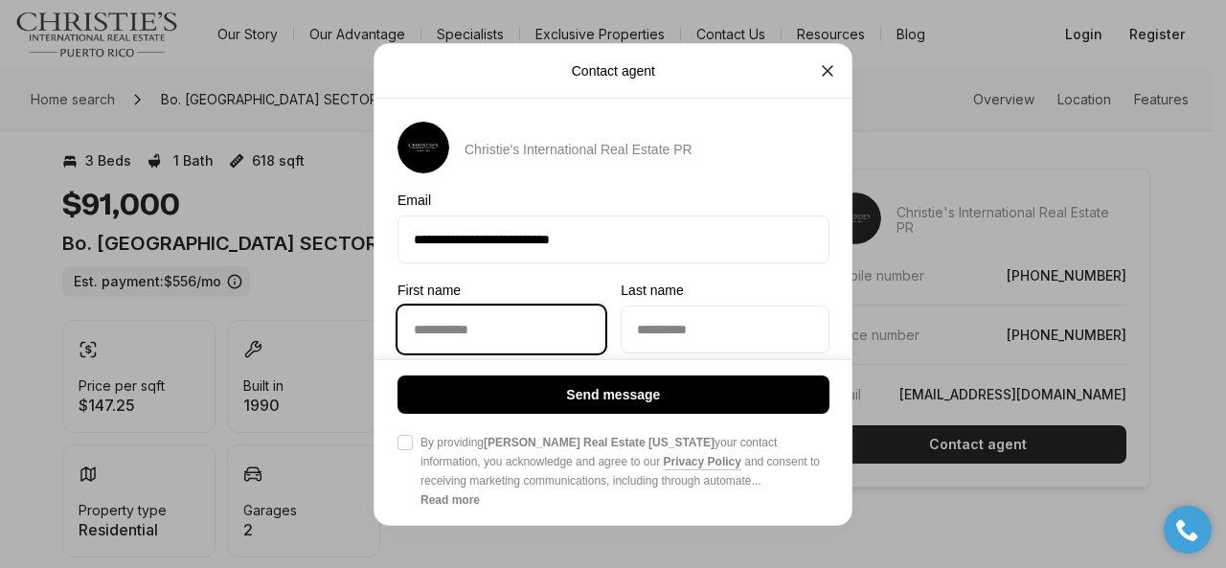
type input "***"
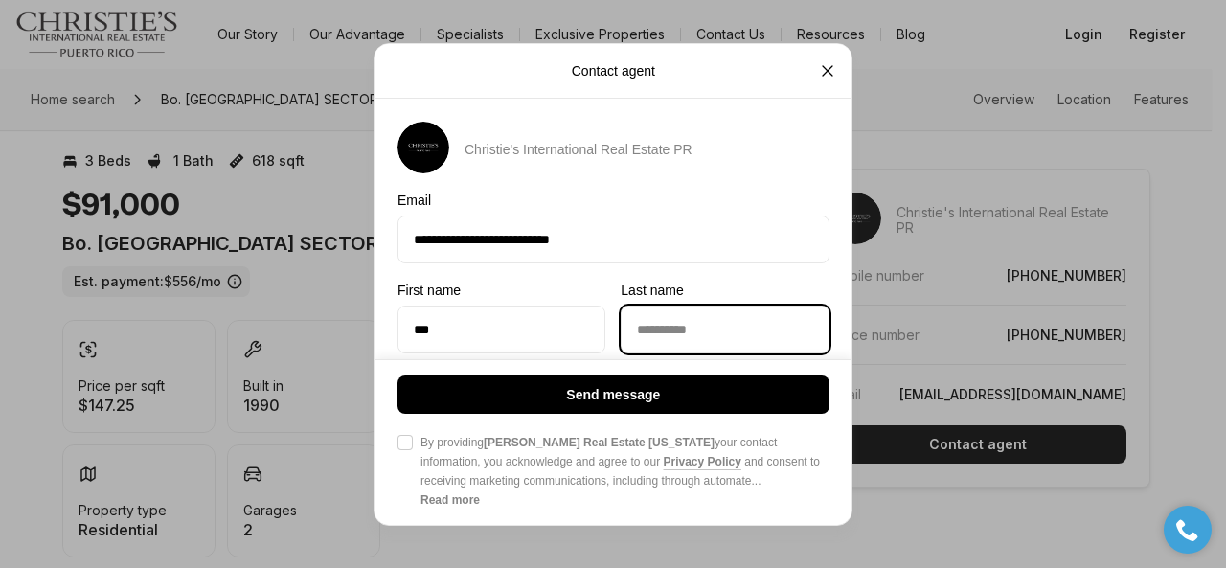
type input "*********"
type input "**********"
click at [405, 438] on button "Agree to Privacy Policy By providing Christie's Real Estate Puerto Rico your co…" at bounding box center [404, 442] width 15 height 15
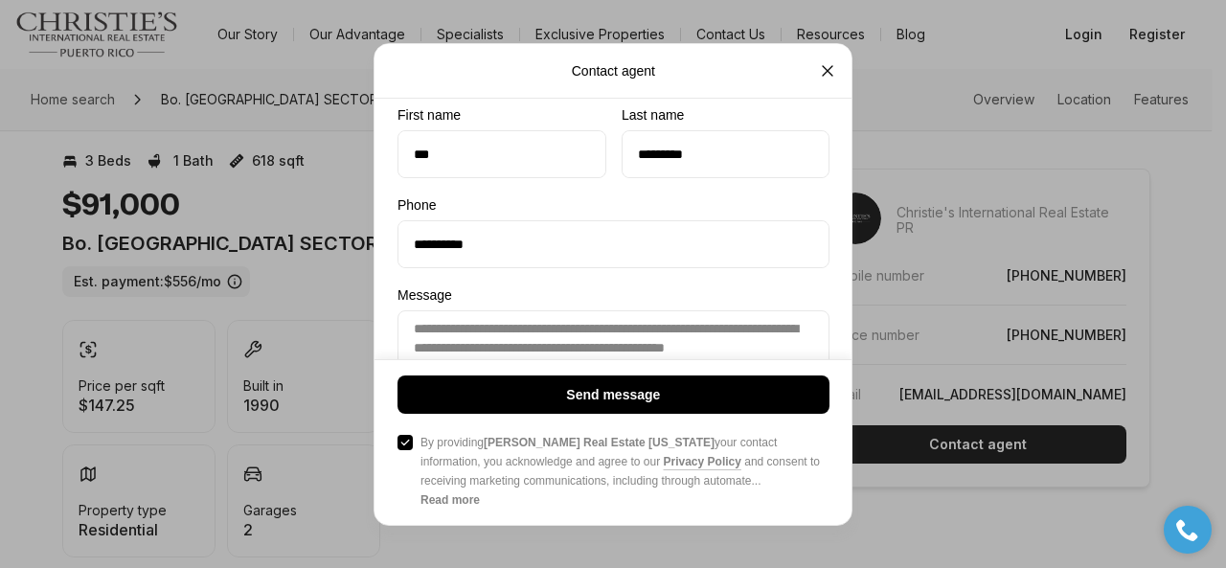
scroll to position [271, 0]
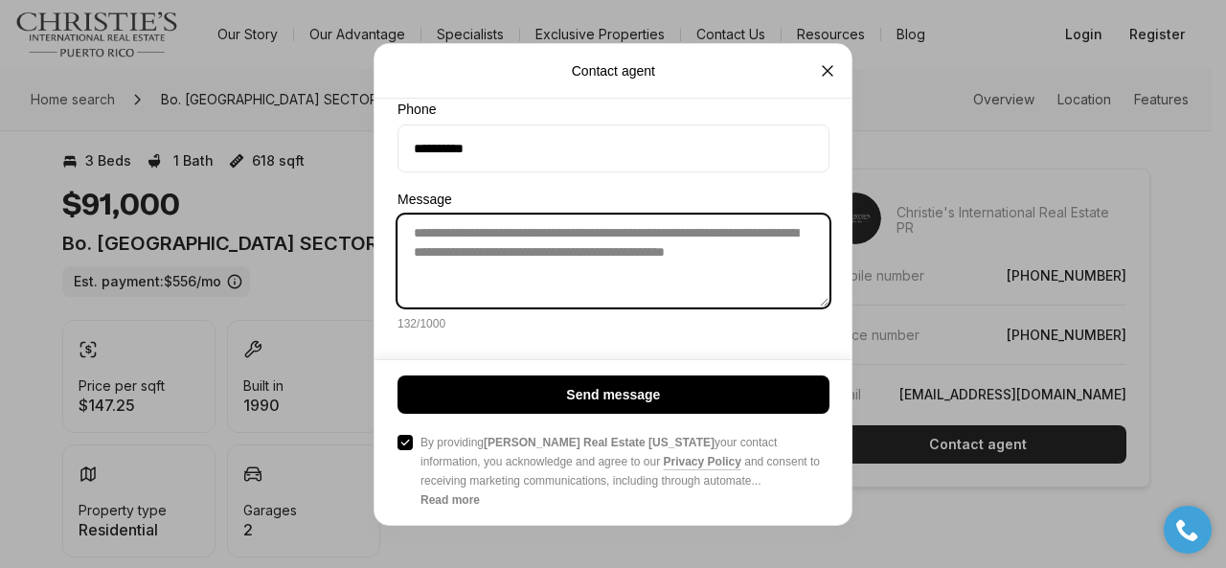
drag, startPoint x: 500, startPoint y: 273, endPoint x: 555, endPoint y: 245, distance: 62.1
click at [555, 245] on textarea "**********" at bounding box center [613, 260] width 432 height 93
paste textarea "**********"
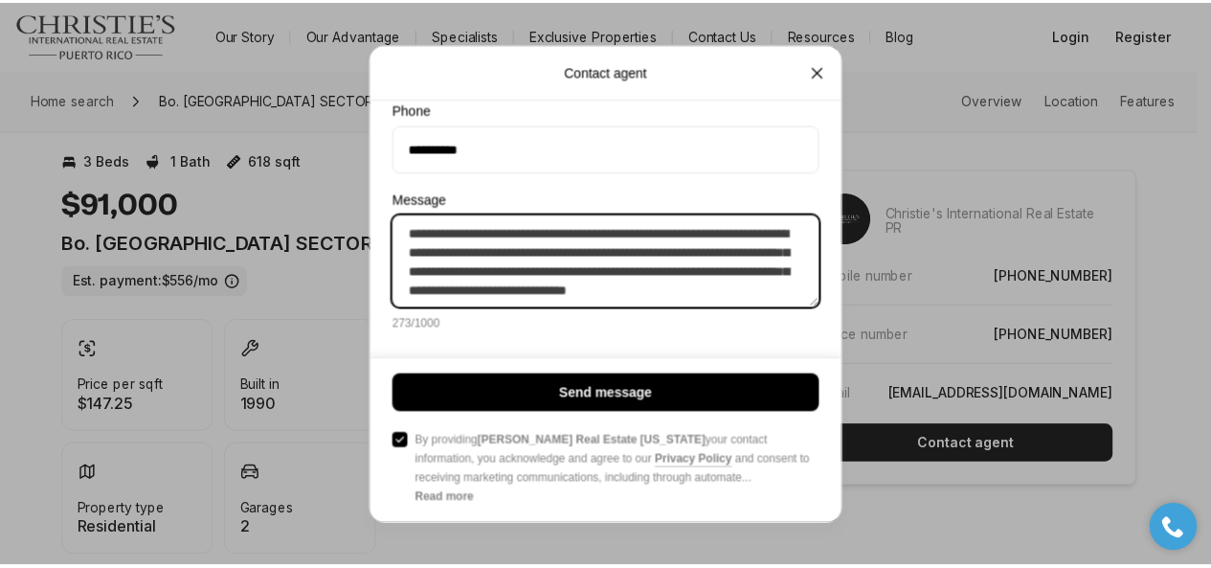
scroll to position [19, 0]
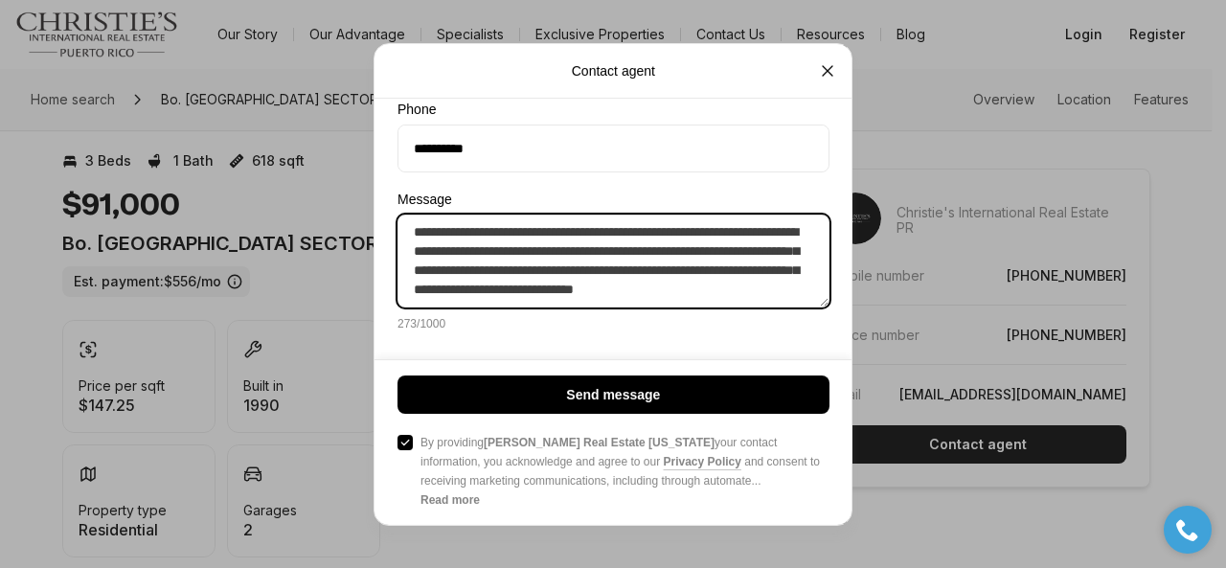
click at [587, 269] on textarea "**********" at bounding box center [613, 260] width 432 height 93
drag, startPoint x: 578, startPoint y: 287, endPoint x: 613, endPoint y: 272, distance: 37.7
click at [575, 285] on textarea "**********" at bounding box center [613, 260] width 432 height 93
click at [604, 286] on textarea "**********" at bounding box center [613, 260] width 432 height 93
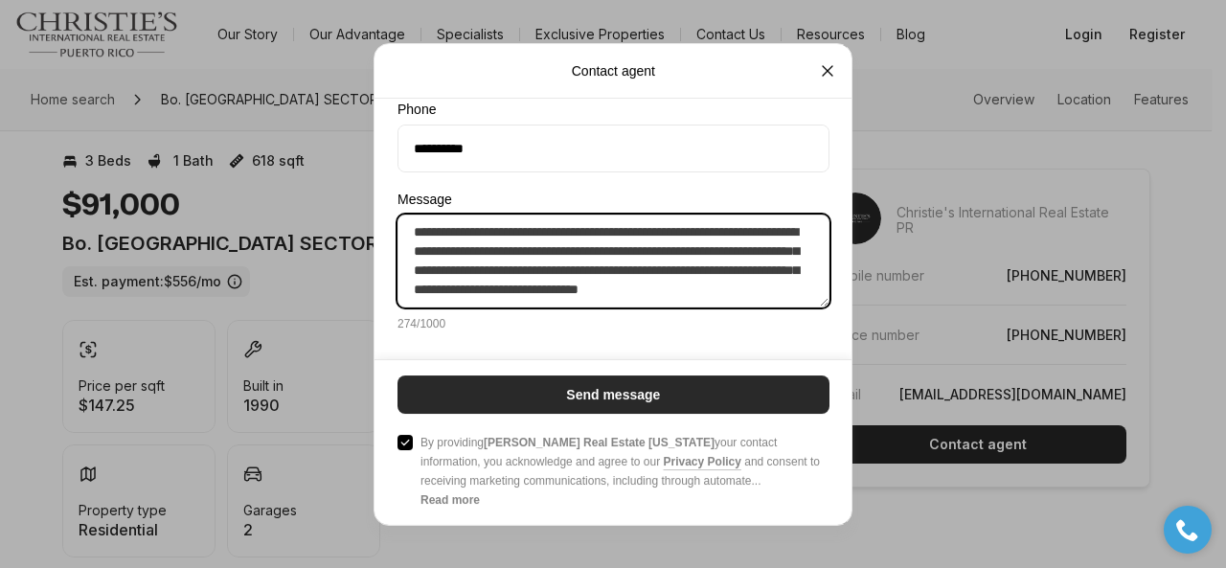
type textarea "**********"
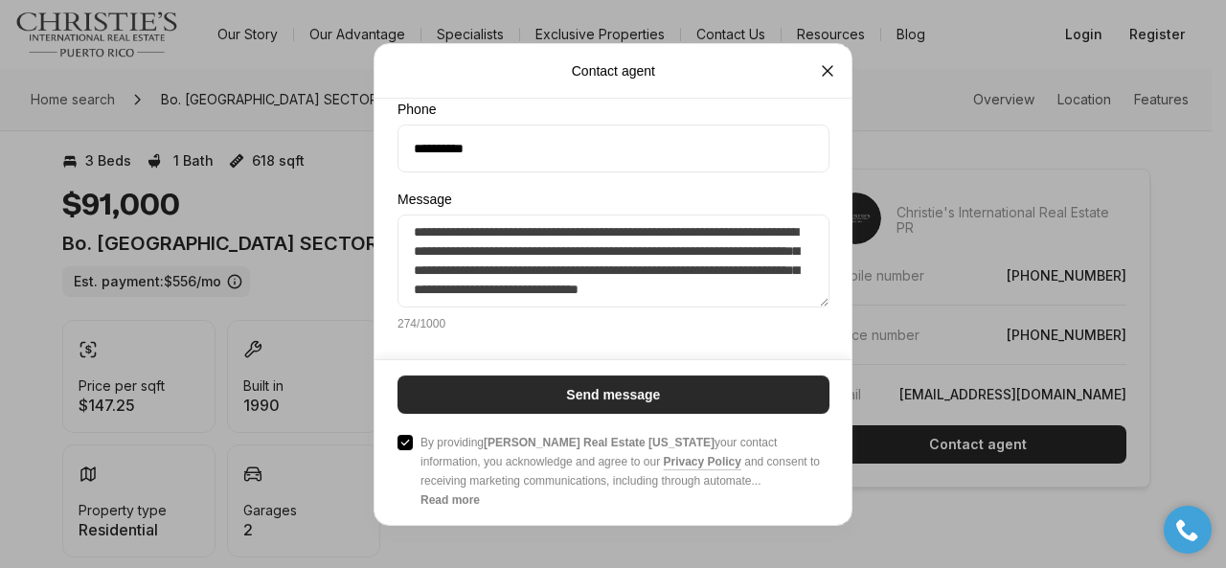
click at [605, 389] on p "Send message" at bounding box center [613, 394] width 94 height 15
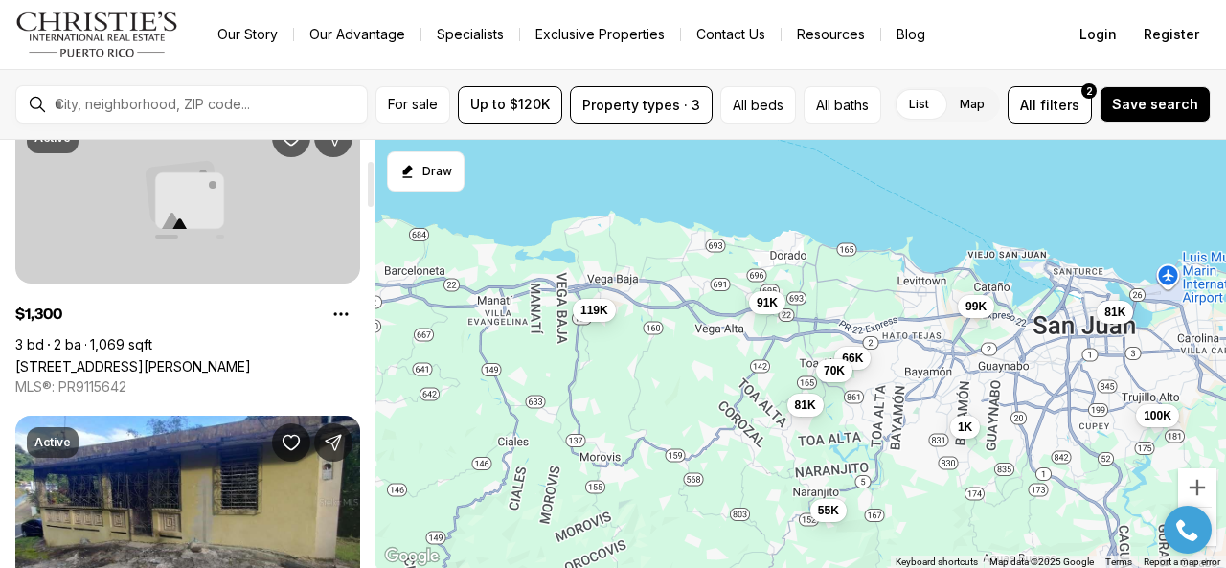
scroll to position [192, 0]
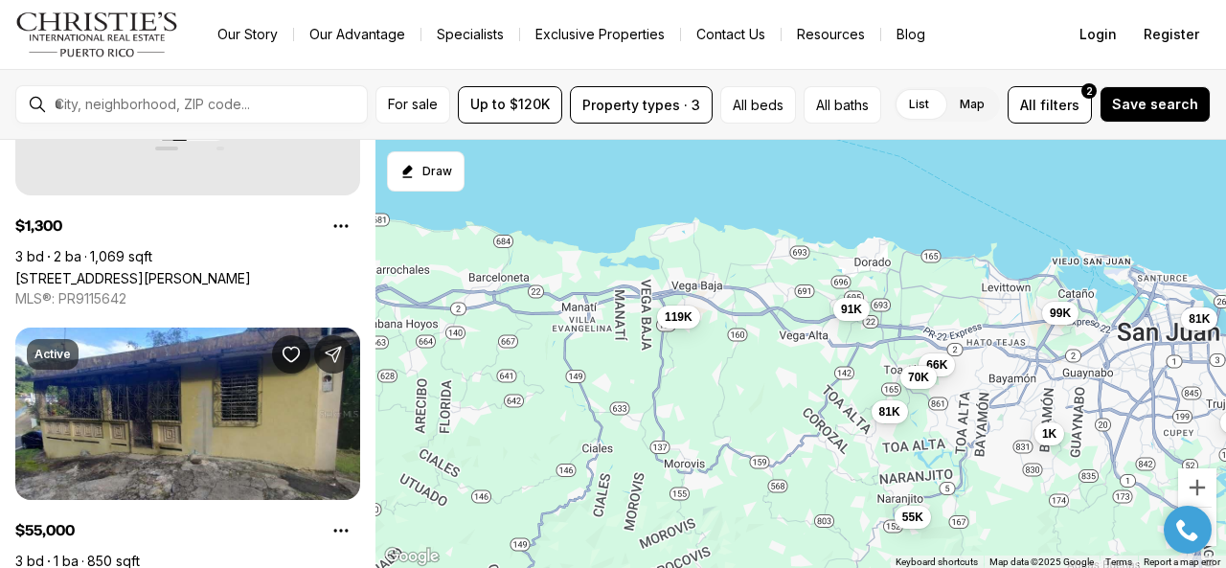
drag, startPoint x: 551, startPoint y: 366, endPoint x: 637, endPoint y: 373, distance: 86.4
click at [637, 373] on div "1K 91K 66K 119K 70K 81K 55K 100K 99K 81K" at bounding box center [800, 354] width 850 height 429
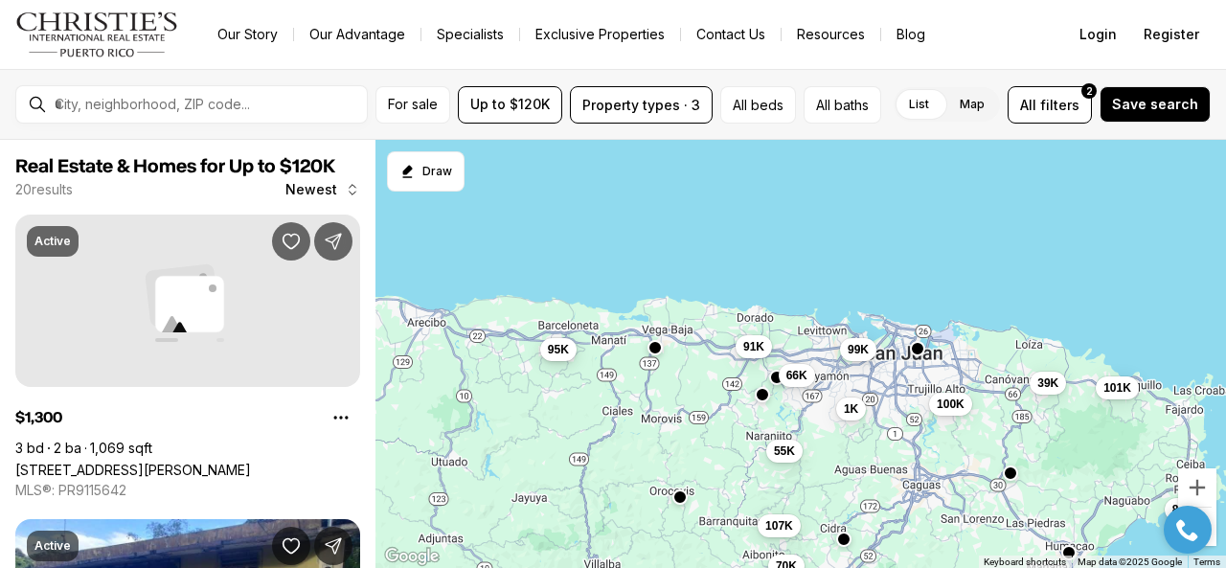
click at [559, 342] on span "95K" at bounding box center [558, 349] width 21 height 15
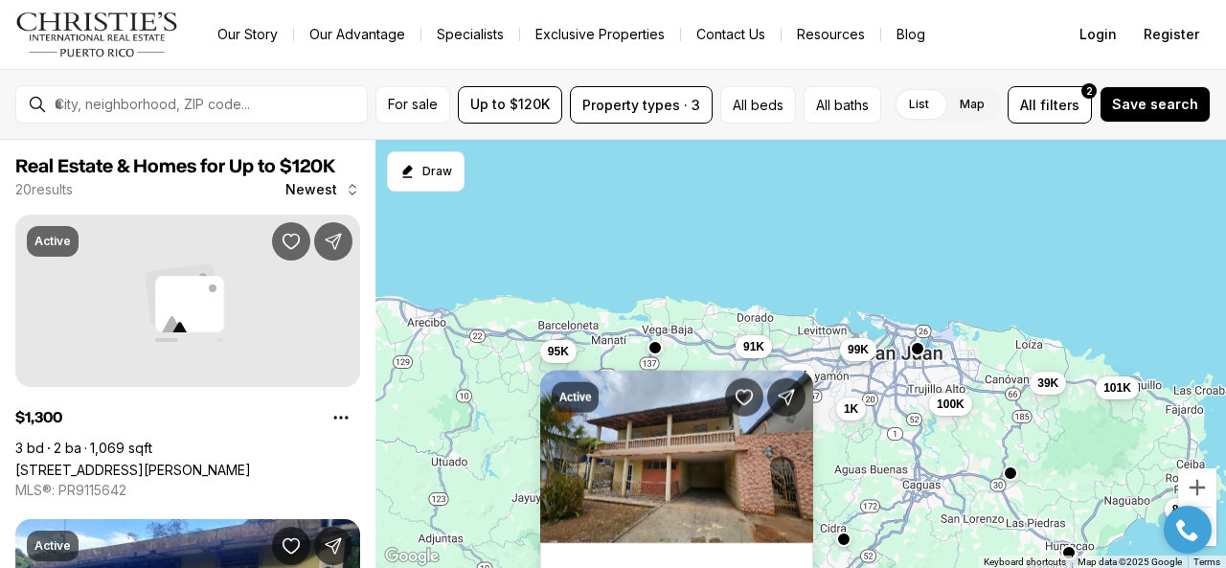
click at [502, 374] on div "1K 91K 66K 55K 100K 99K 95K 39K 101K 85K 107K 70K" at bounding box center [800, 354] width 850 height 429
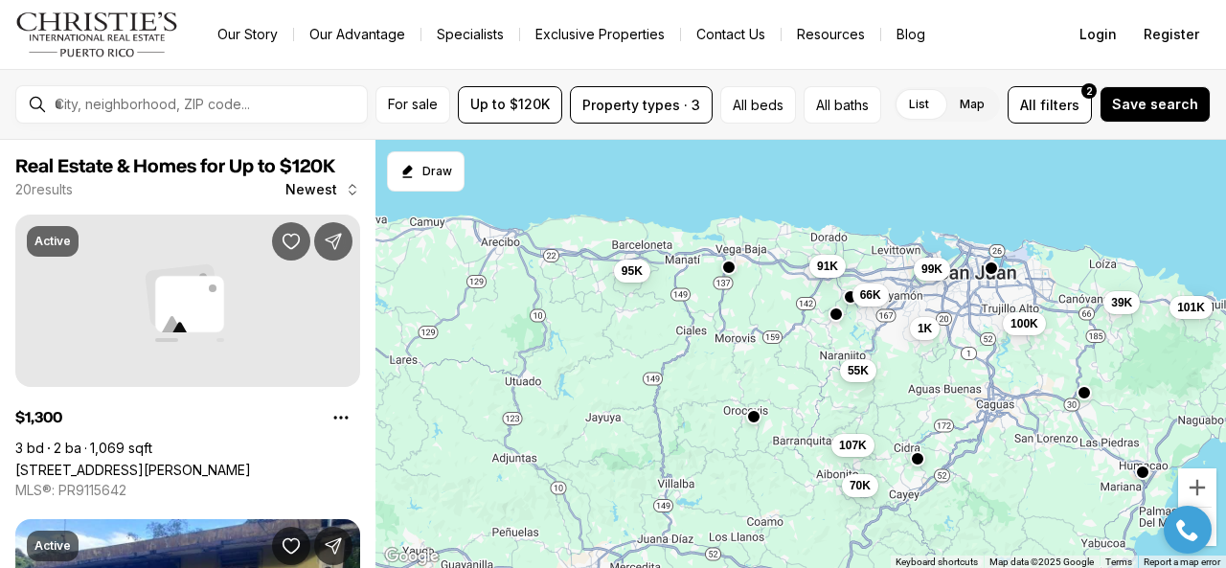
drag, startPoint x: 513, startPoint y: 385, endPoint x: 588, endPoint y: 300, distance: 113.3
click at [588, 300] on div "1K 91K 66K 55K 100K 99K 95K 39K 101K 85K 107K 70K" at bounding box center [800, 354] width 850 height 429
click at [731, 273] on div at bounding box center [728, 267] width 15 height 15
click at [728, 260] on button "button" at bounding box center [728, 265] width 15 height 15
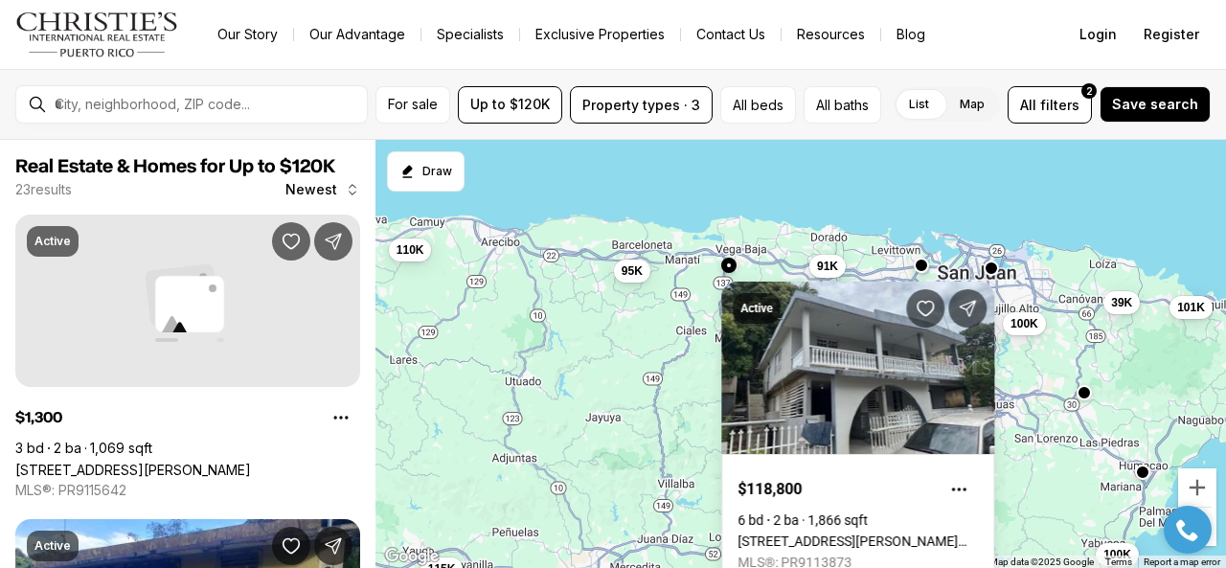
click at [728, 260] on button "button" at bounding box center [728, 265] width 15 height 15
click at [829, 261] on span "91K" at bounding box center [827, 264] width 21 height 15
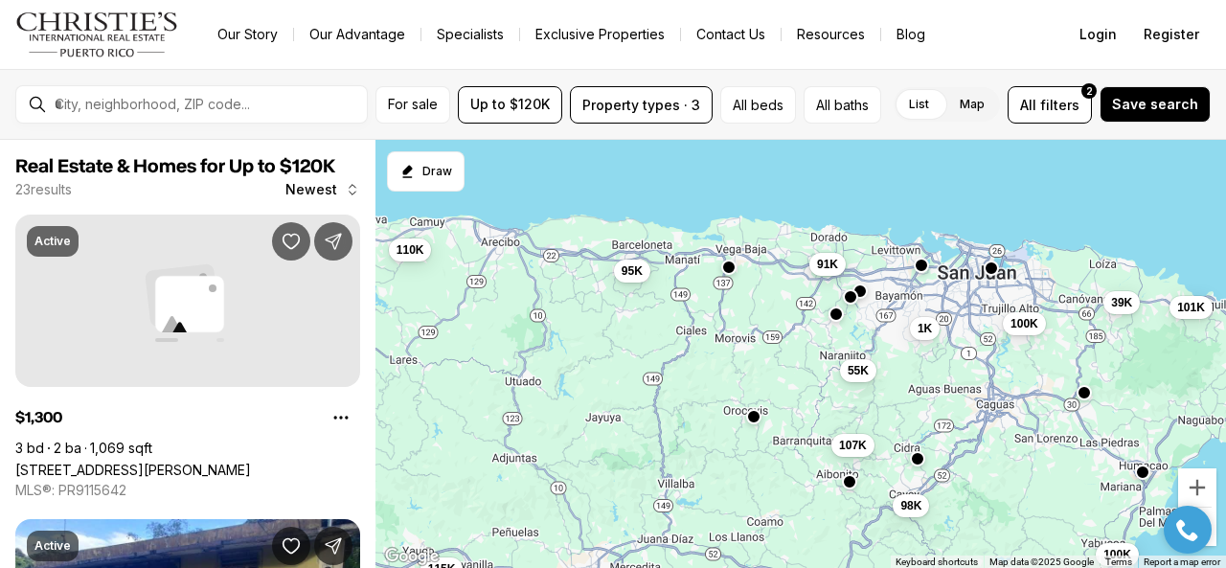
click at [827, 261] on span "91K" at bounding box center [827, 264] width 21 height 15
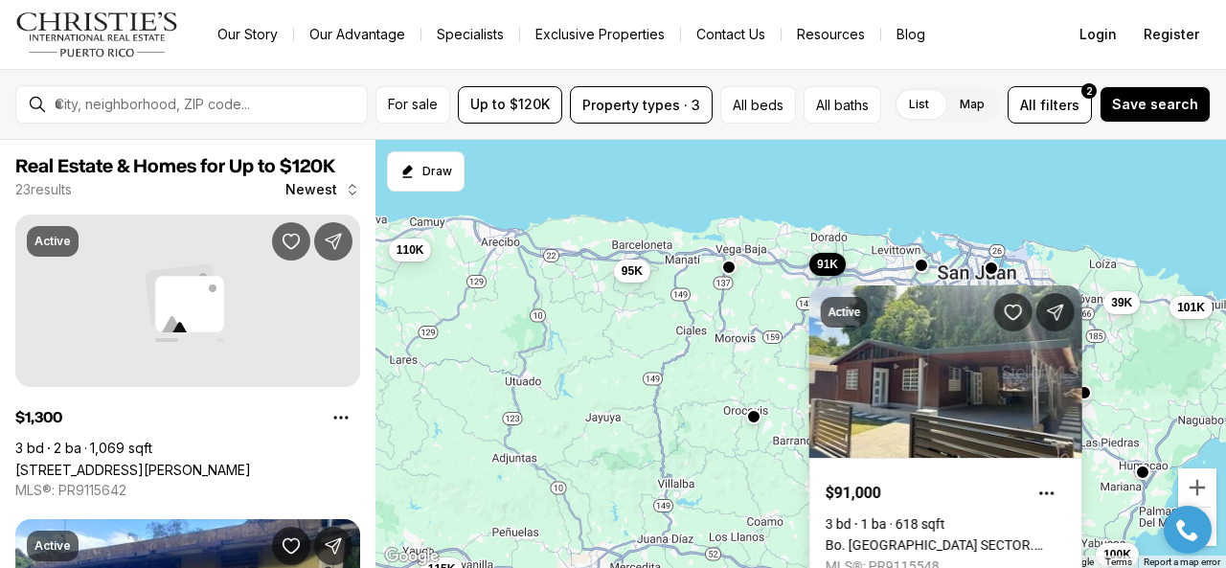
click at [749, 321] on div "1K 91K 55K 100K 95K 39K 101K 107K 100K 110K 115K 98K" at bounding box center [800, 354] width 850 height 429
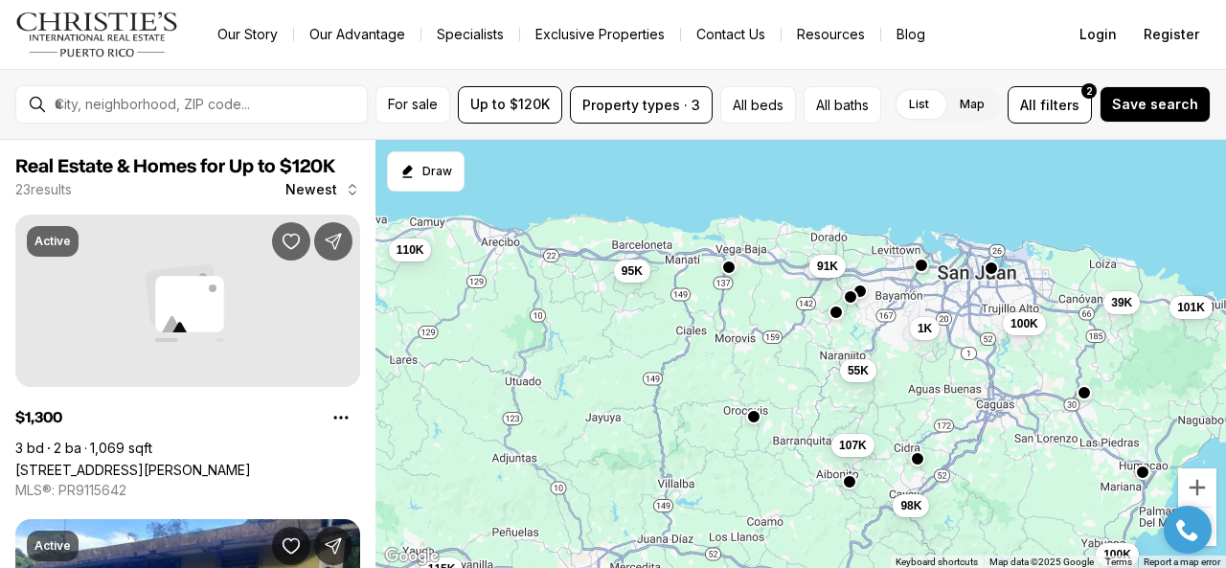
click at [833, 309] on button "button" at bounding box center [835, 312] width 15 height 15
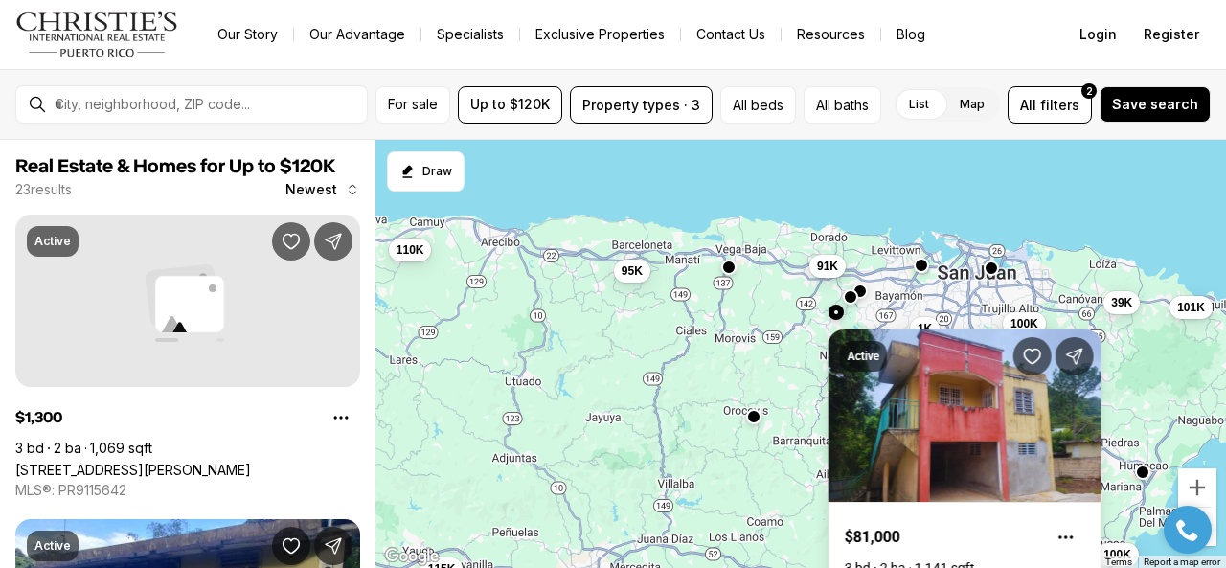
click at [783, 318] on div "1K 91K 55K 100K 95K 39K 101K 107K 100K 110K 115K 98K" at bounding box center [800, 354] width 850 height 429
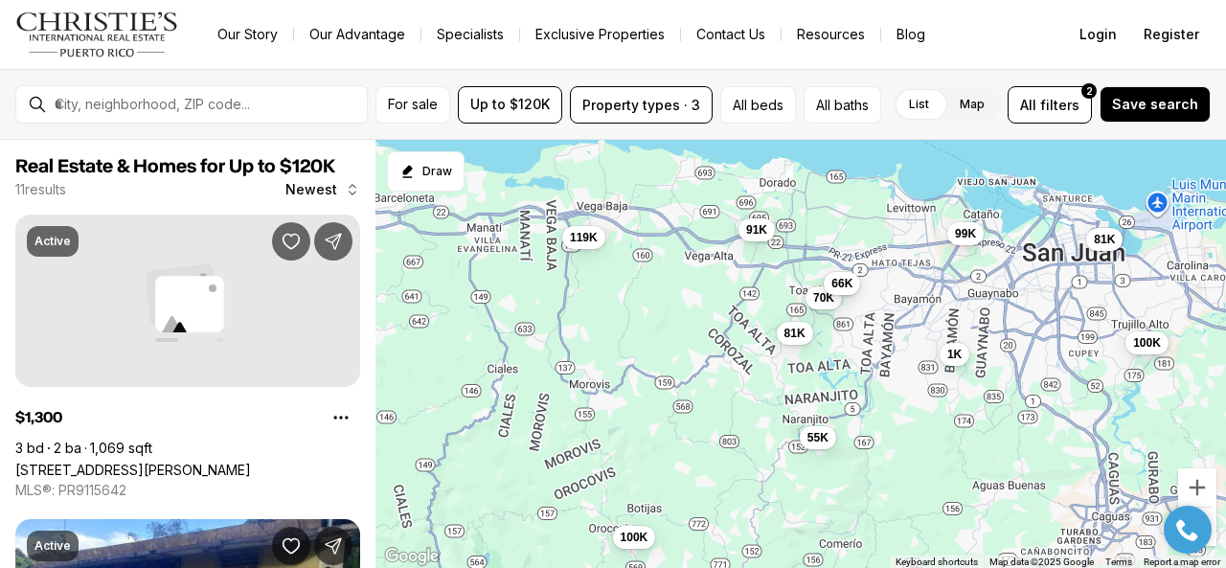
click at [833, 276] on span "66K" at bounding box center [841, 283] width 21 height 15
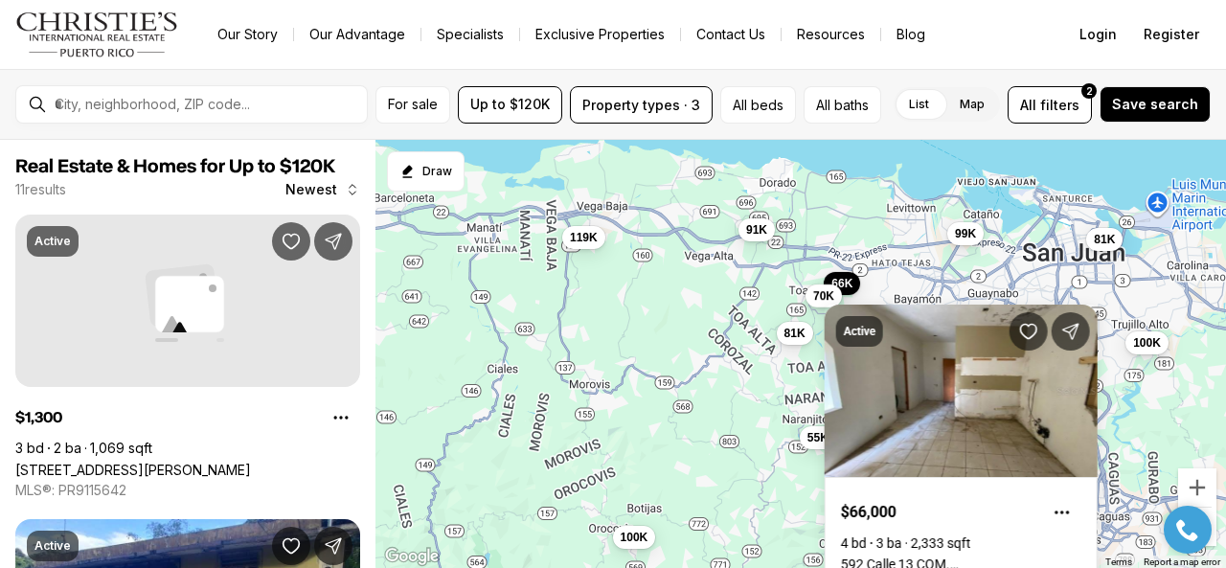
click at [822, 292] on span "70K" at bounding box center [823, 295] width 21 height 15
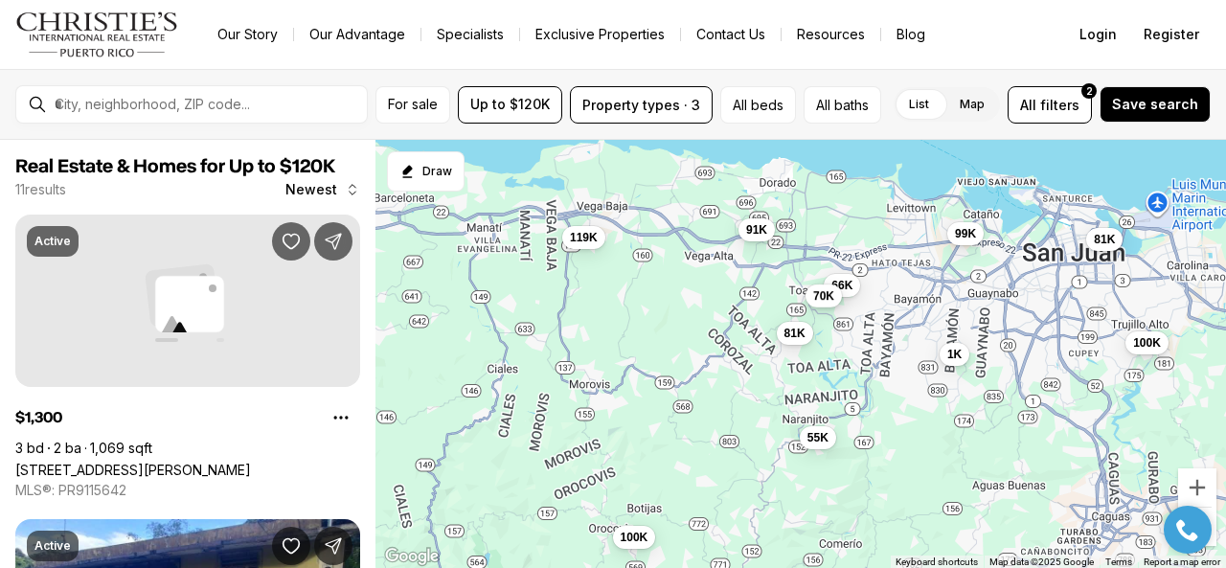
click at [822, 292] on span "70K" at bounding box center [823, 295] width 21 height 15
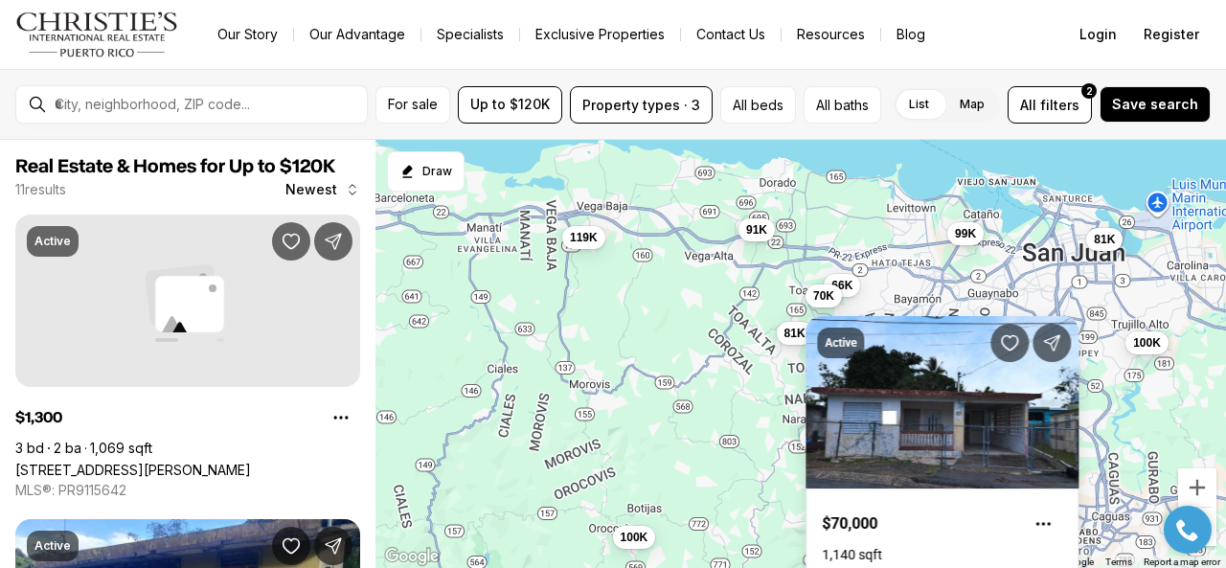
click at [822, 293] on div "Active $70,000 1,140 sqft 106 CALLE 2, TOA ALTA PR, 00953 MLS®: PR9110200" at bounding box center [941, 457] width 273 height 329
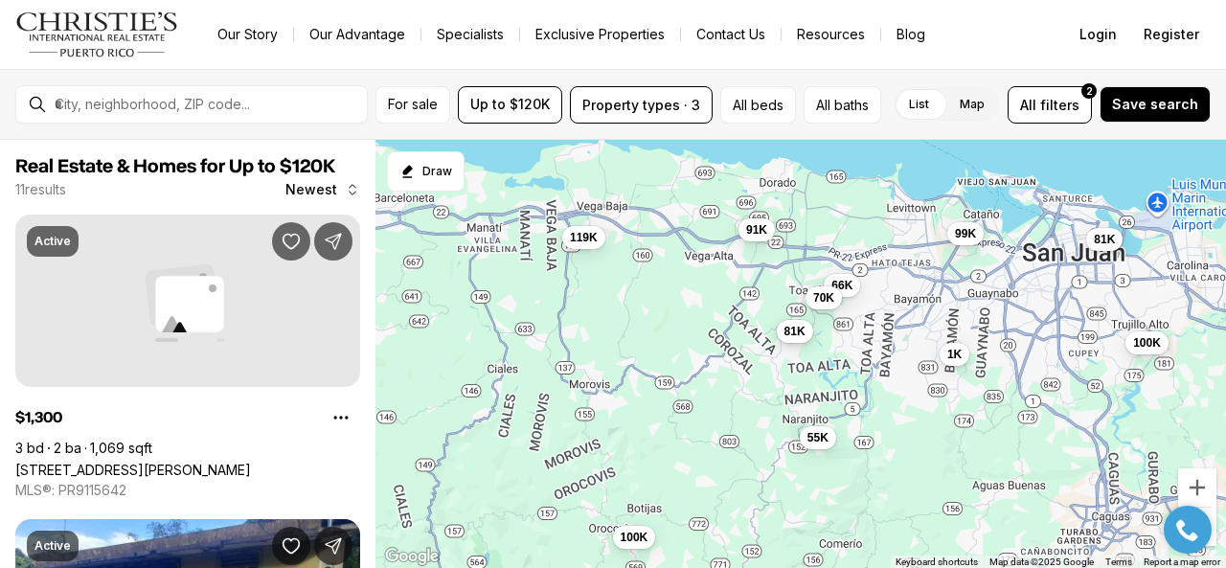
click at [788, 332] on span "81K" at bounding box center [794, 331] width 21 height 15
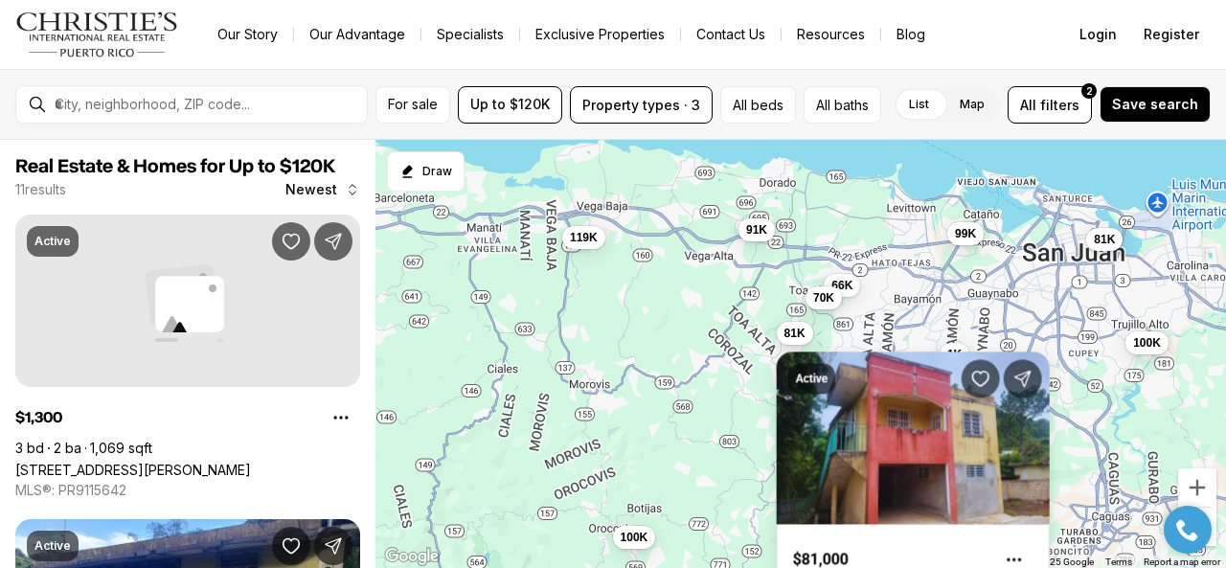
click at [794, 328] on div "Active $81,000 3 bd 2 ba 1,141 sqft 0 CALLE GUAMAUI, TOA ALTA PR, 00953 MLS®: P…" at bounding box center [913, 492] width 273 height 329
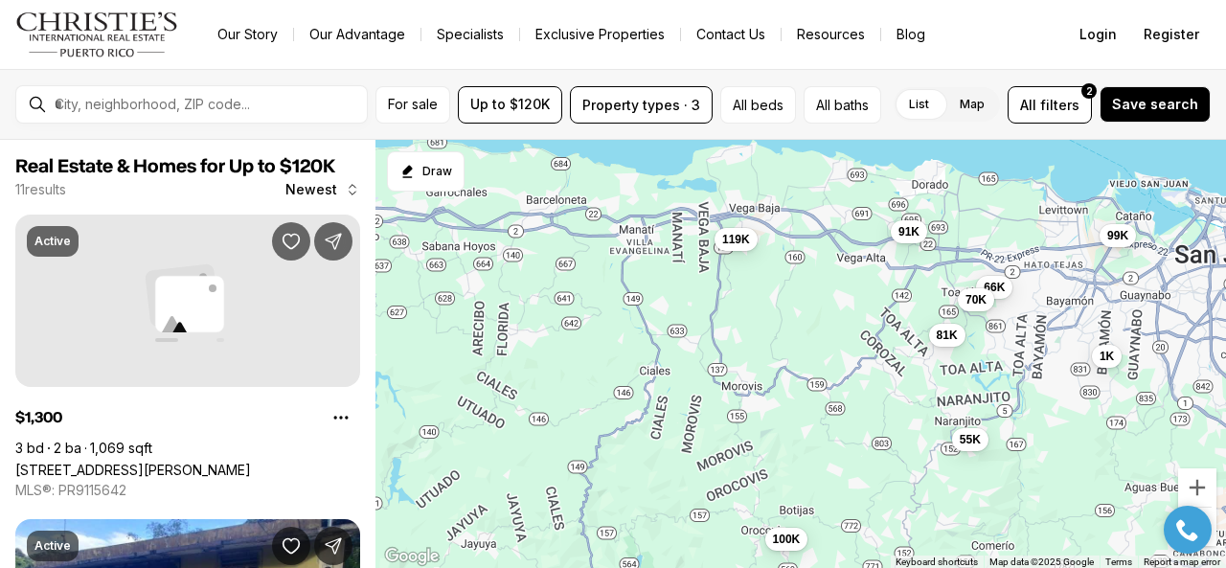
drag, startPoint x: 619, startPoint y: 328, endPoint x: 785, endPoint y: 330, distance: 166.6
click at [781, 330] on div "1K 91K 66K 119K 70K 81K 55K 100K 99K 81K 100K" at bounding box center [800, 354] width 850 height 429
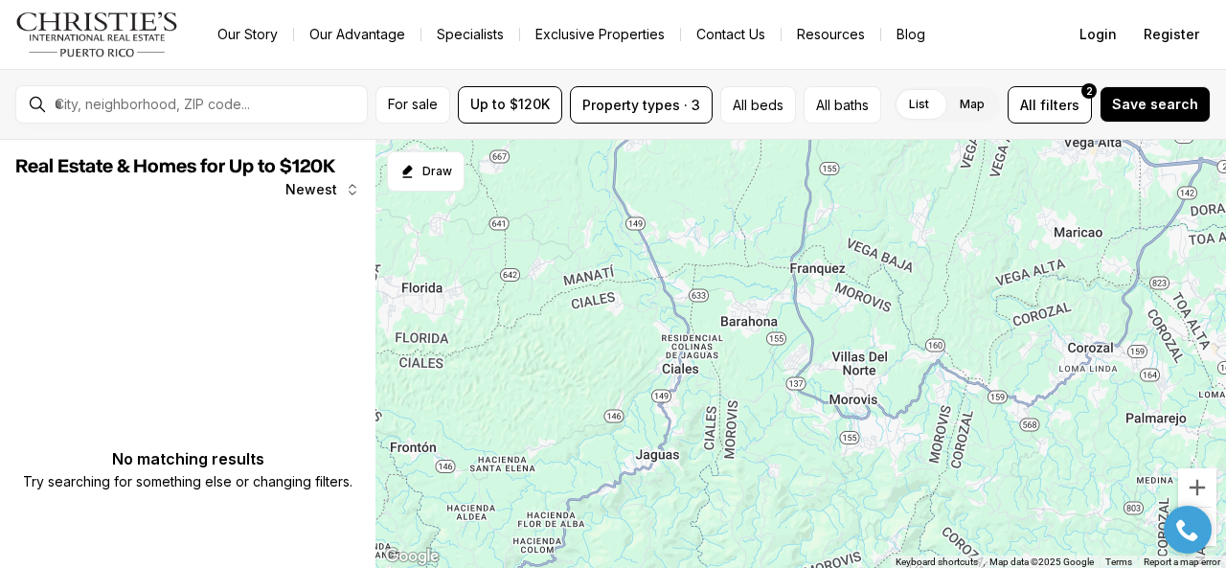
drag, startPoint x: 548, startPoint y: 363, endPoint x: 704, endPoint y: 388, distance: 158.1
click at [704, 388] on div at bounding box center [800, 354] width 850 height 429
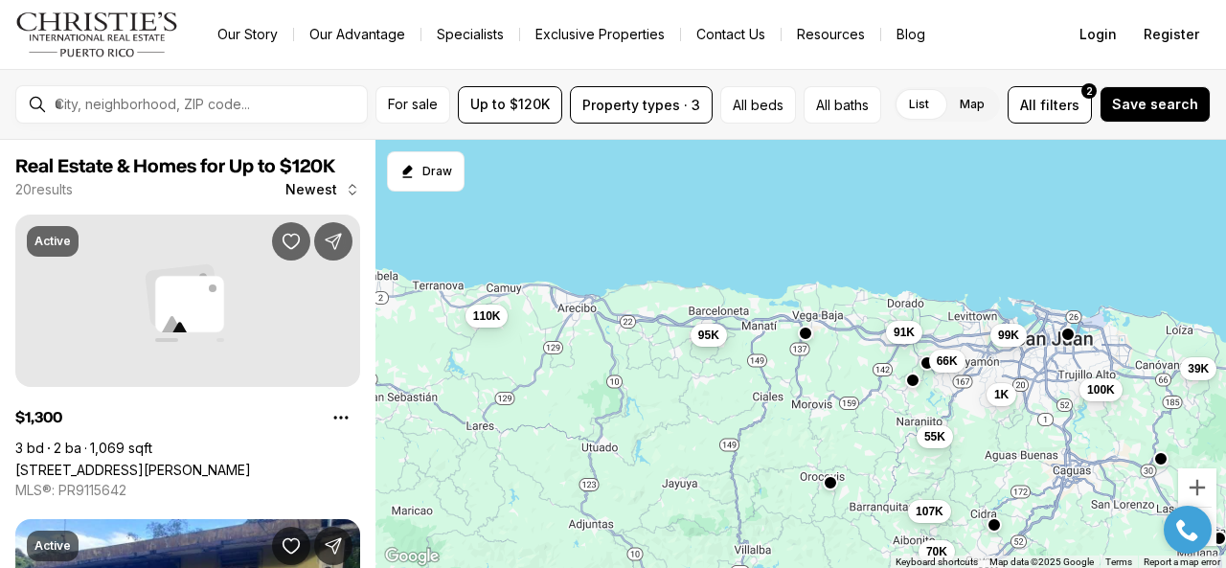
click at [703, 330] on span "95K" at bounding box center [708, 334] width 21 height 15
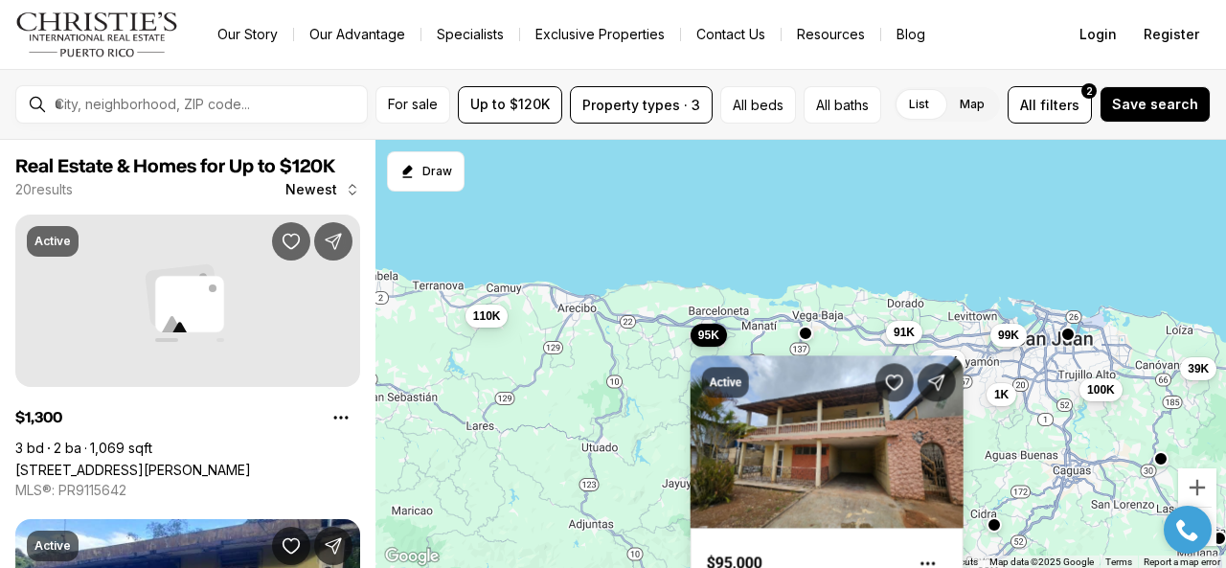
click at [703, 330] on span "95K" at bounding box center [708, 334] width 21 height 15
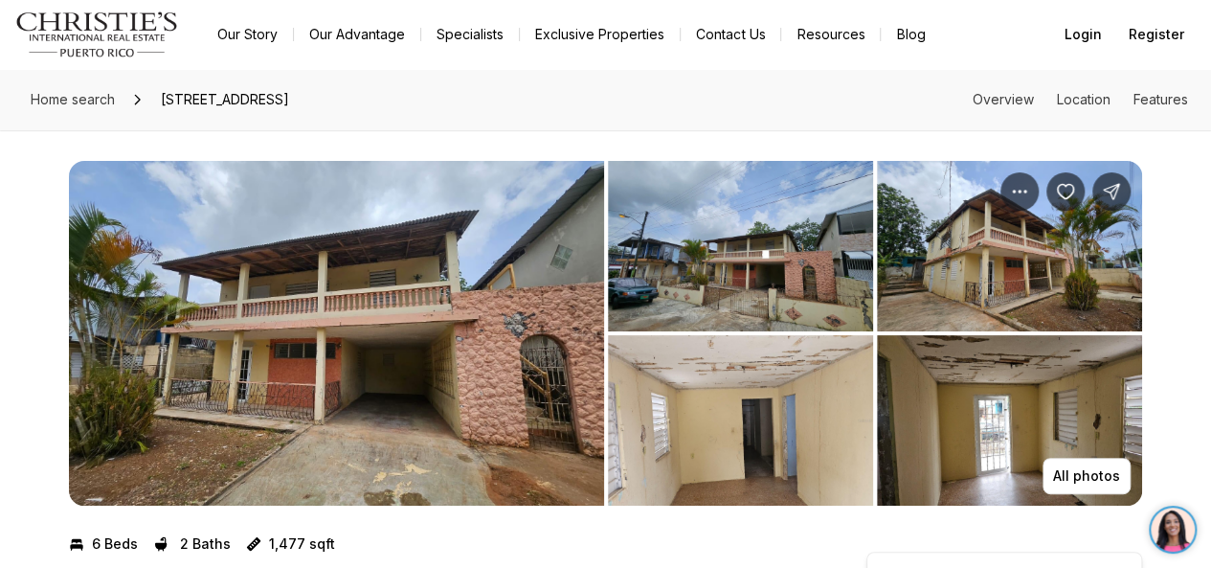
click at [700, 291] on img "View image gallery" at bounding box center [740, 246] width 265 height 170
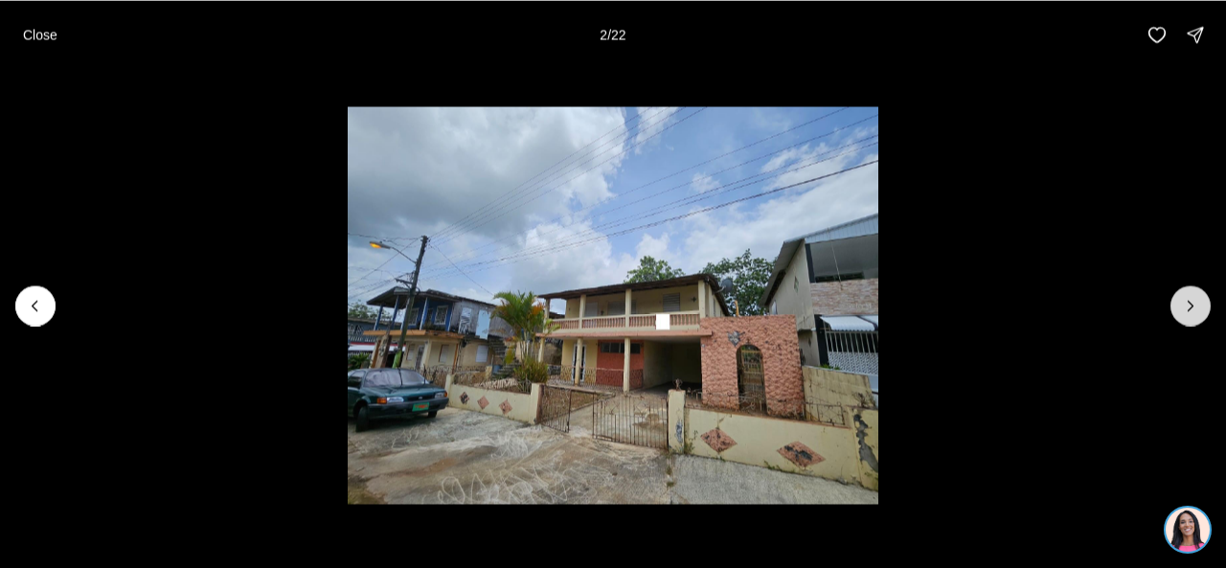
click at [1184, 300] on icon "Next slide" at bounding box center [1190, 305] width 19 height 19
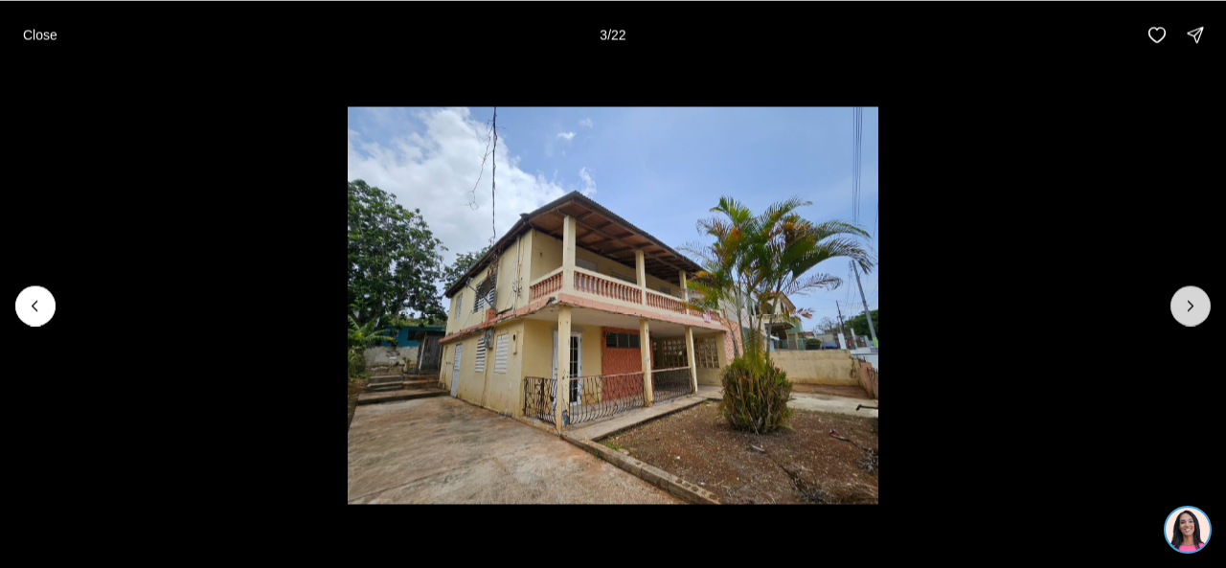
click at [1184, 300] on icon "Next slide" at bounding box center [1190, 305] width 19 height 19
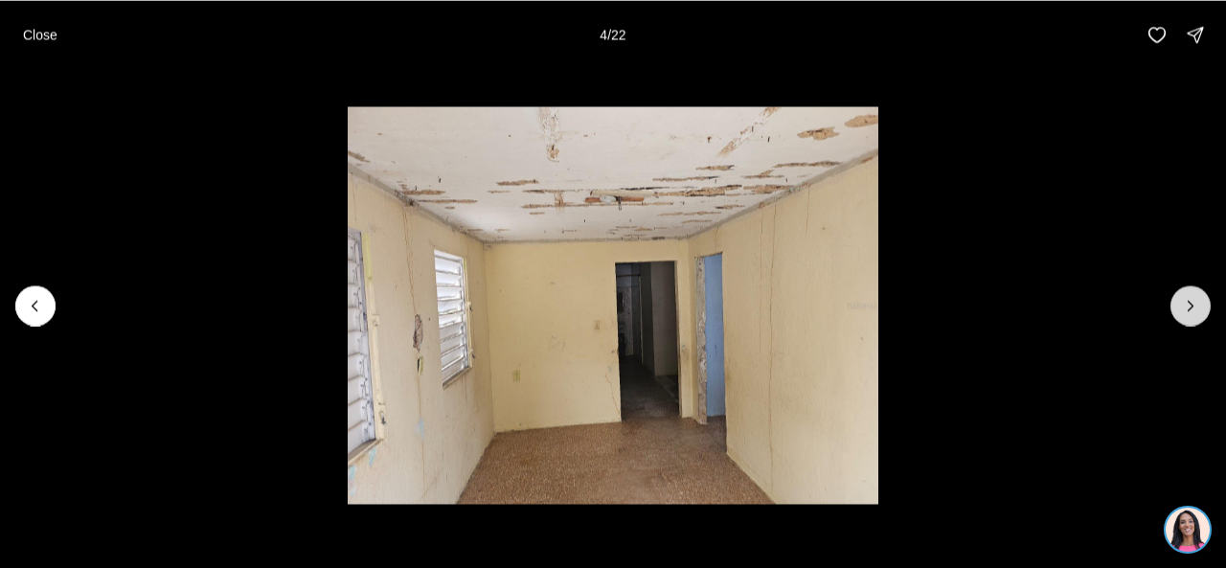
click at [1184, 300] on icon "Next slide" at bounding box center [1190, 305] width 19 height 19
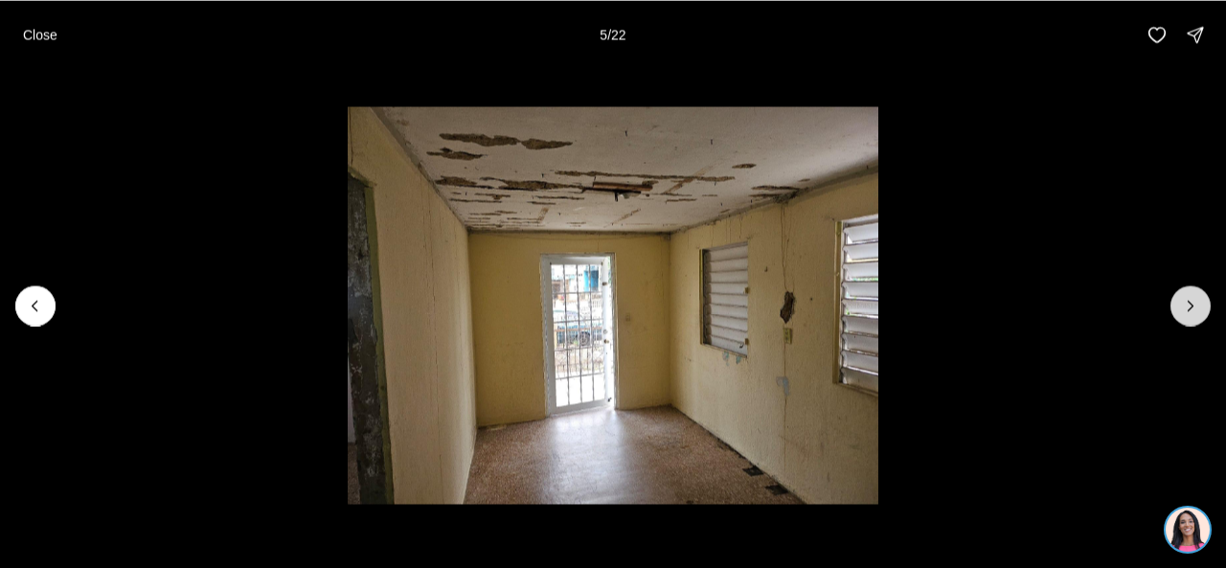
click at [1184, 300] on icon "Next slide" at bounding box center [1190, 305] width 19 height 19
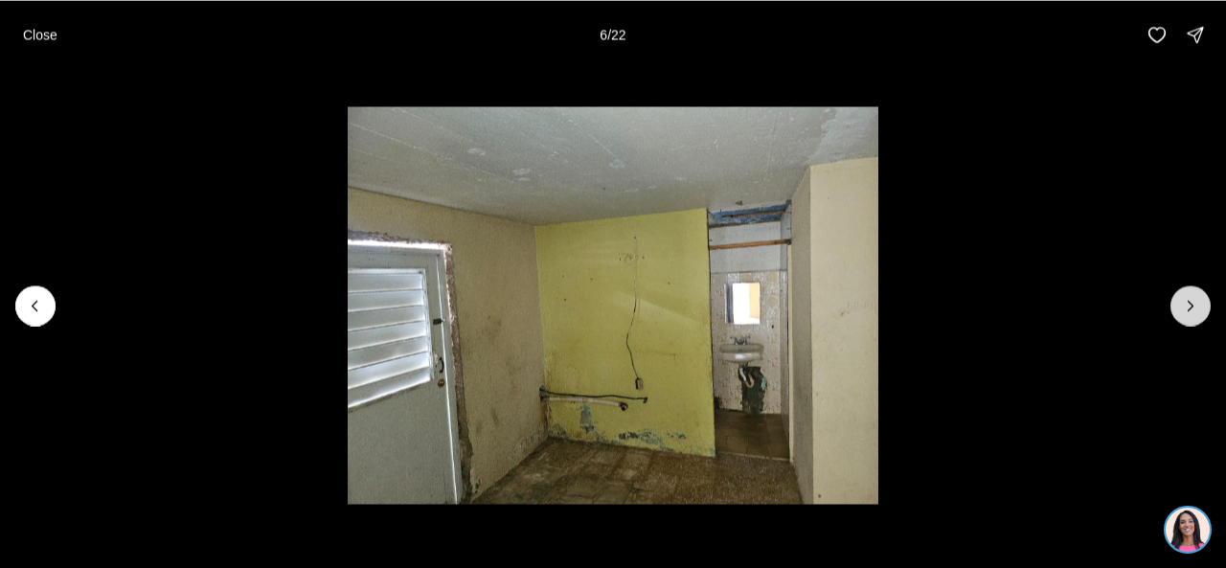
click at [1184, 300] on icon "Next slide" at bounding box center [1190, 305] width 19 height 19
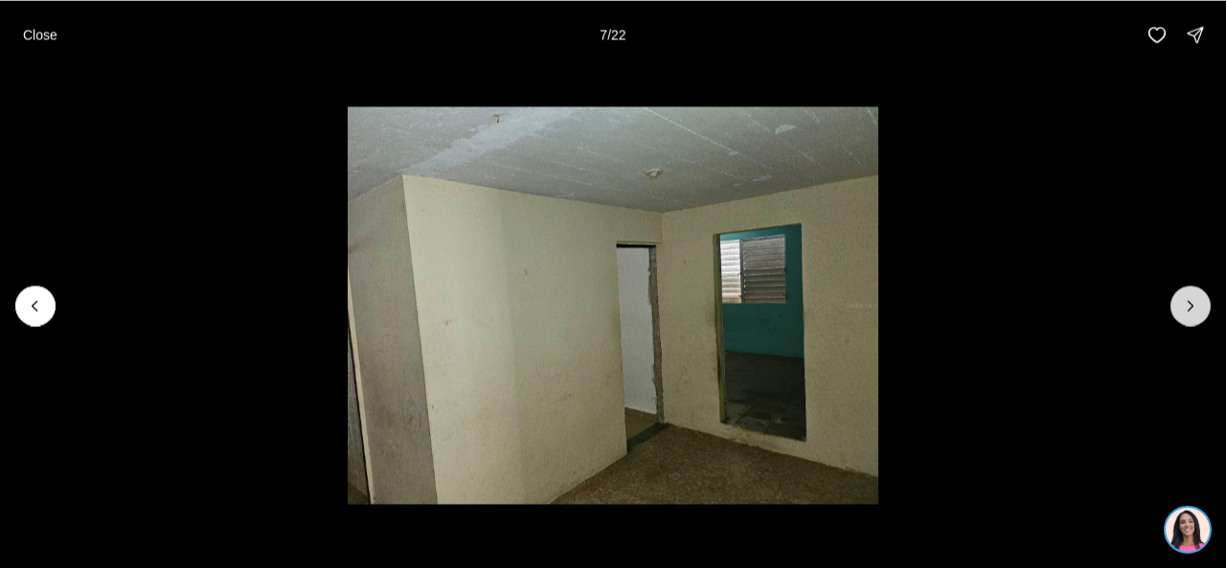
click at [1184, 300] on icon "Next slide" at bounding box center [1190, 305] width 19 height 19
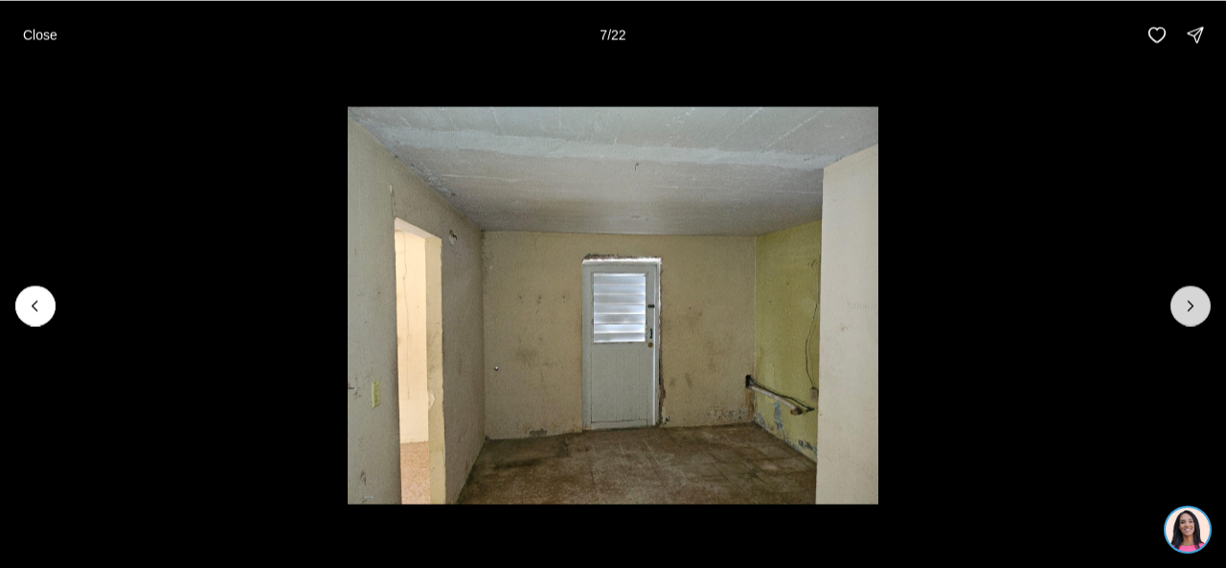
click at [1184, 300] on icon "Next slide" at bounding box center [1190, 305] width 19 height 19
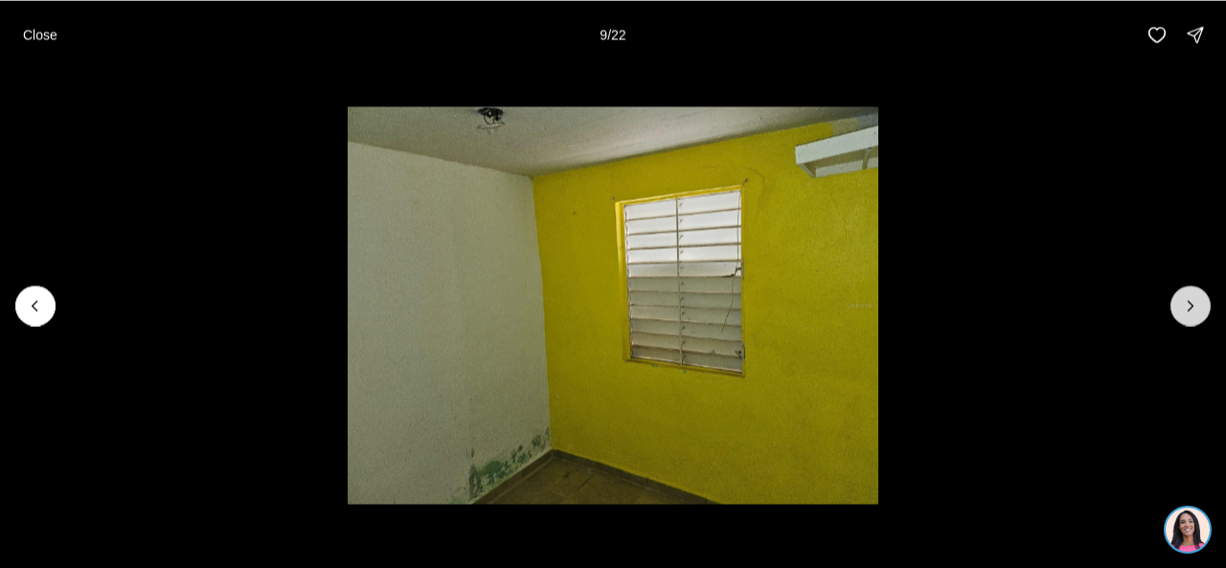
click at [1184, 300] on icon "Next slide" at bounding box center [1190, 305] width 19 height 19
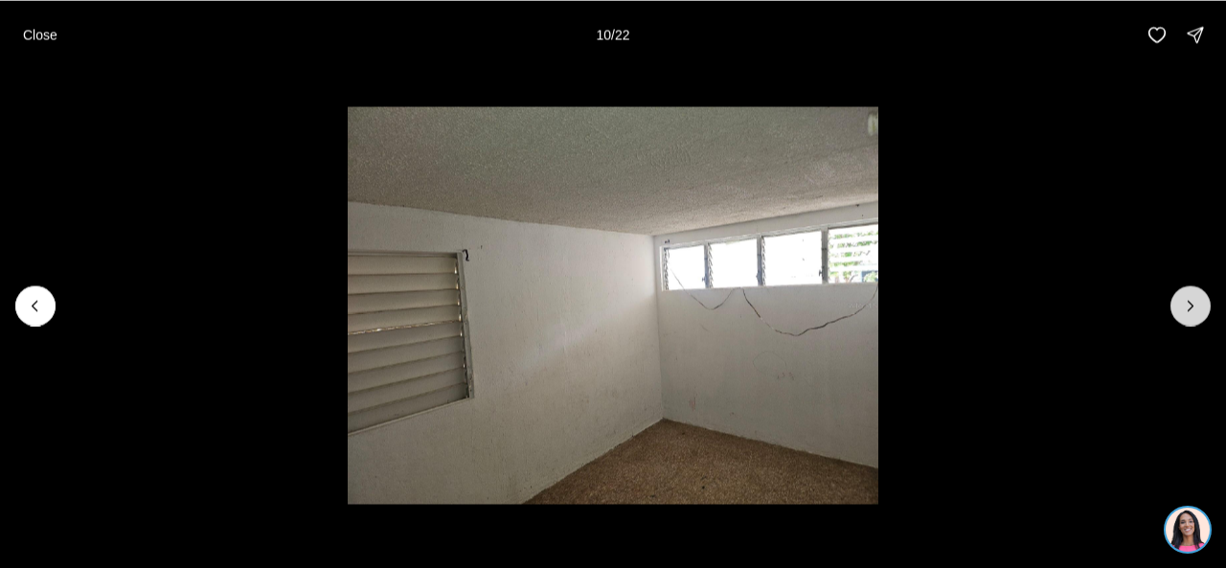
click at [1184, 300] on icon "Next slide" at bounding box center [1190, 305] width 19 height 19
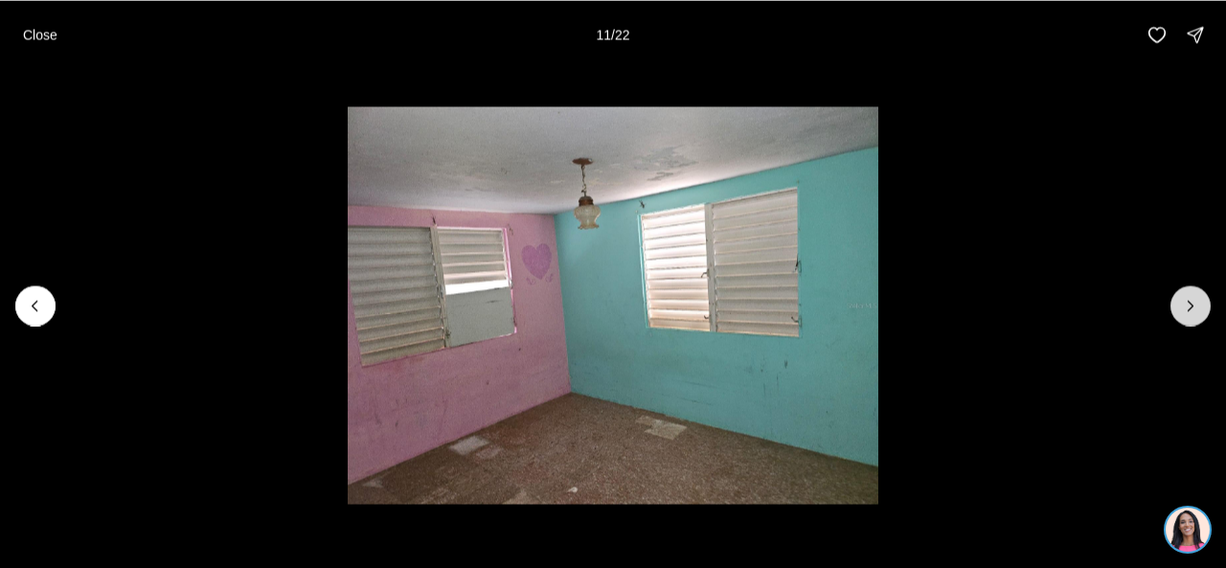
click at [1184, 300] on icon "Next slide" at bounding box center [1190, 305] width 19 height 19
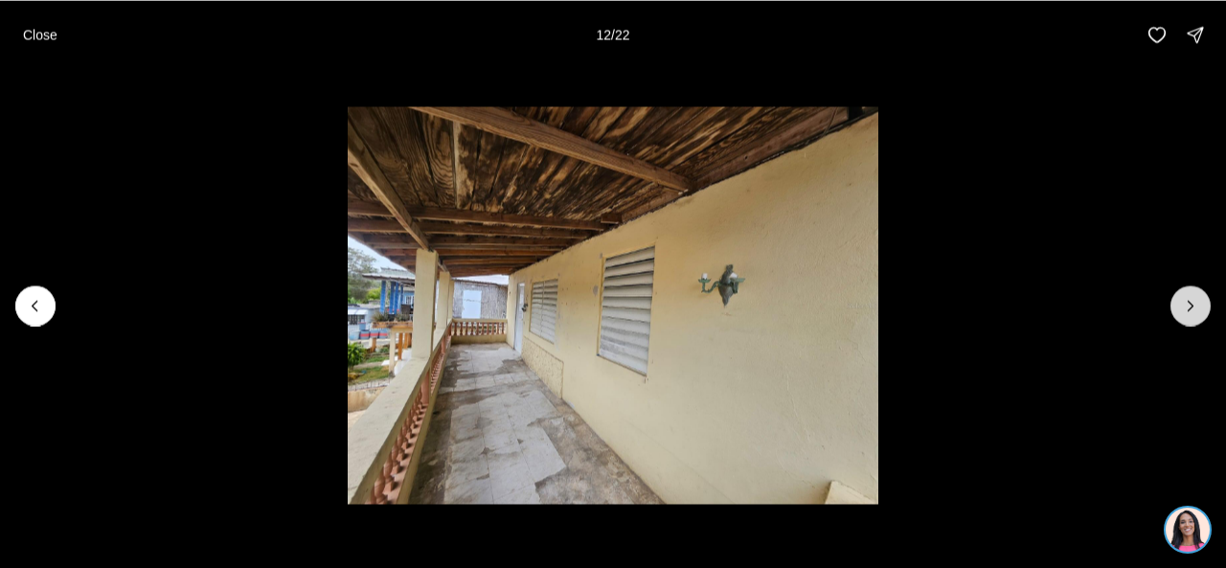
click at [1184, 300] on icon "Next slide" at bounding box center [1190, 305] width 19 height 19
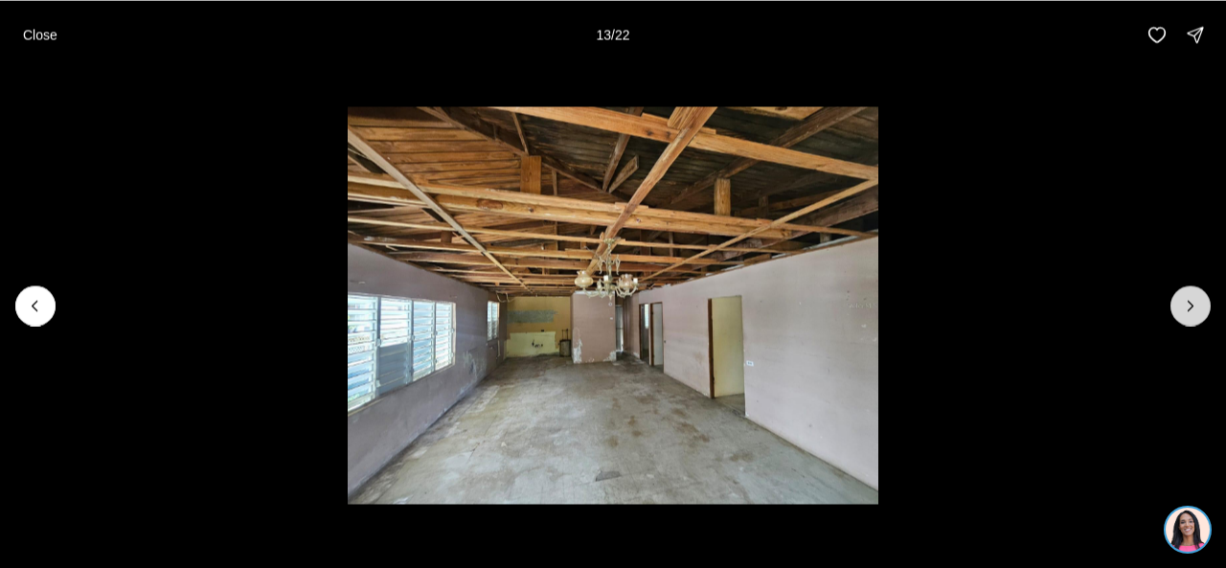
click at [1184, 300] on icon "Next slide" at bounding box center [1190, 305] width 19 height 19
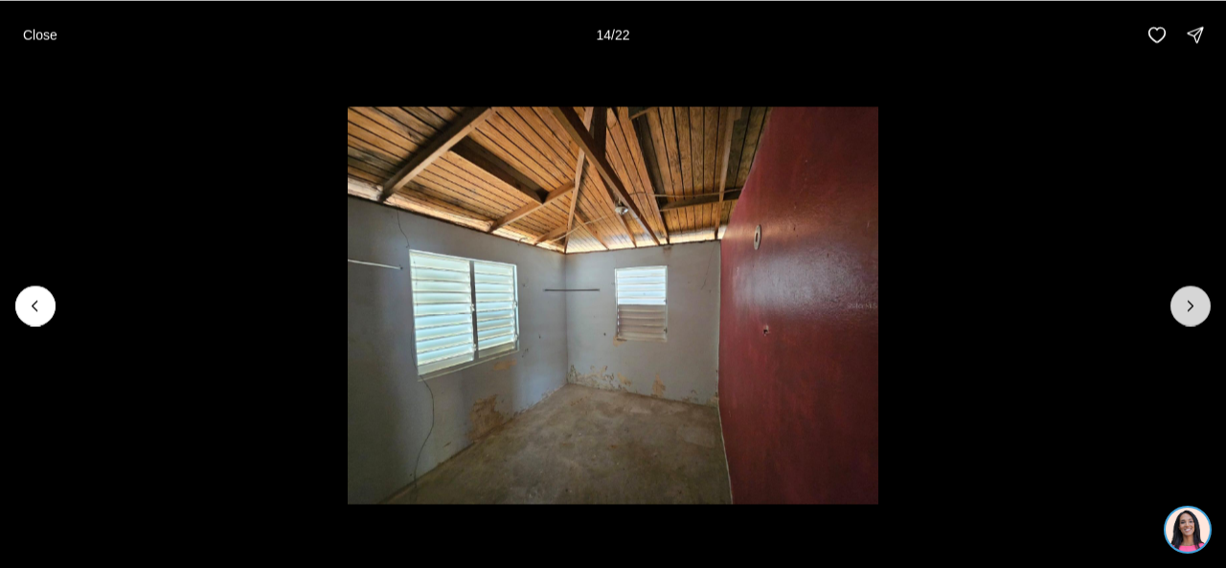
click at [1184, 300] on icon "Next slide" at bounding box center [1190, 305] width 19 height 19
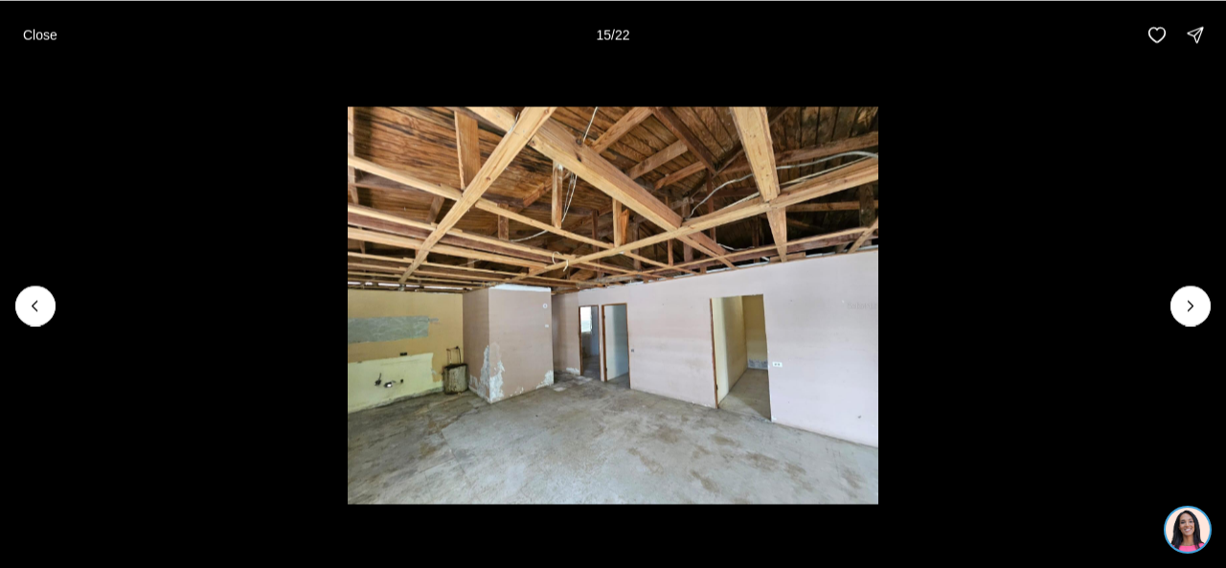
click at [29, 34] on p "Close" at bounding box center [40, 34] width 34 height 15
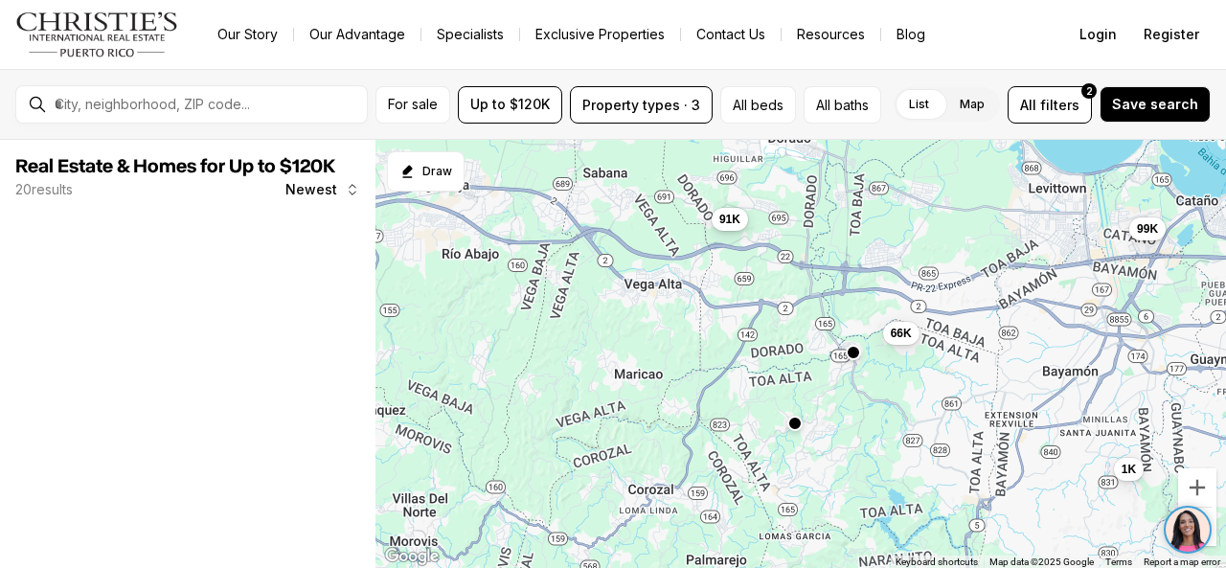
click at [728, 216] on span "91K" at bounding box center [729, 219] width 21 height 15
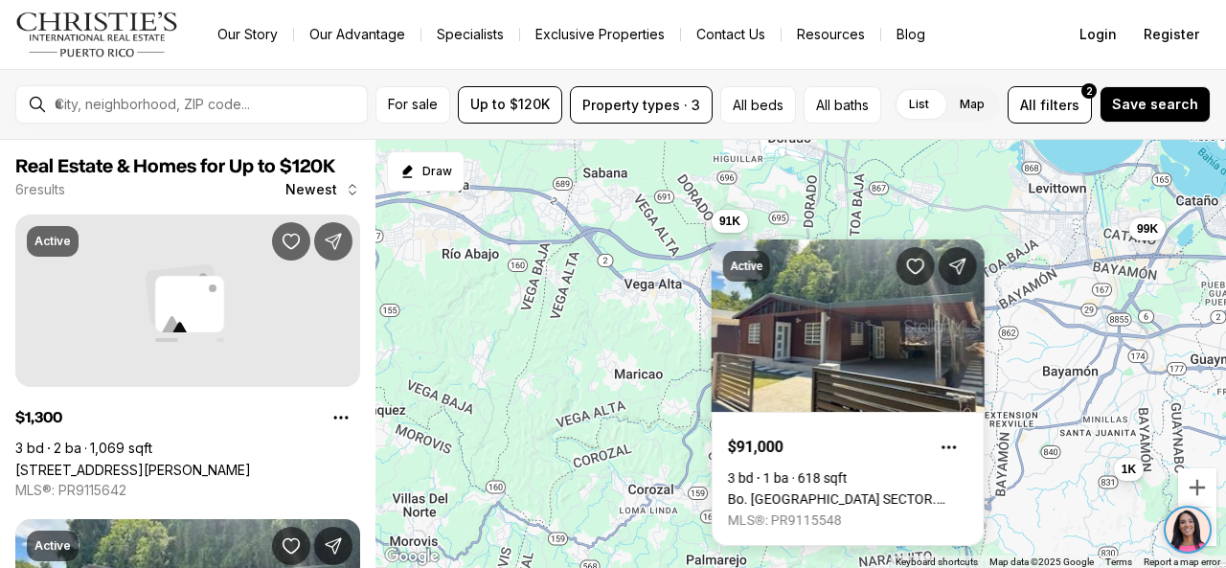
click at [797, 198] on div "1K 91K 99K 66K 70K 81K" at bounding box center [800, 354] width 850 height 429
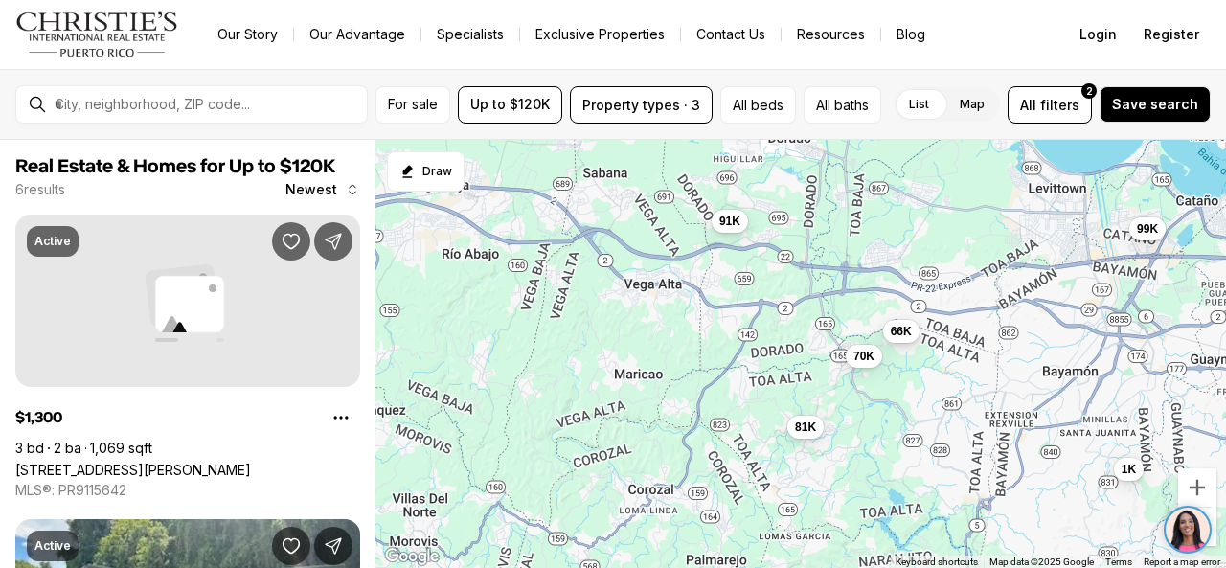
click at [902, 328] on span "66K" at bounding box center [901, 331] width 21 height 15
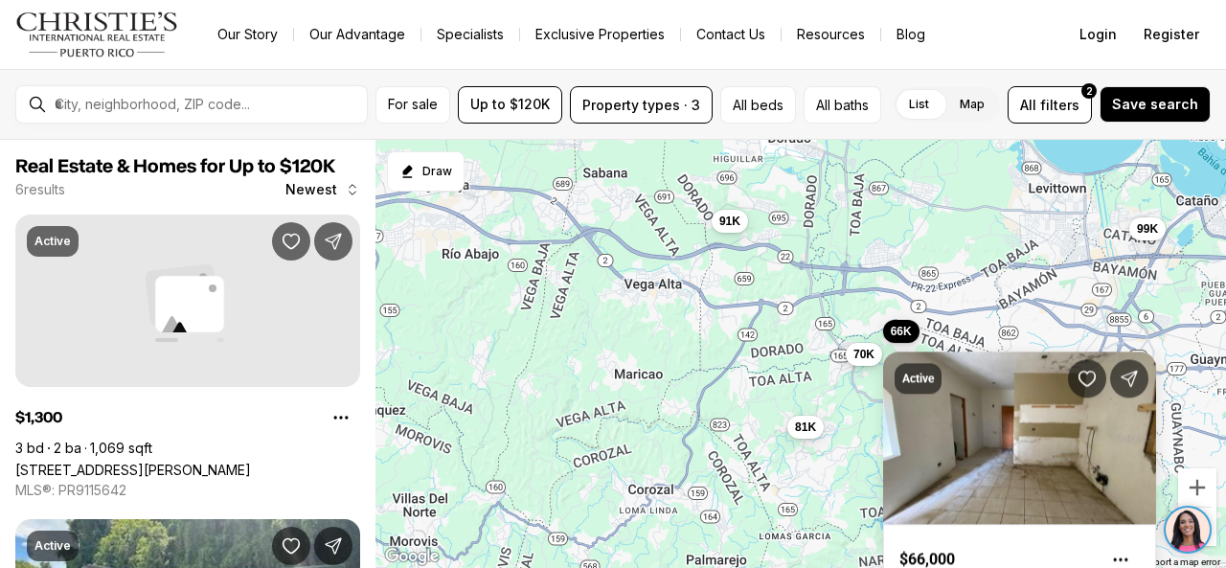
click at [864, 351] on span "70K" at bounding box center [863, 354] width 21 height 15
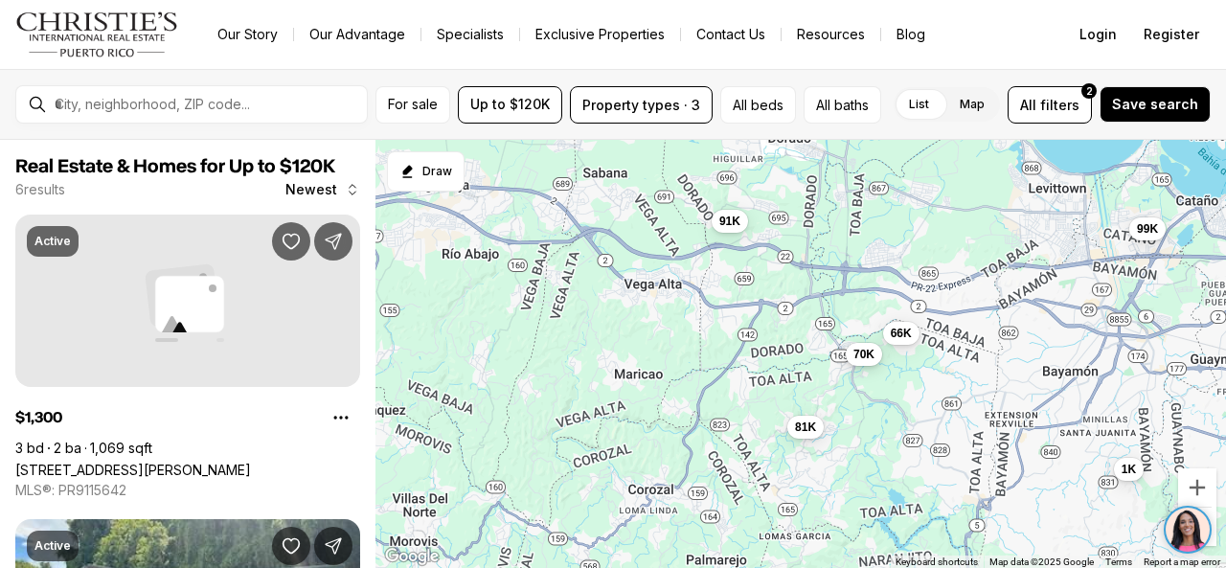
click at [866, 351] on span "70K" at bounding box center [863, 354] width 21 height 15
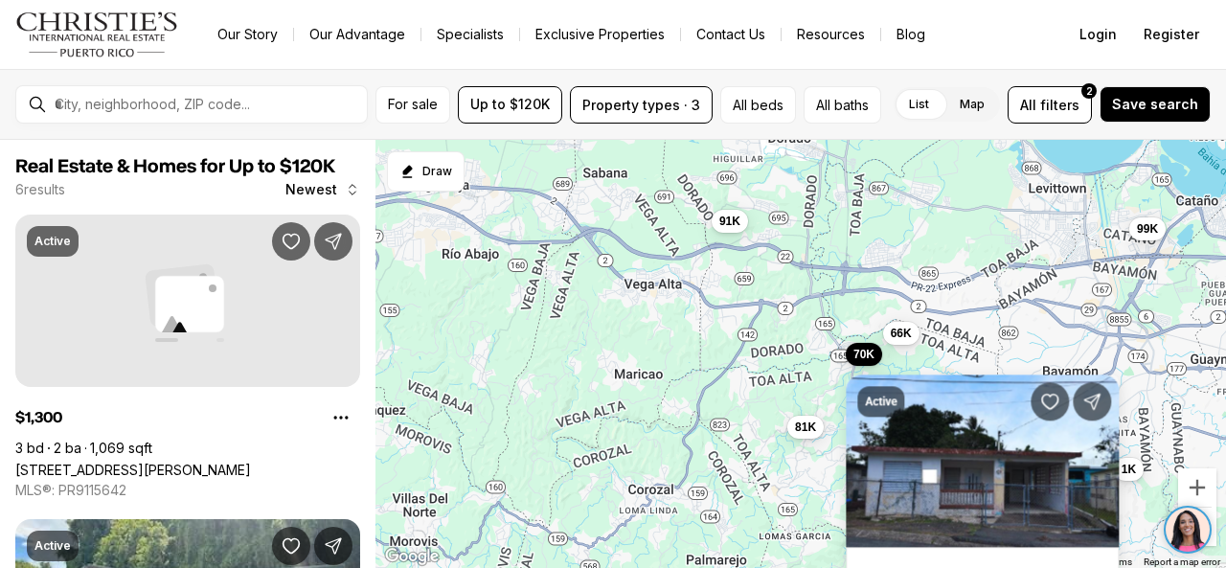
drag, startPoint x: 865, startPoint y: 351, endPoint x: 835, endPoint y: 365, distance: 32.6
click at [864, 351] on div "Active $70,000 1,140 sqft [STREET_ADDRESS] MLS®: PR9110200" at bounding box center [982, 515] width 273 height 329
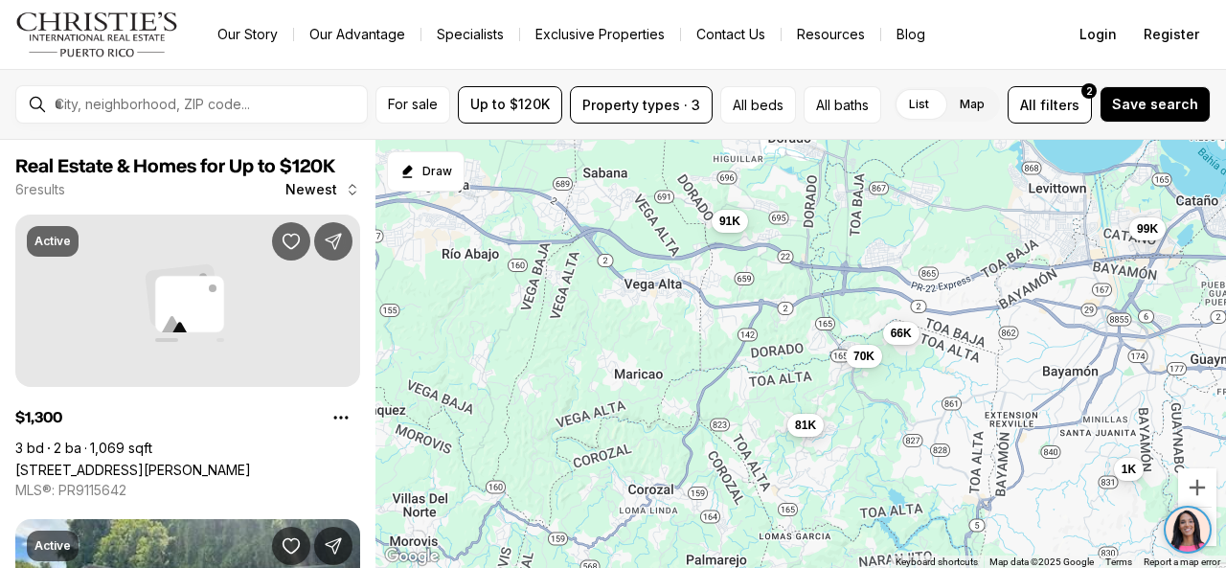
click at [802, 423] on span "81K" at bounding box center [805, 425] width 21 height 15
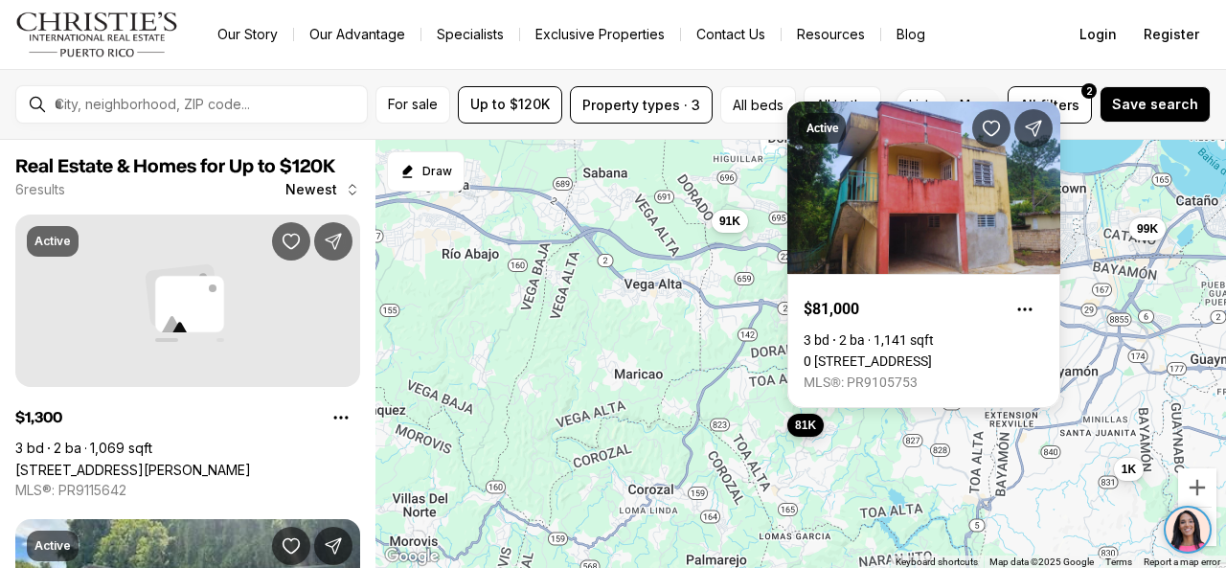
click at [804, 420] on span "81K" at bounding box center [805, 425] width 21 height 15
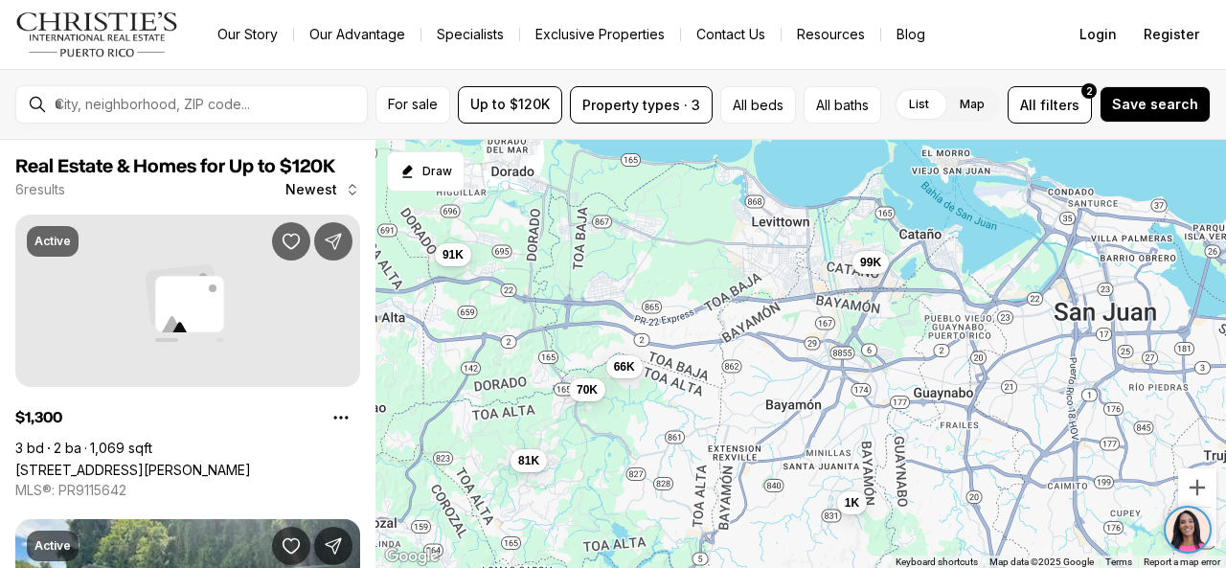
drag, startPoint x: 977, startPoint y: 441, endPoint x: 711, endPoint y: 493, distance: 271.2
click at [703, 493] on div "1K 91K 99K 66K 70K 81K" at bounding box center [800, 354] width 850 height 429
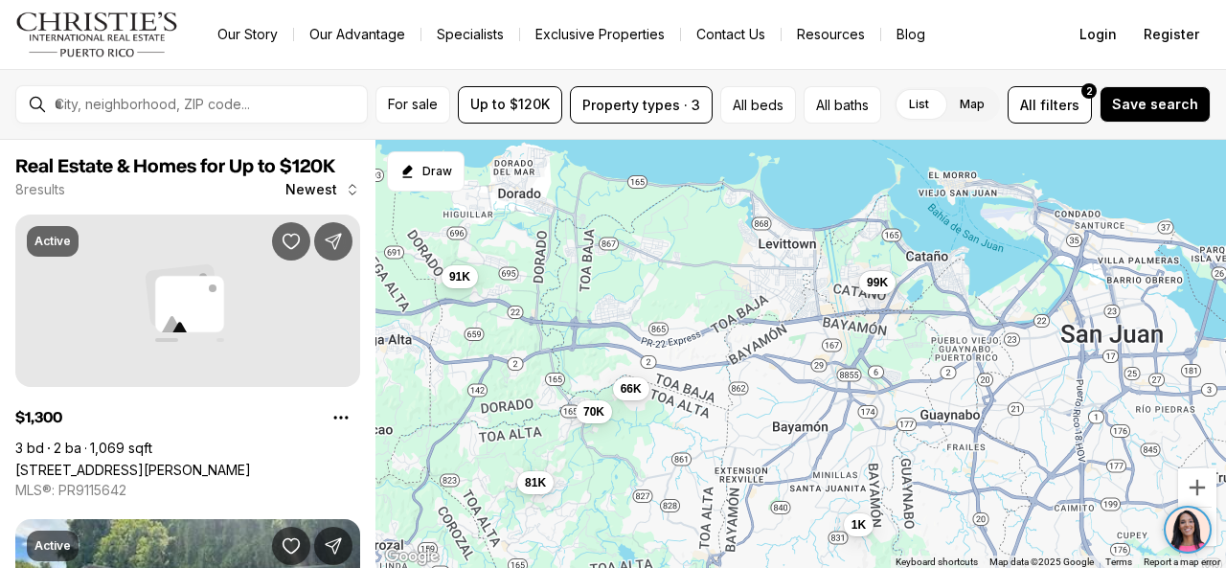
click at [879, 282] on span "99K" at bounding box center [877, 282] width 21 height 15
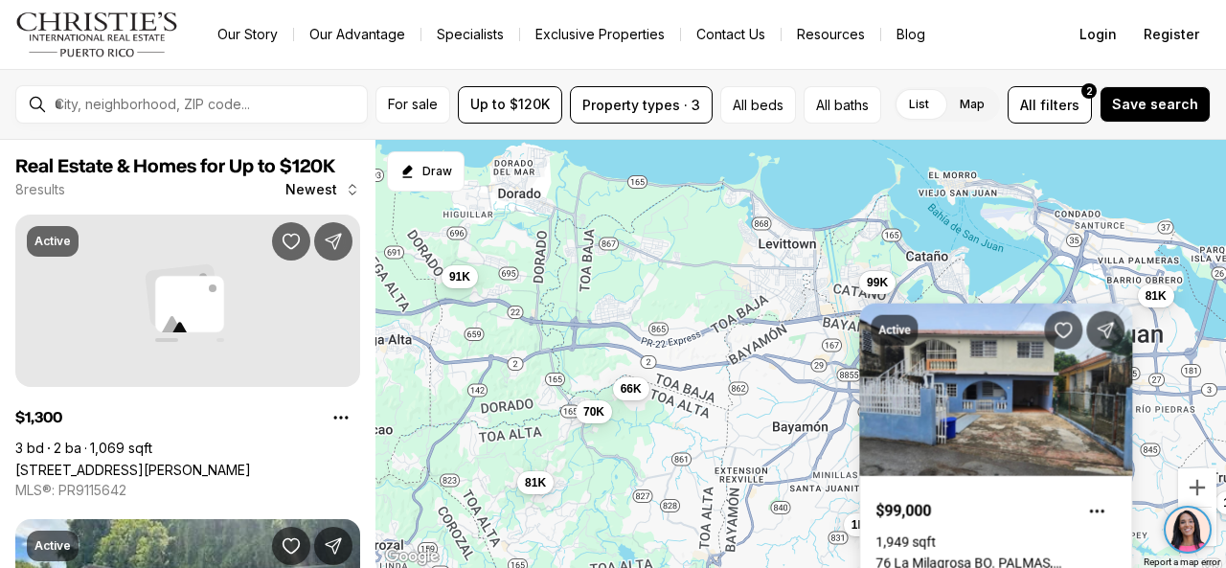
click at [879, 282] on div "Active $99,000 1,949 sqft [STREET_ADDRESS]. PALMAS, CUCHARILLAS, [PERSON_NAME],…" at bounding box center [995, 445] width 273 height 329
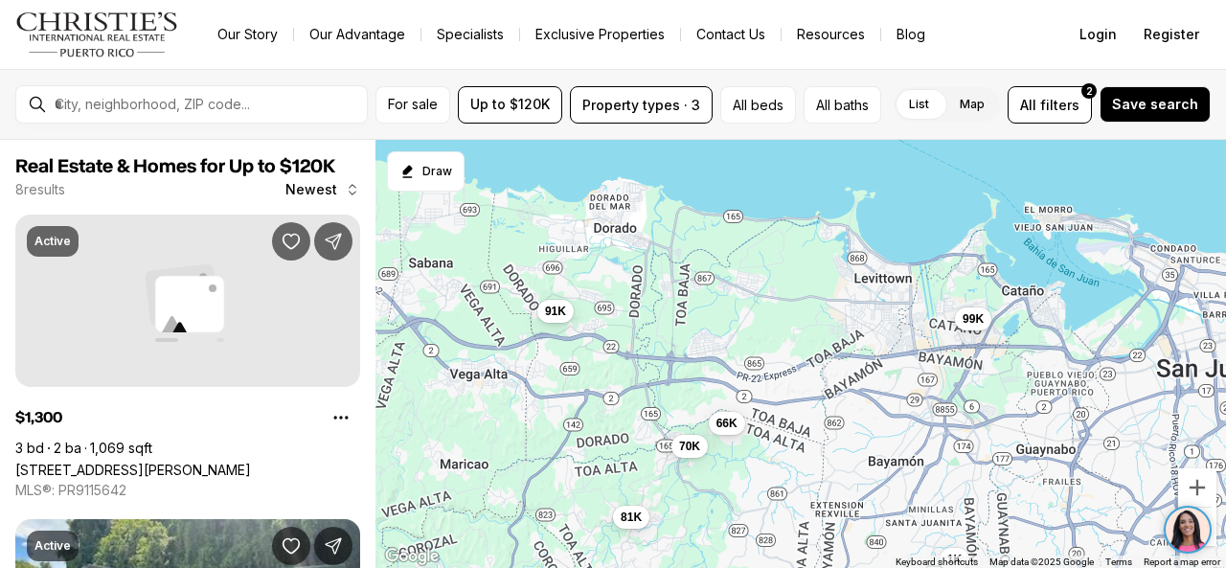
drag, startPoint x: 767, startPoint y: 290, endPoint x: 885, endPoint y: 325, distance: 122.7
click at [869, 325] on div "1K 91K 99K 66K 70K 81K 100K 81K" at bounding box center [800, 354] width 850 height 429
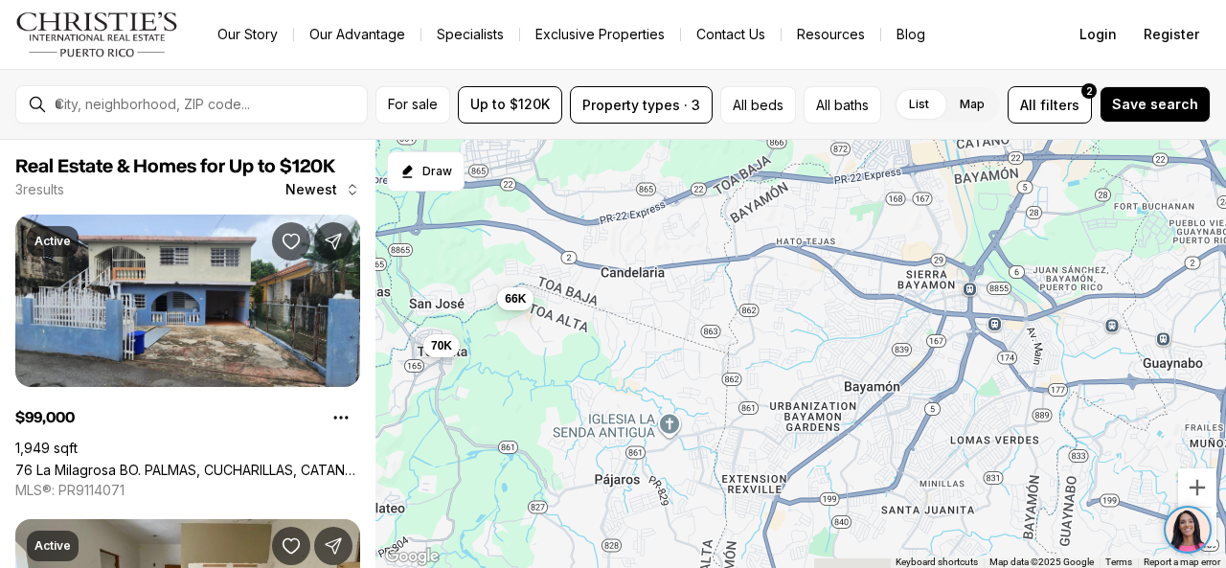
drag, startPoint x: 864, startPoint y: 455, endPoint x: 840, endPoint y: 332, distance: 124.9
click at [840, 332] on div "99K 66K 70K" at bounding box center [800, 354] width 850 height 429
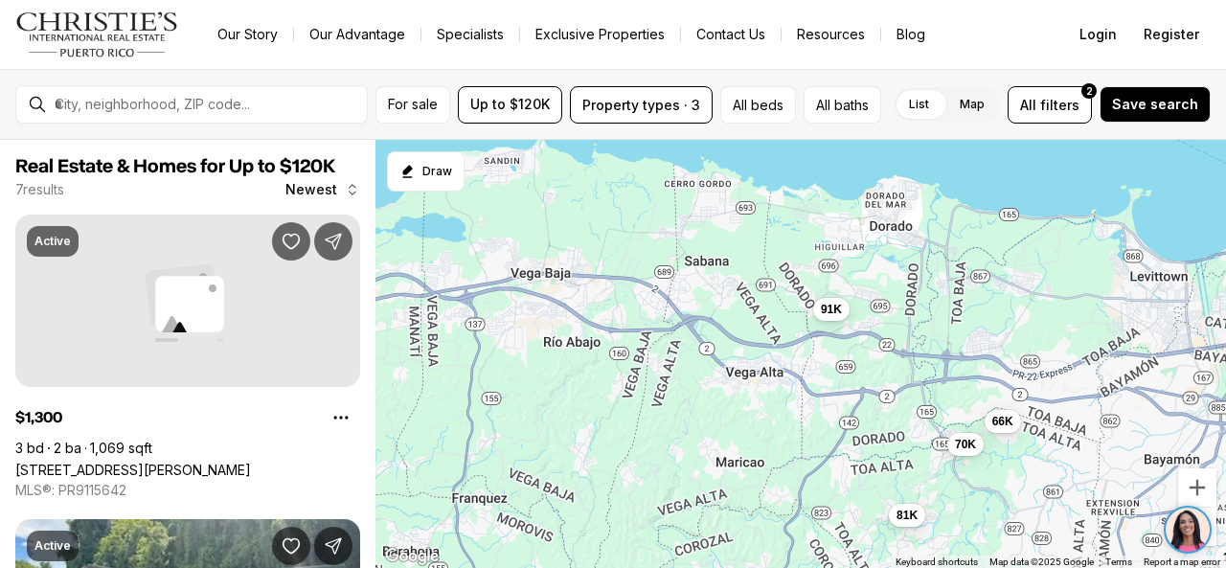
drag, startPoint x: 713, startPoint y: 275, endPoint x: 1093, endPoint y: 373, distance: 391.6
click at [1094, 375] on div "66K 70K 1K 91K 99K 81K 81K" at bounding box center [800, 354] width 850 height 429
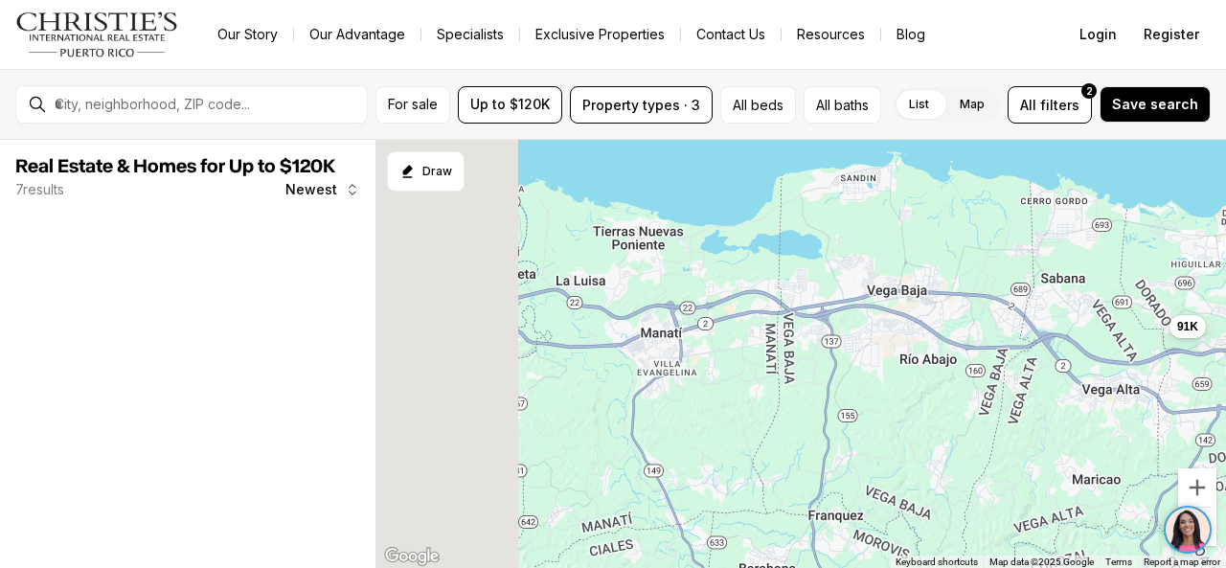
drag, startPoint x: 559, startPoint y: 410, endPoint x: 959, endPoint y: 420, distance: 399.5
click at [957, 420] on div "66K 70K 91K 81K" at bounding box center [800, 354] width 850 height 429
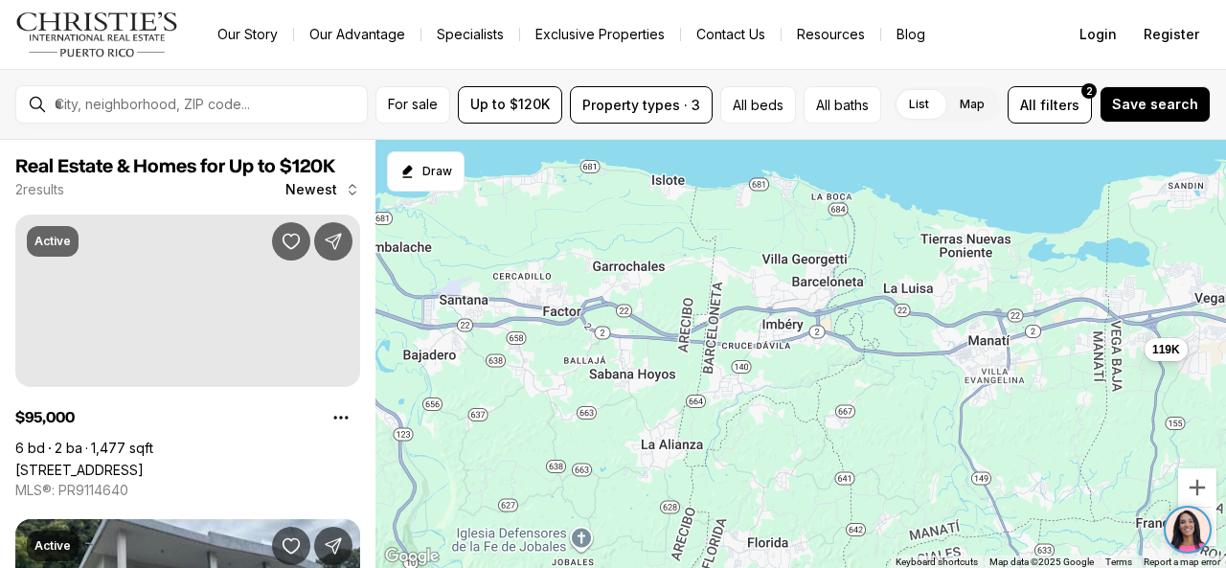
drag, startPoint x: 642, startPoint y: 388, endPoint x: 802, endPoint y: 392, distance: 160.9
click at [802, 392] on div "119K" at bounding box center [800, 354] width 850 height 429
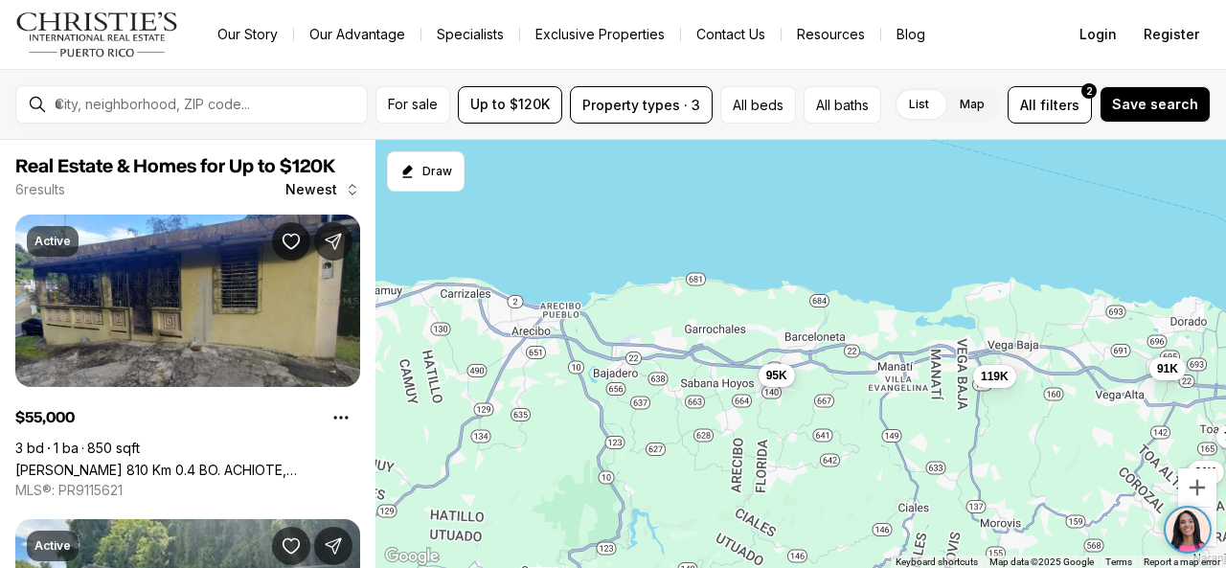
click at [771, 372] on span "95K" at bounding box center [776, 375] width 21 height 15
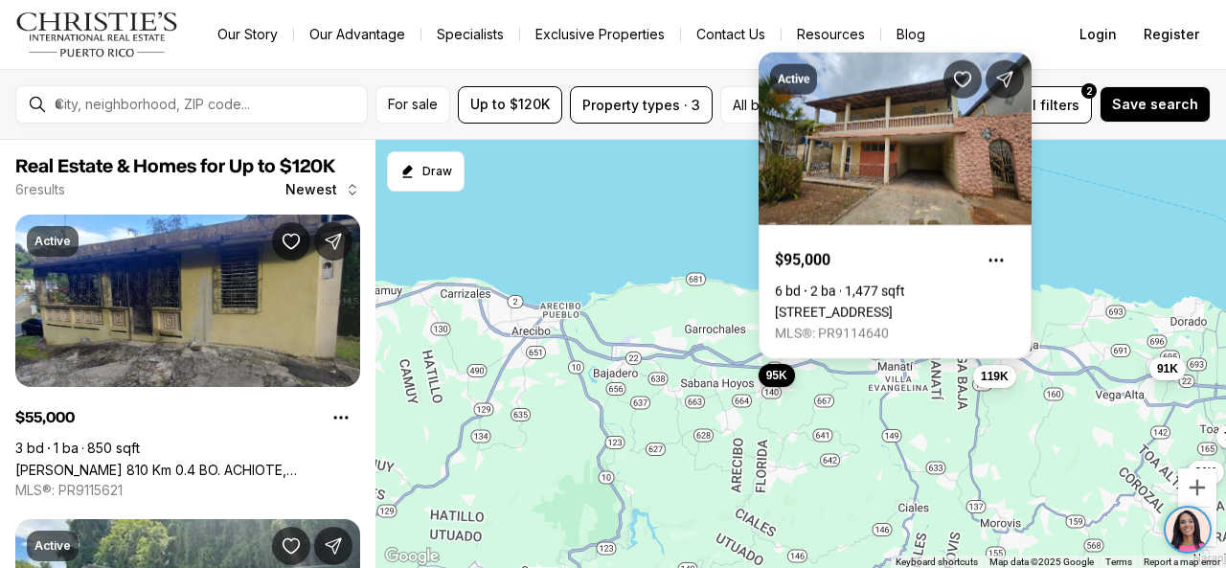
click at [771, 372] on span "95K" at bounding box center [776, 375] width 21 height 15
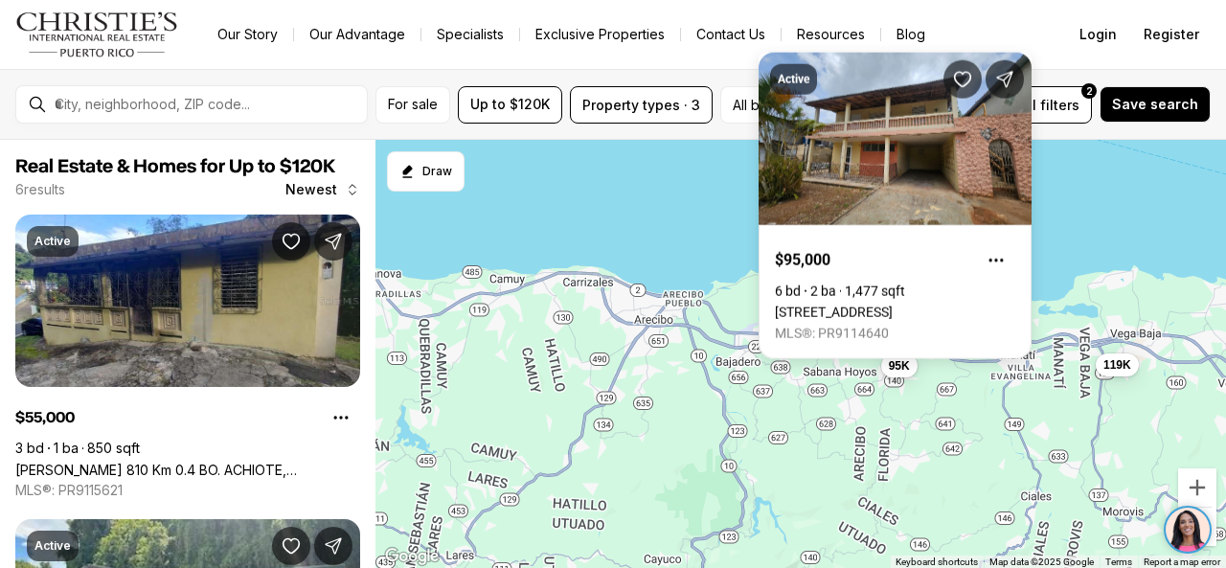
drag, startPoint x: 601, startPoint y: 390, endPoint x: 737, endPoint y: 376, distance: 136.6
click at [737, 376] on div "119K 95K 55K 91K 70K 81K" at bounding box center [800, 354] width 850 height 429
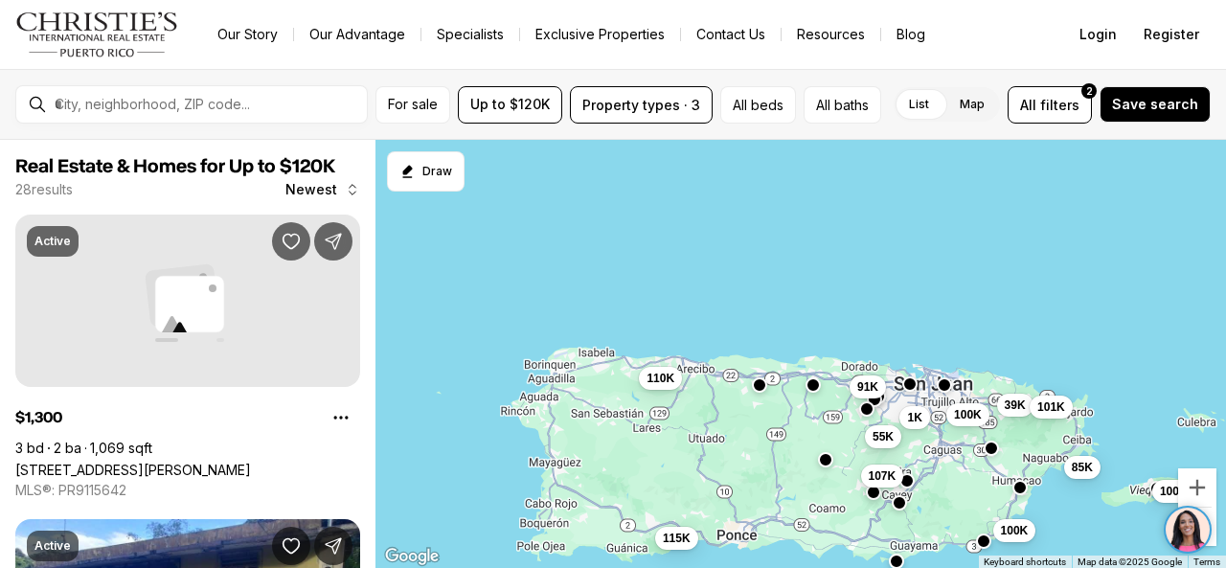
click at [881, 432] on span "55K" at bounding box center [882, 436] width 21 height 15
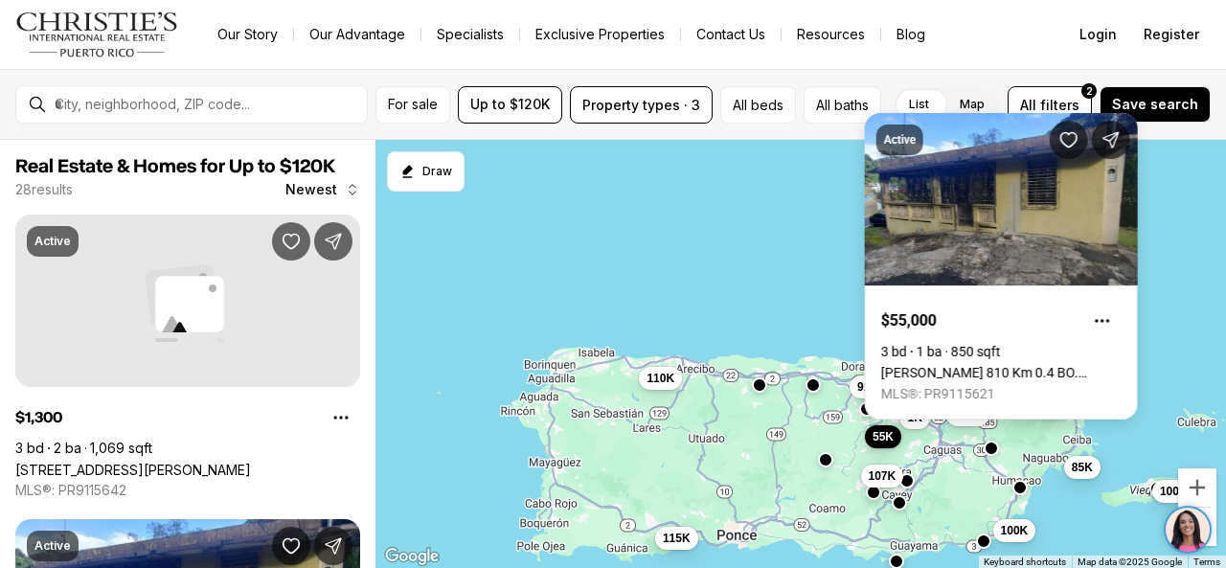
click at [881, 432] on span "55K" at bounding box center [882, 436] width 21 height 15
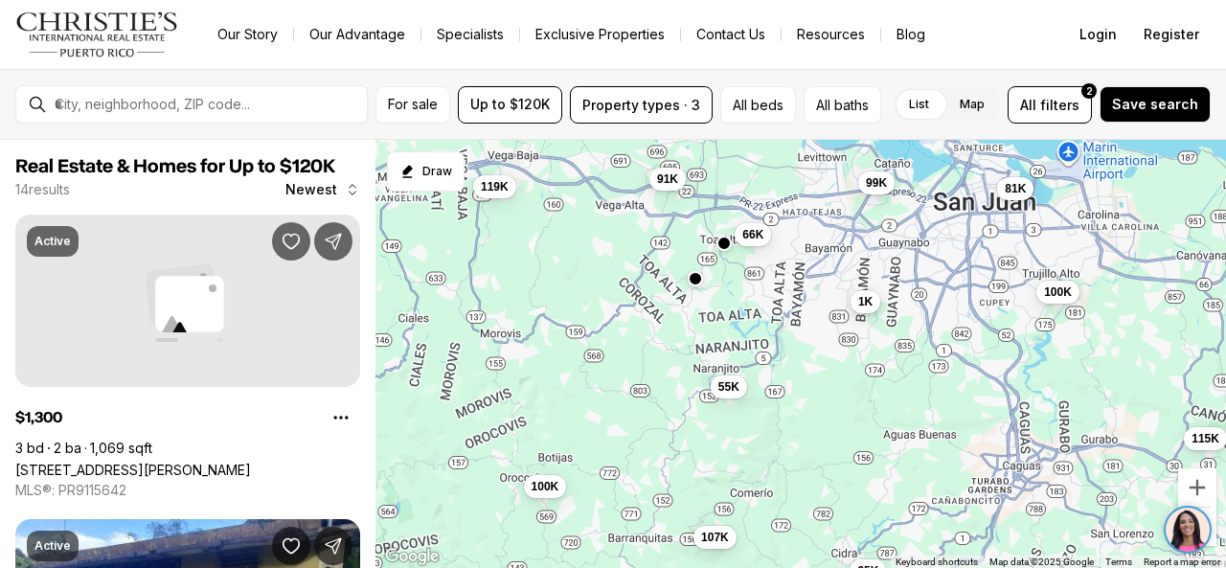
click at [864, 298] on span "1K" at bounding box center [865, 301] width 14 height 15
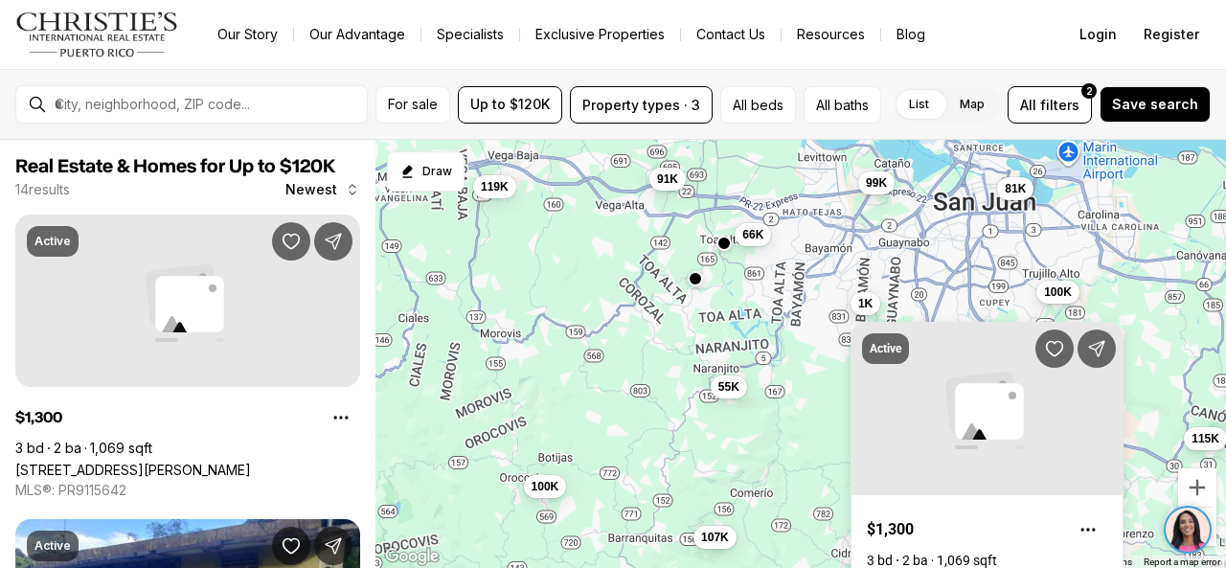
click at [869, 300] on div "Active $1,300 3 bd 2 ba 1,069 sqft [STREET_ADDRESS][PERSON_NAME] MLS®: PR9115642" at bounding box center [986, 463] width 273 height 329
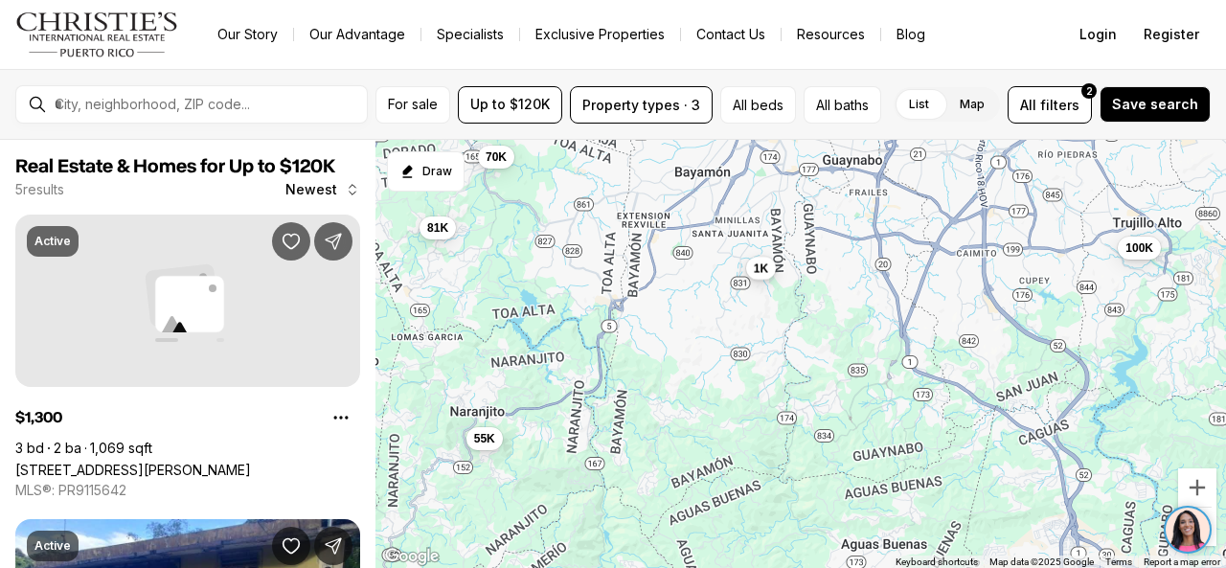
click at [760, 263] on span "1K" at bounding box center [761, 267] width 14 height 15
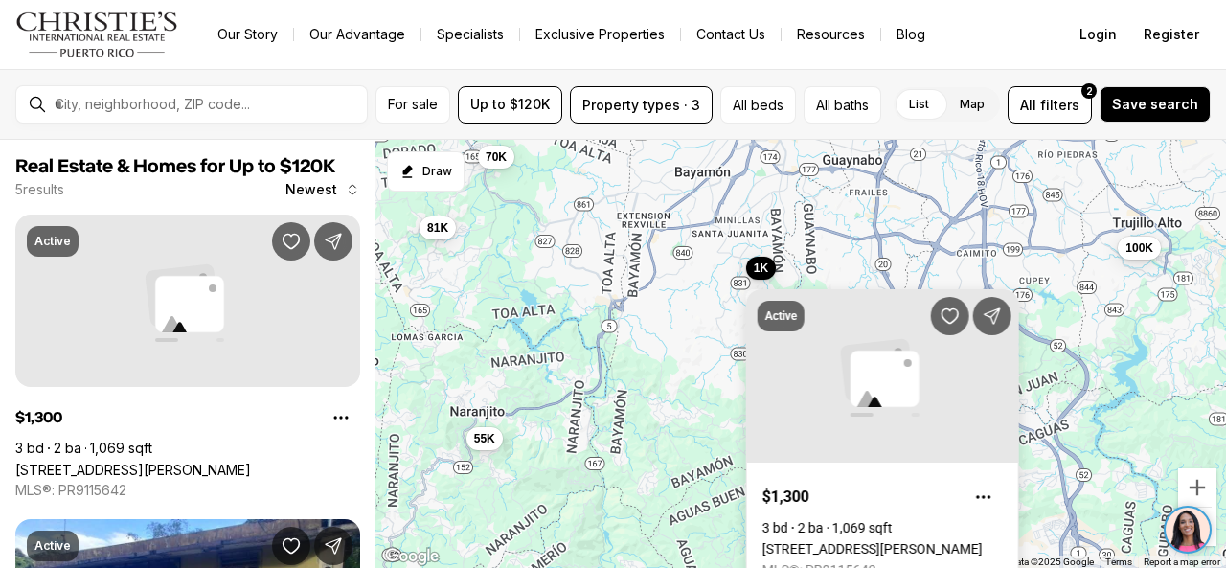
click at [860, 541] on link "[STREET_ADDRESS][PERSON_NAME]" at bounding box center [872, 548] width 220 height 15
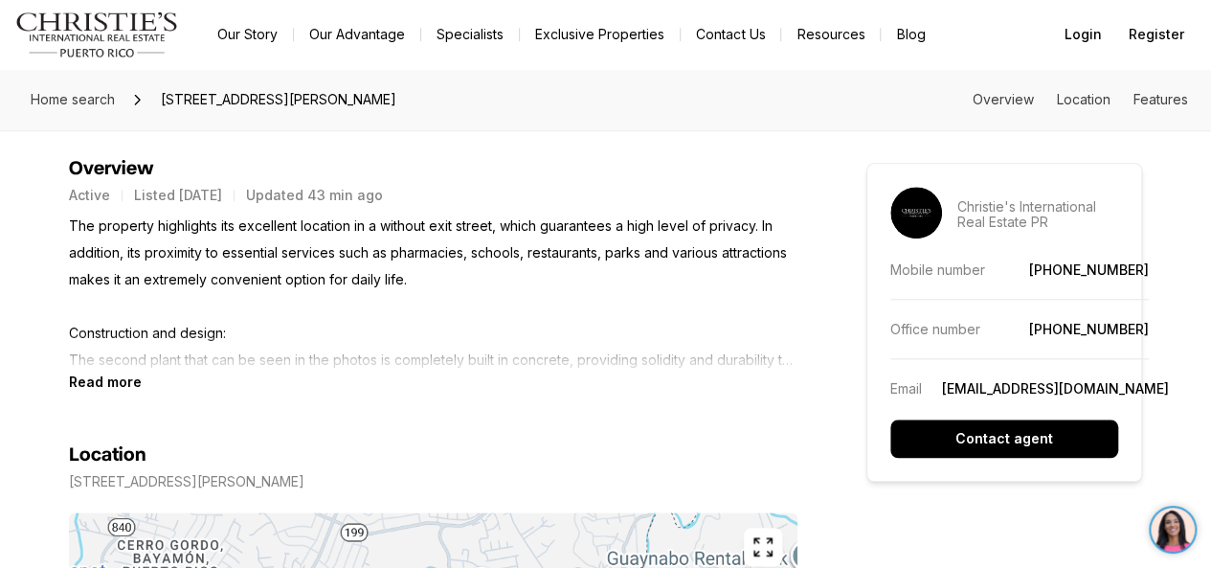
scroll to position [958, 0]
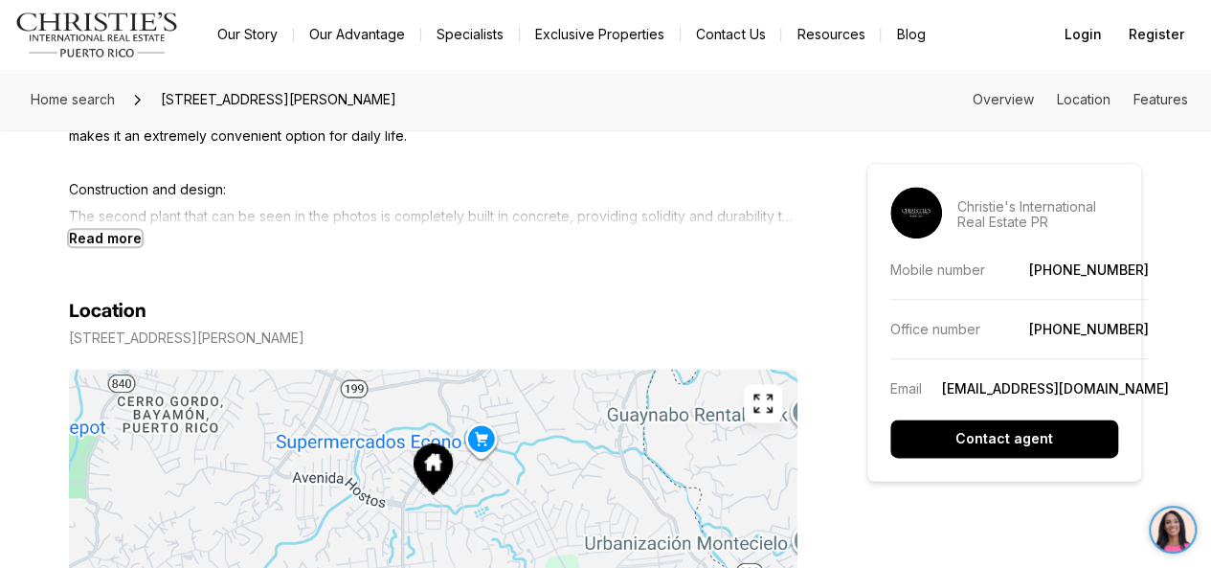
click at [111, 237] on b "Read more" at bounding box center [105, 238] width 73 height 16
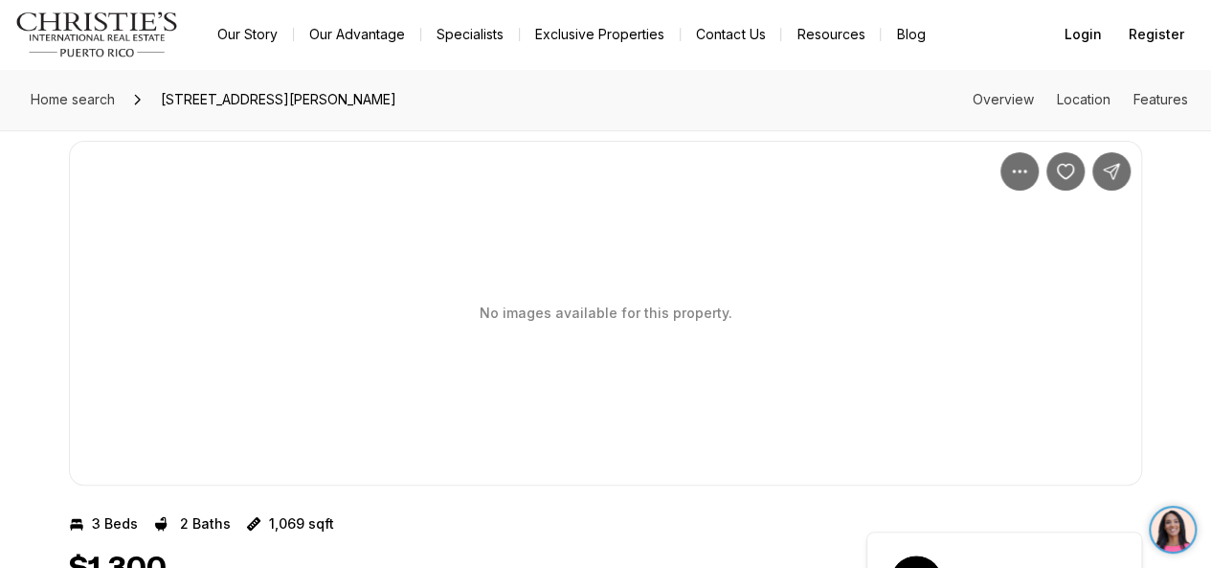
scroll to position [0, 0]
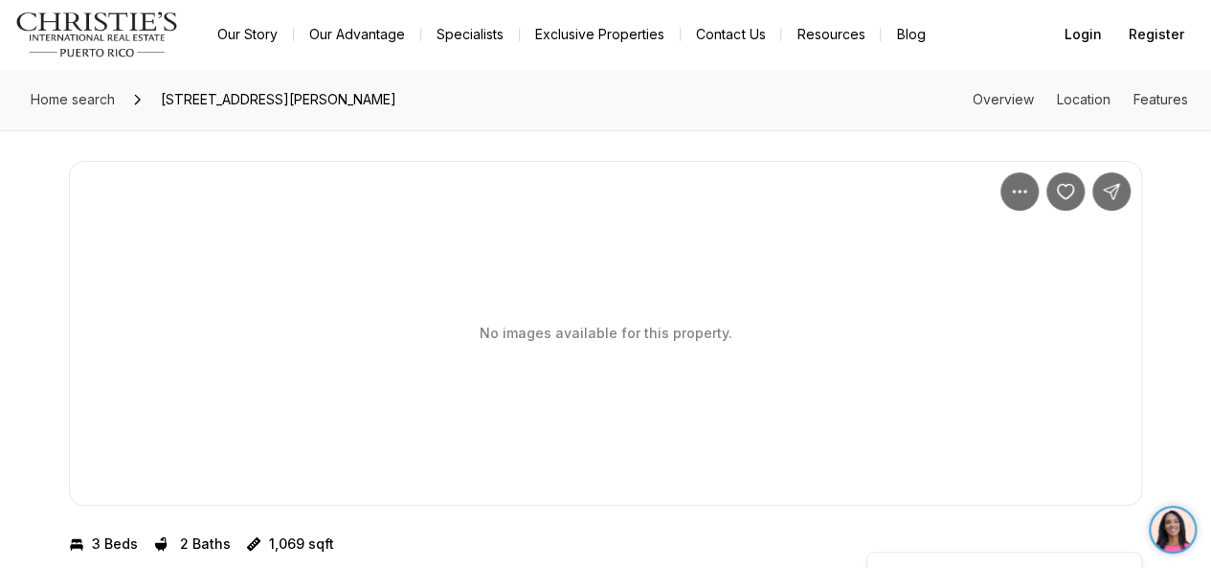
click at [691, 332] on p "No images available for this property." at bounding box center [606, 333] width 253 height 15
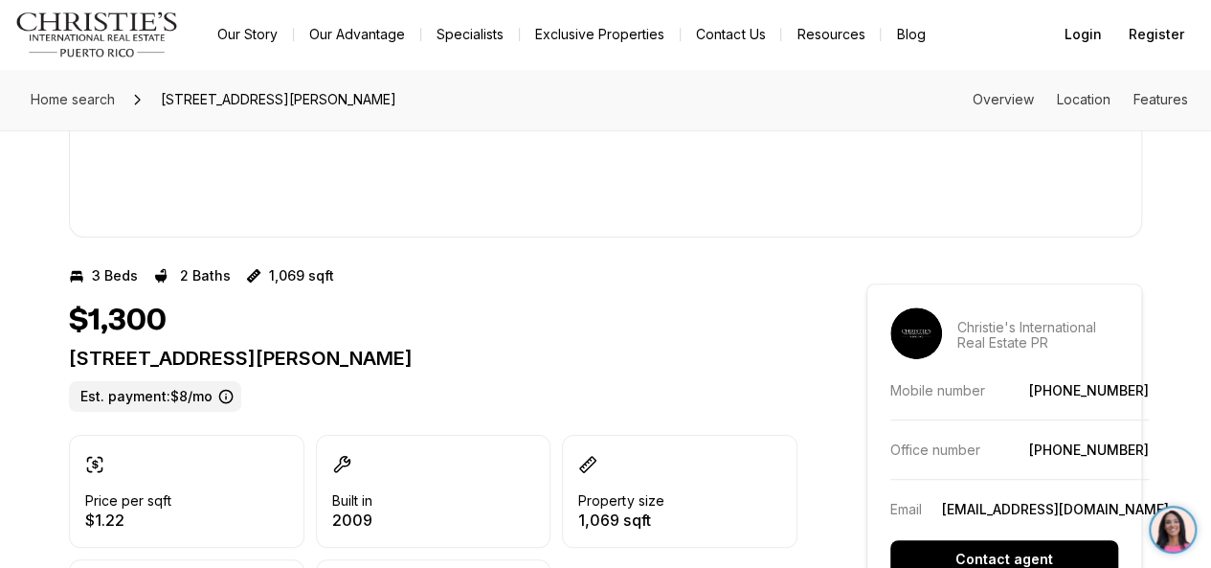
scroll to position [287, 0]
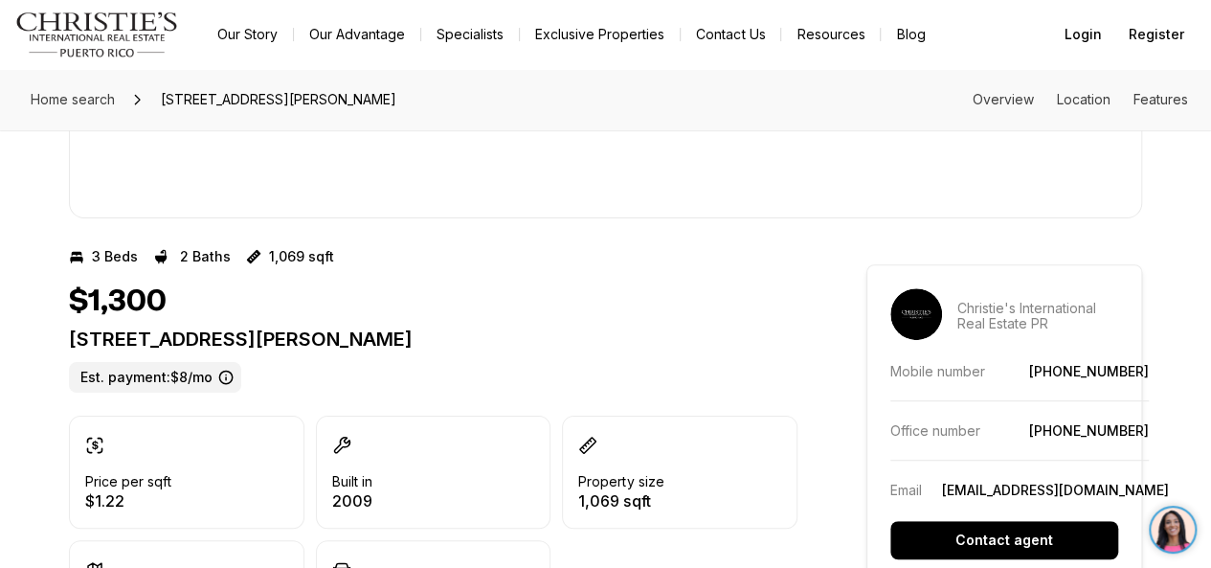
drag, startPoint x: 61, startPoint y: 342, endPoint x: 403, endPoint y: 343, distance: 341.9
click at [403, 343] on p "[STREET_ADDRESS][PERSON_NAME]" at bounding box center [433, 338] width 729 height 23
copy p "6 [PERSON_NAME] HWY E #2 BAYAMON"
